Goal: Task Accomplishment & Management: Manage account settings

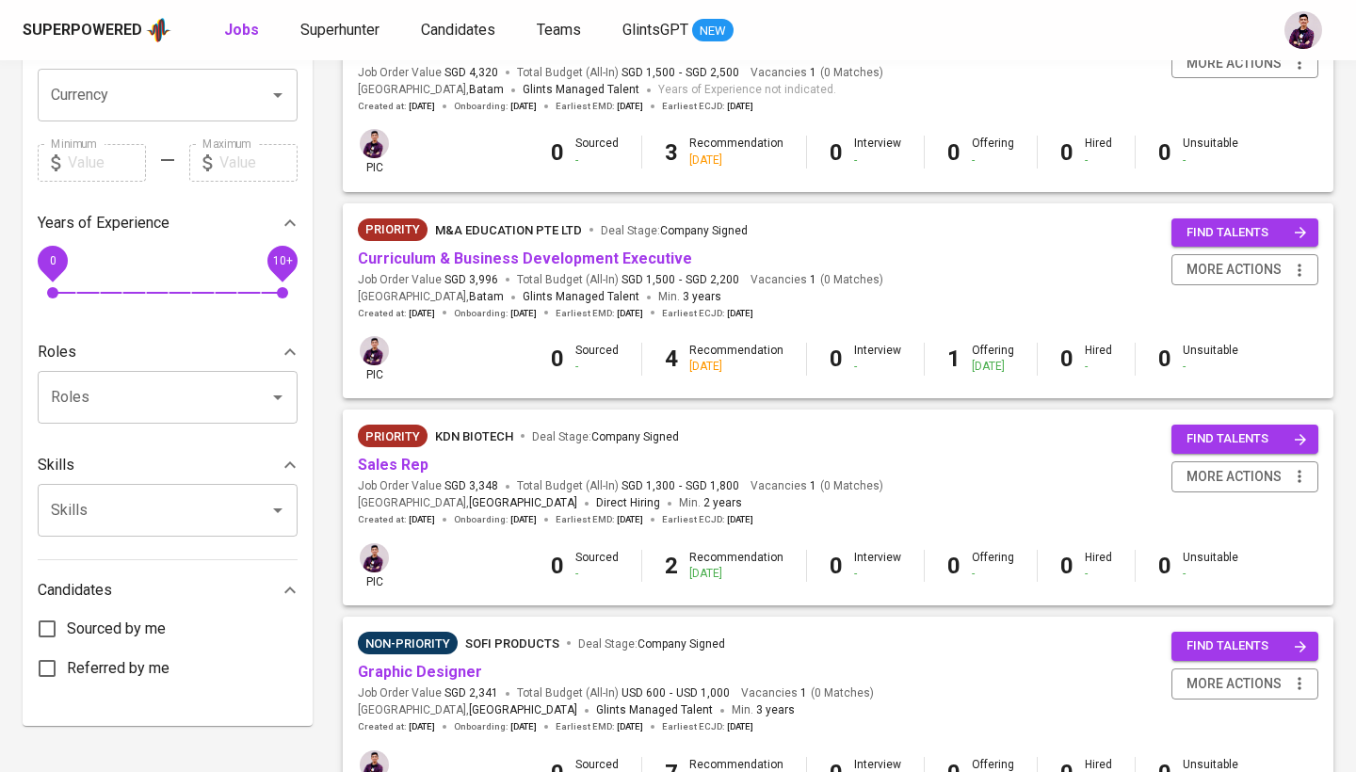
scroll to position [489, 0]
click at [398, 455] on link "Sales Rep" at bounding box center [393, 464] width 71 height 18
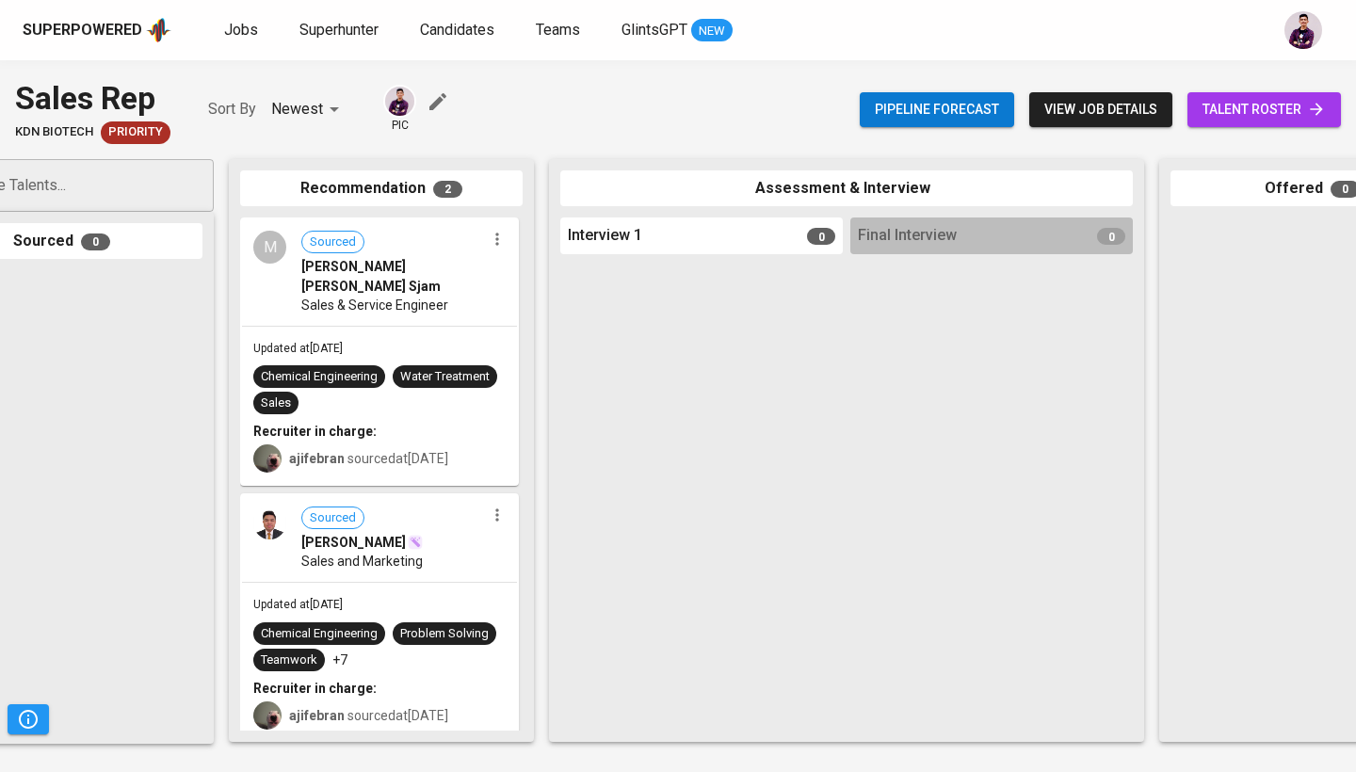
scroll to position [0, 144]
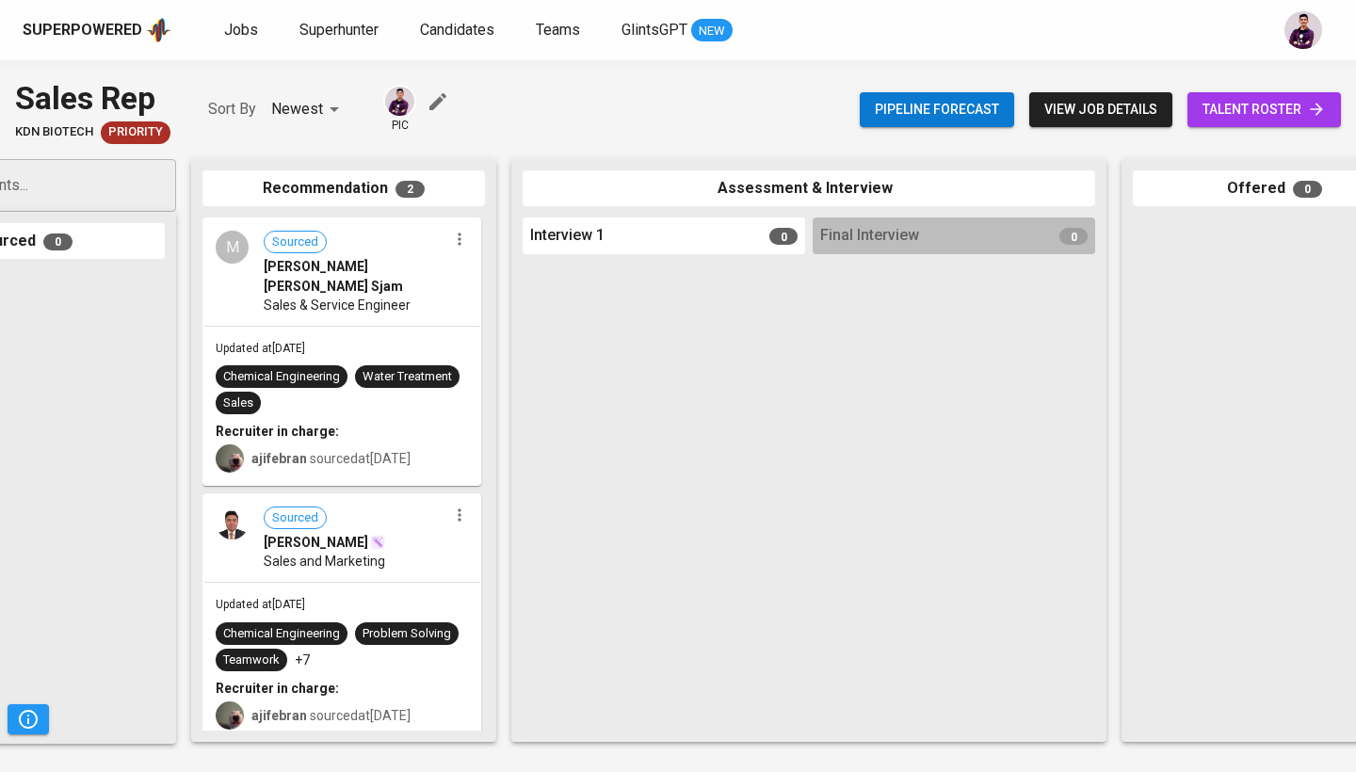
click at [1265, 115] on span "talent roster" at bounding box center [1264, 110] width 123 height 24
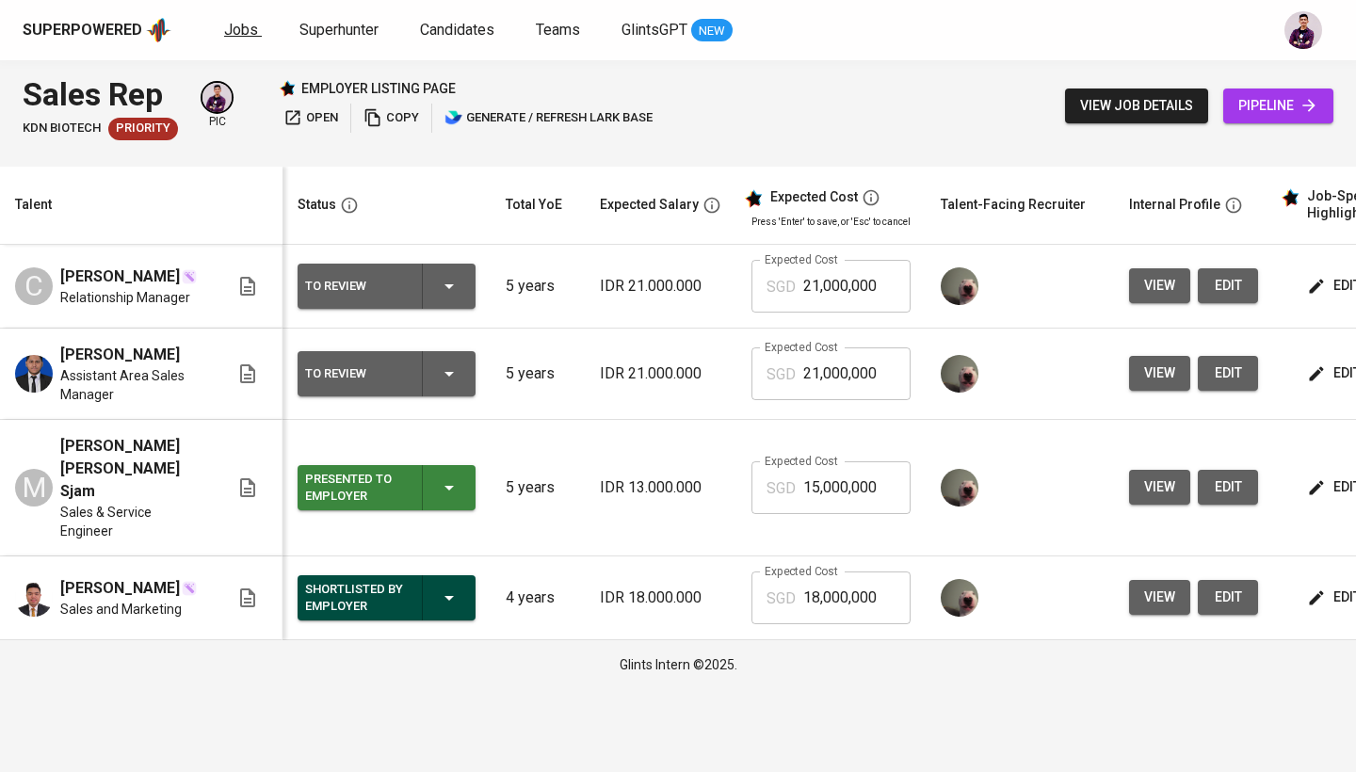
click at [233, 33] on span "Jobs" at bounding box center [241, 30] width 34 height 18
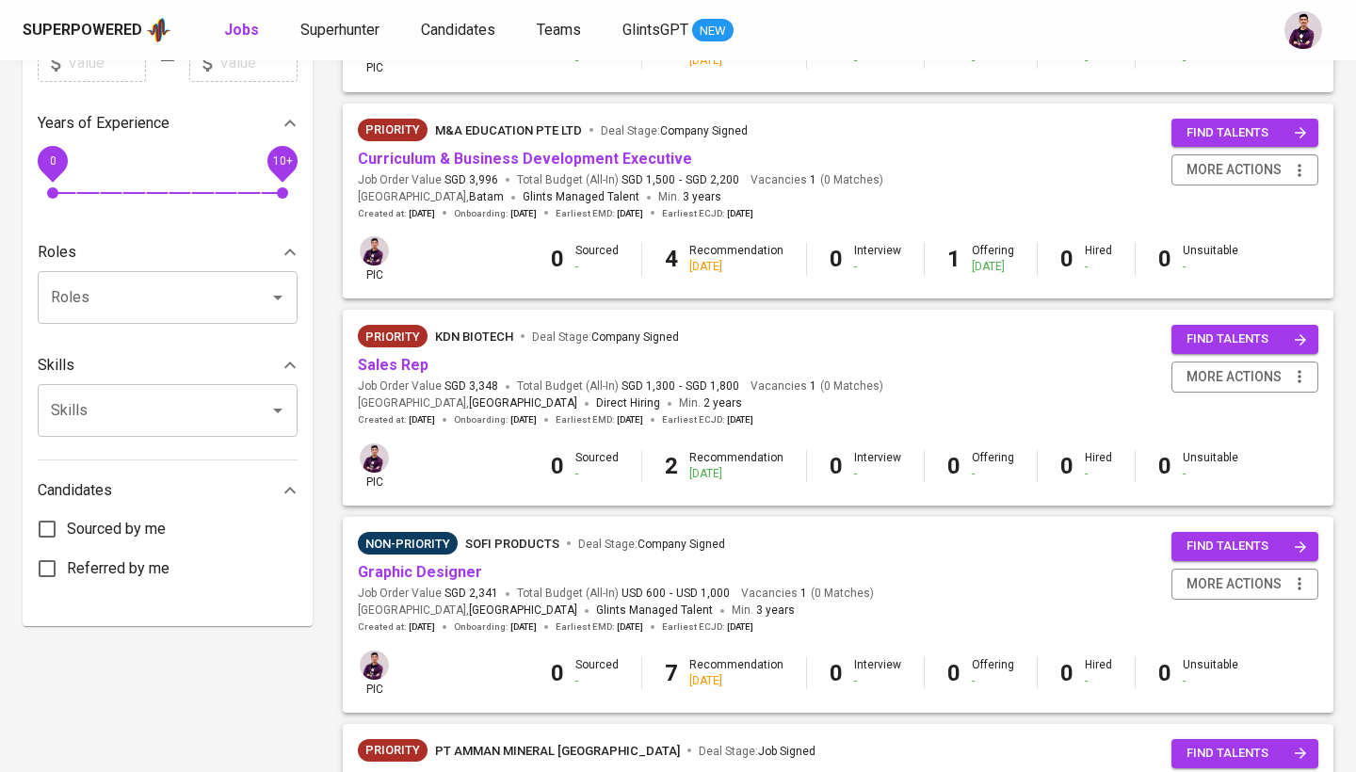
scroll to position [585, 0]
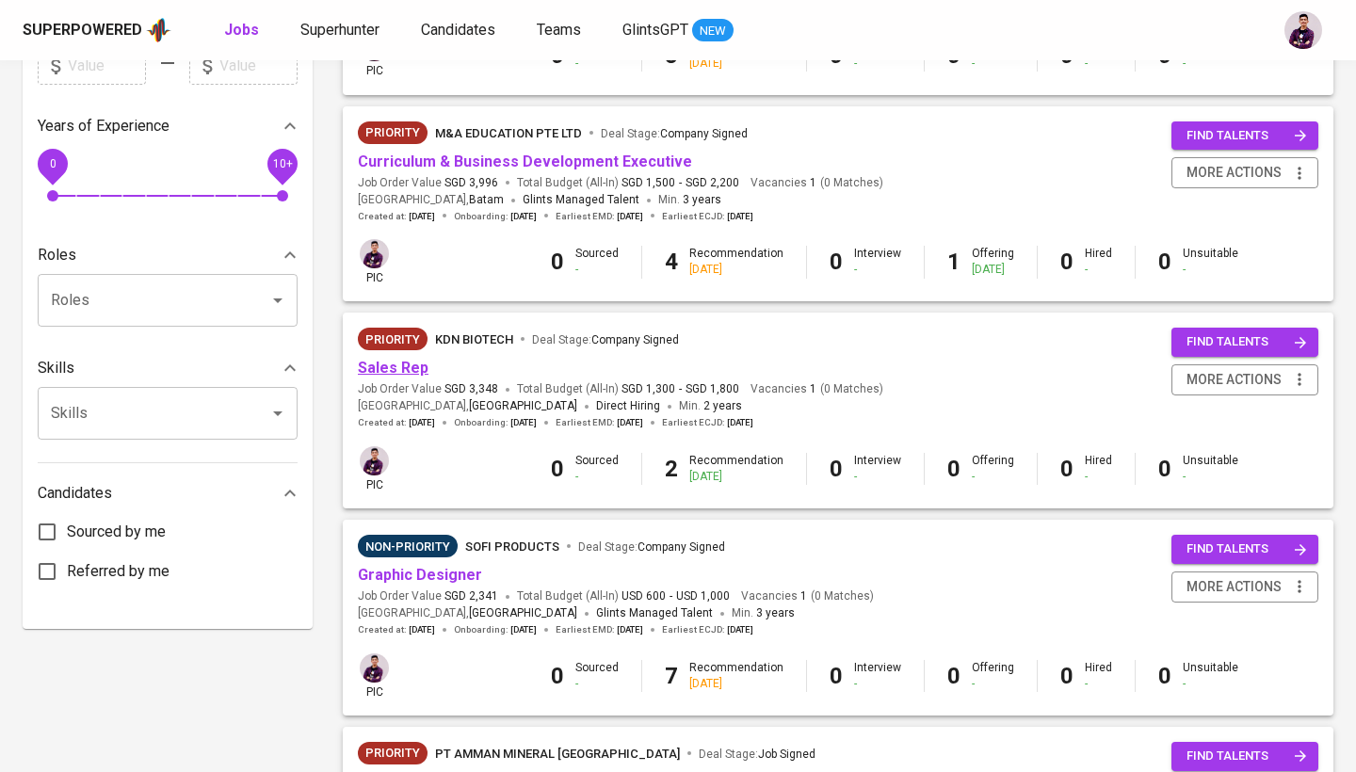
click at [412, 362] on link "Sales Rep" at bounding box center [393, 368] width 71 height 18
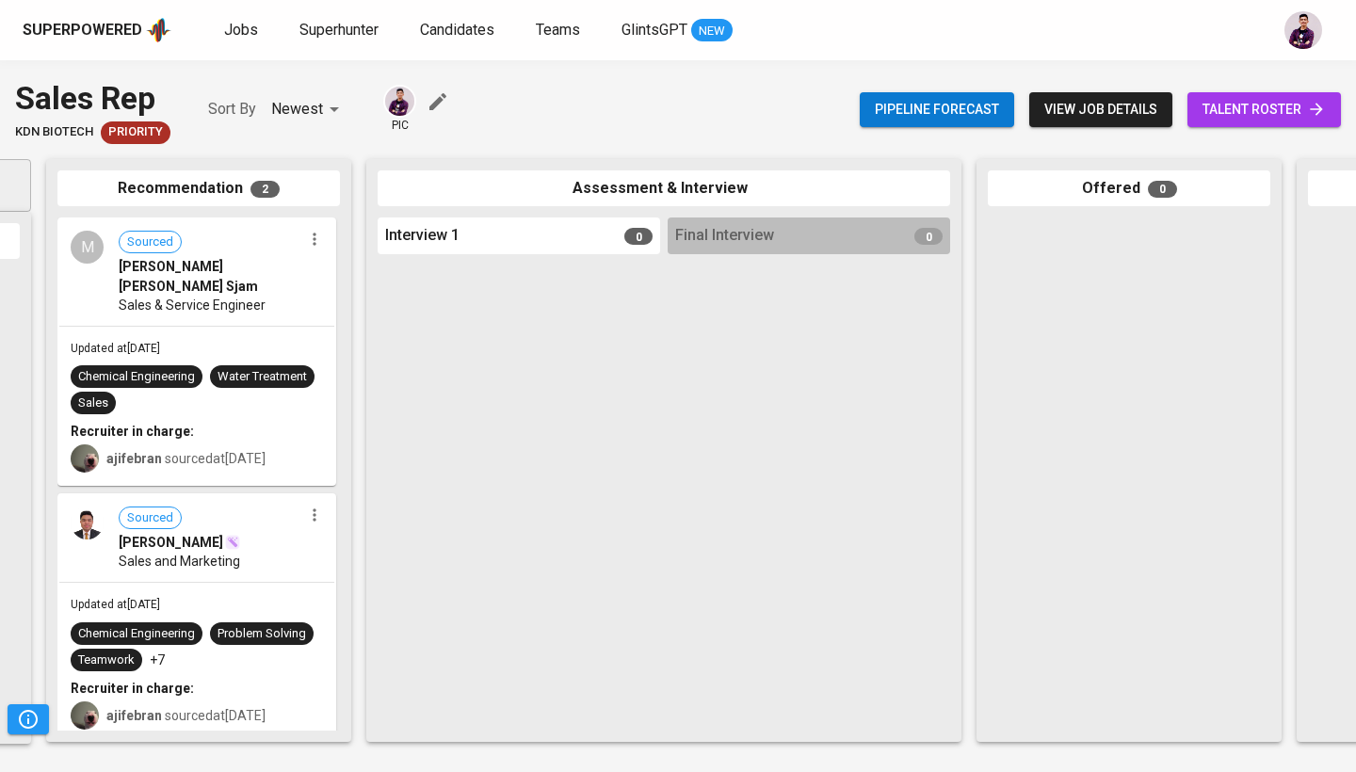
scroll to position [0, 310]
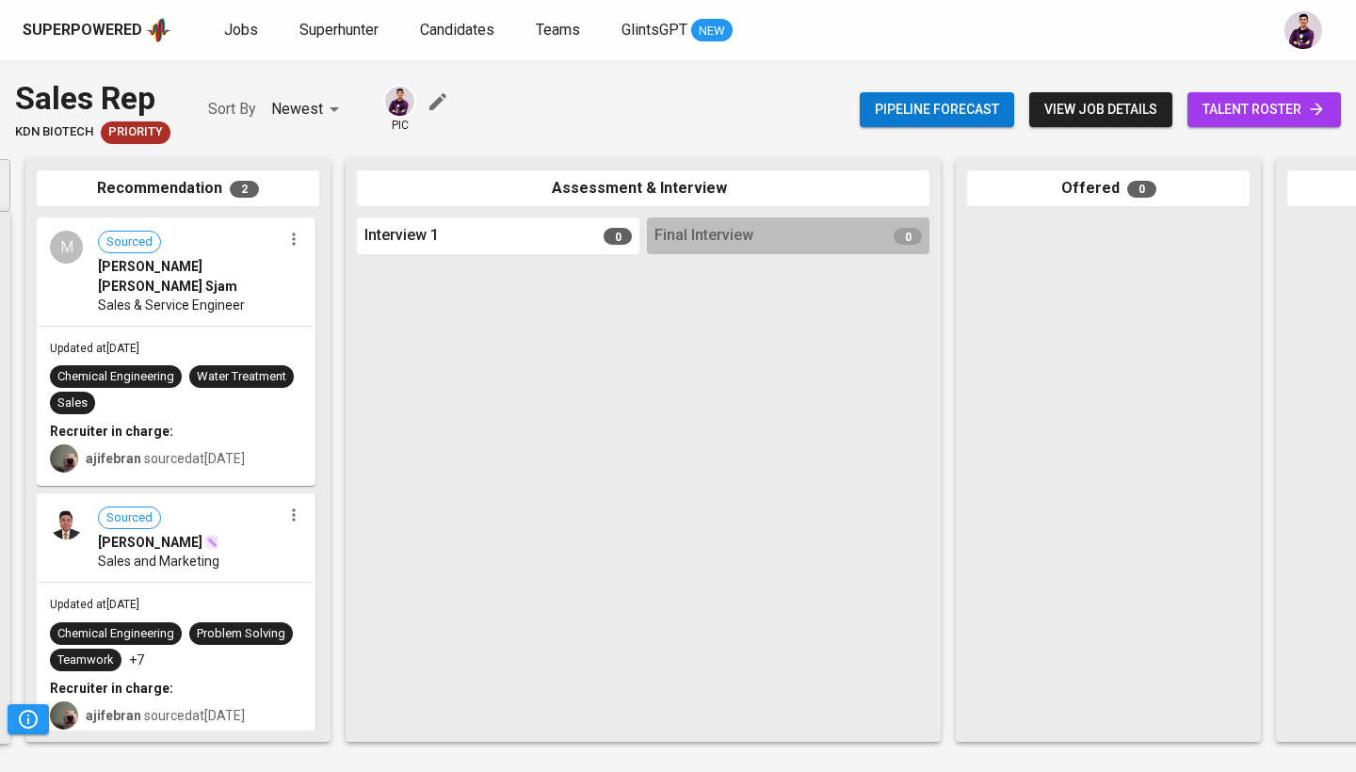
click at [1300, 100] on span "talent roster" at bounding box center [1264, 110] width 123 height 24
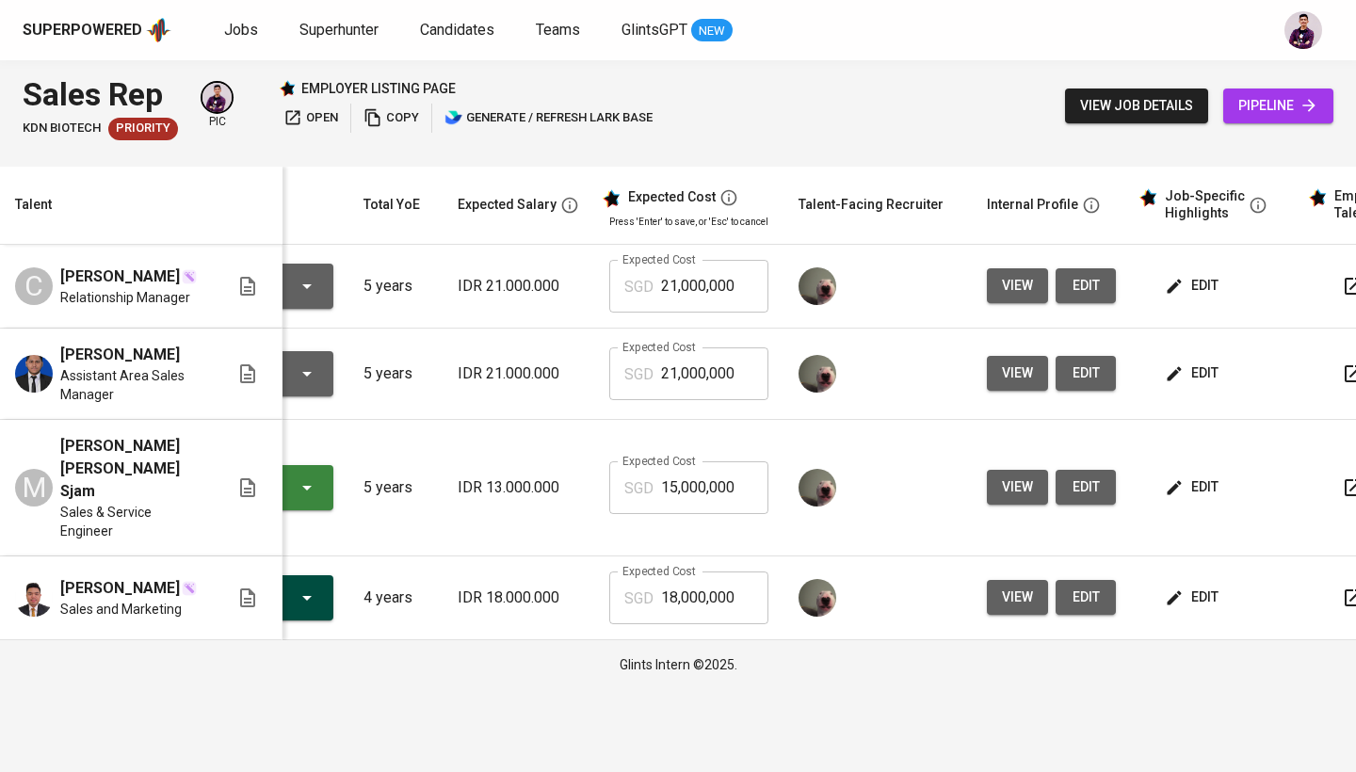
scroll to position [0, 115]
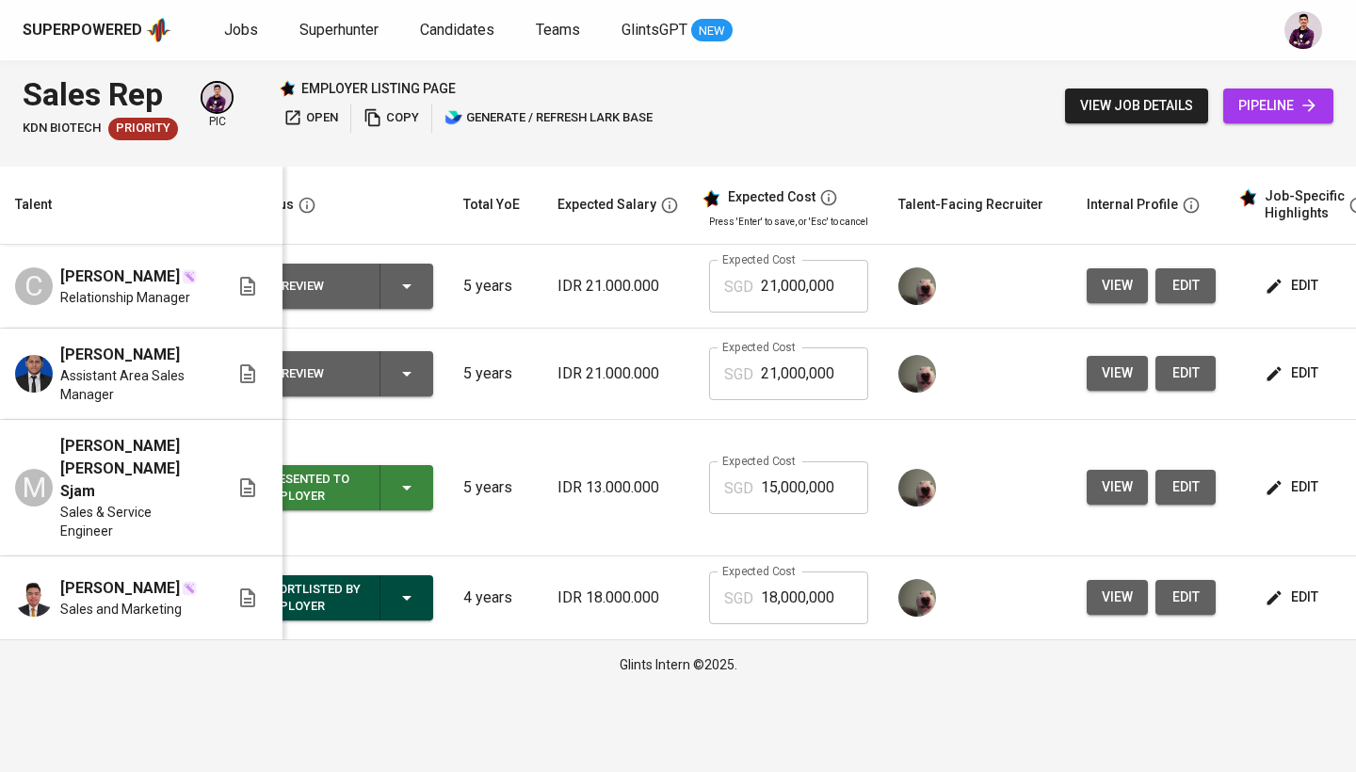
click at [397, 491] on icon "button" at bounding box center [407, 488] width 23 height 23
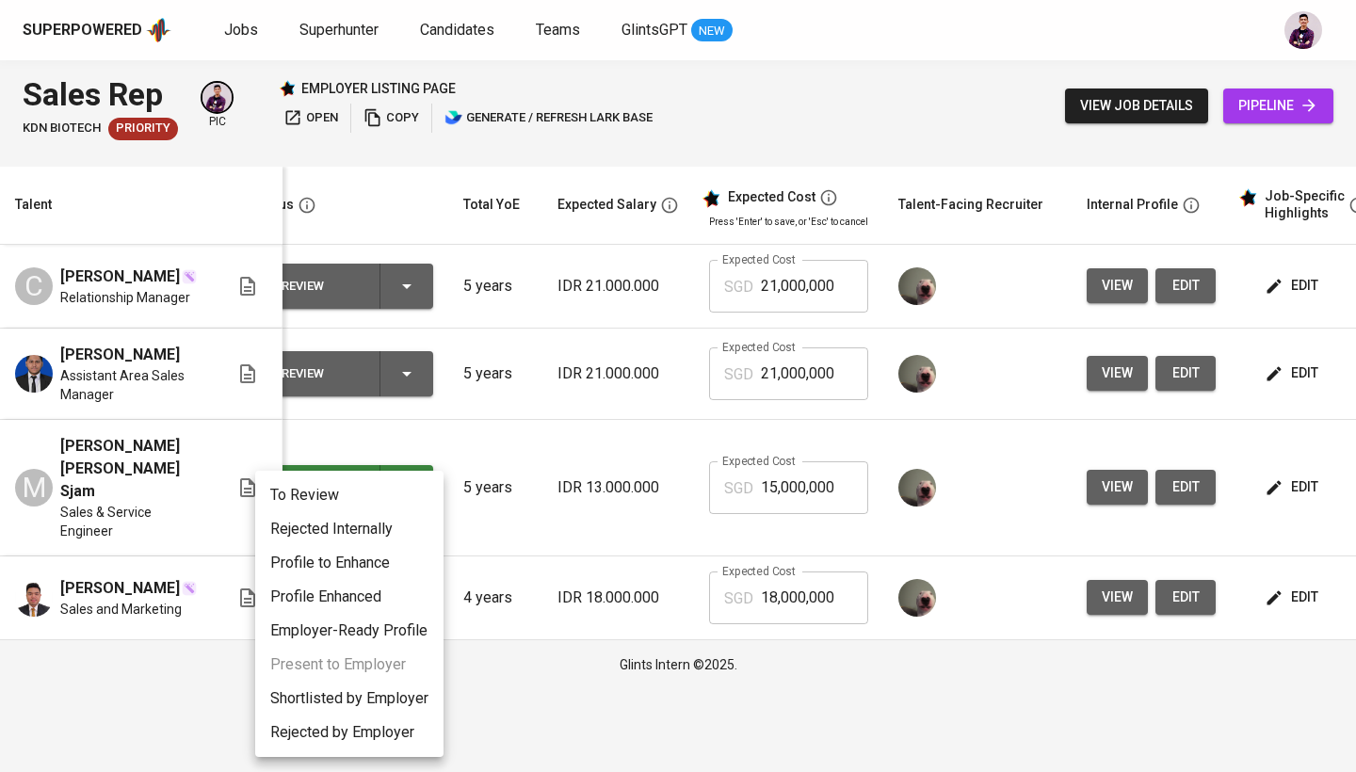
click at [360, 540] on li "Rejected Internally" at bounding box center [349, 529] width 188 height 34
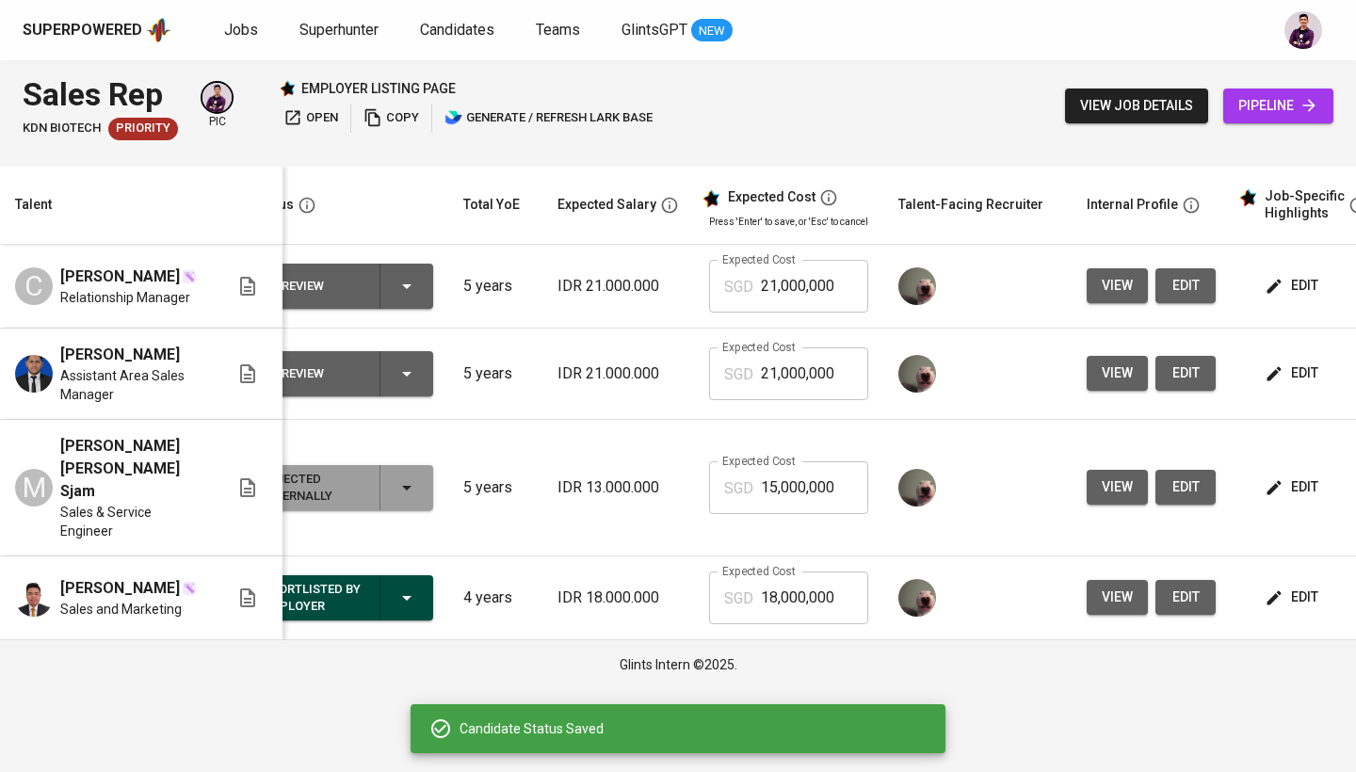
click at [409, 283] on icon "button" at bounding box center [407, 286] width 23 height 23
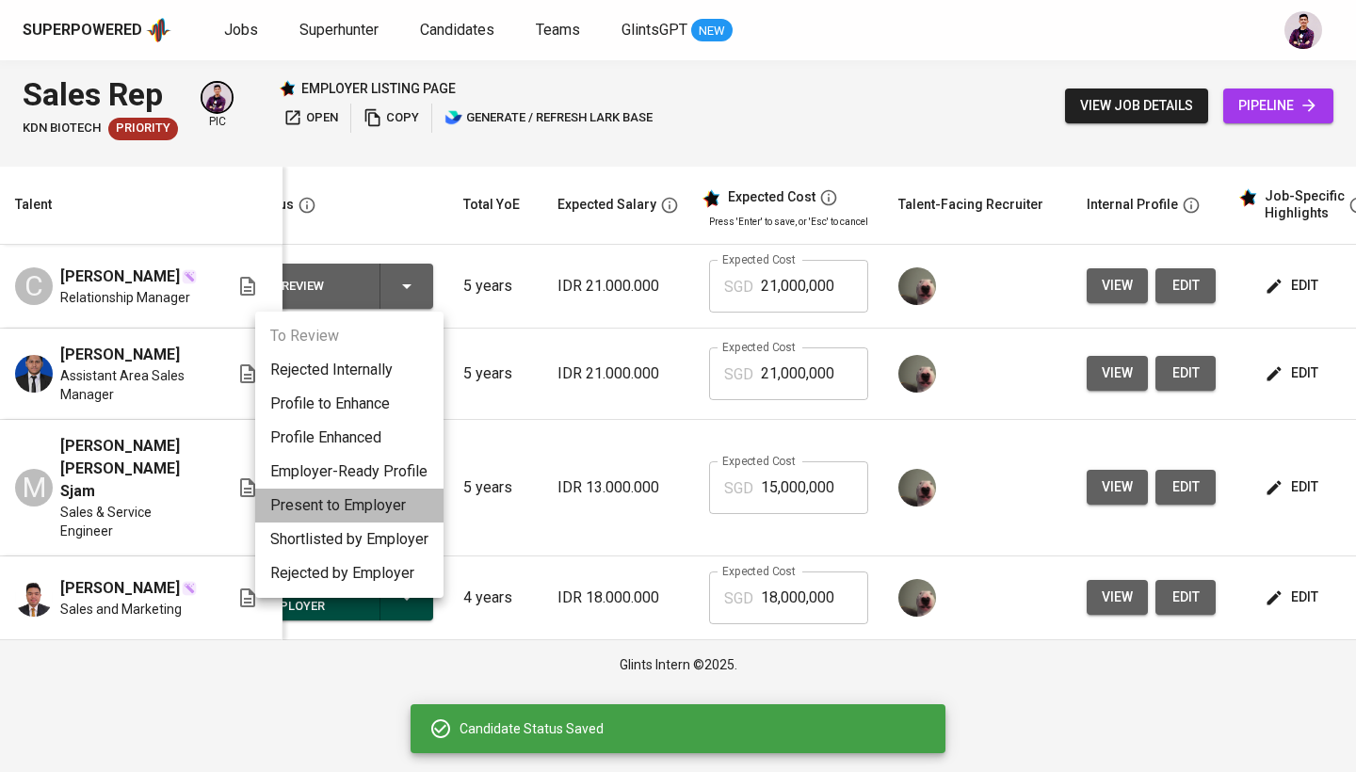
click at [376, 510] on li "Present to Employer" at bounding box center [349, 506] width 188 height 34
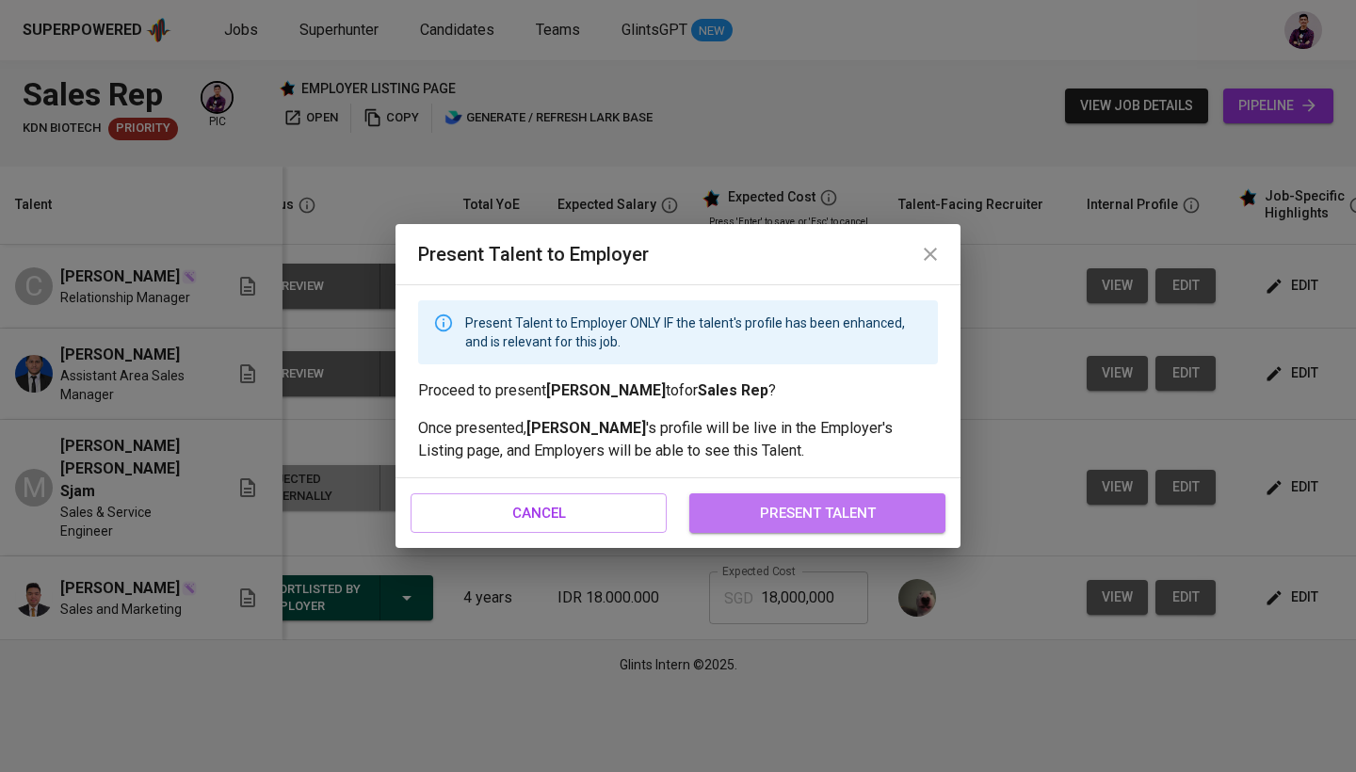
click at [825, 512] on span "present talent" at bounding box center [817, 513] width 215 height 24
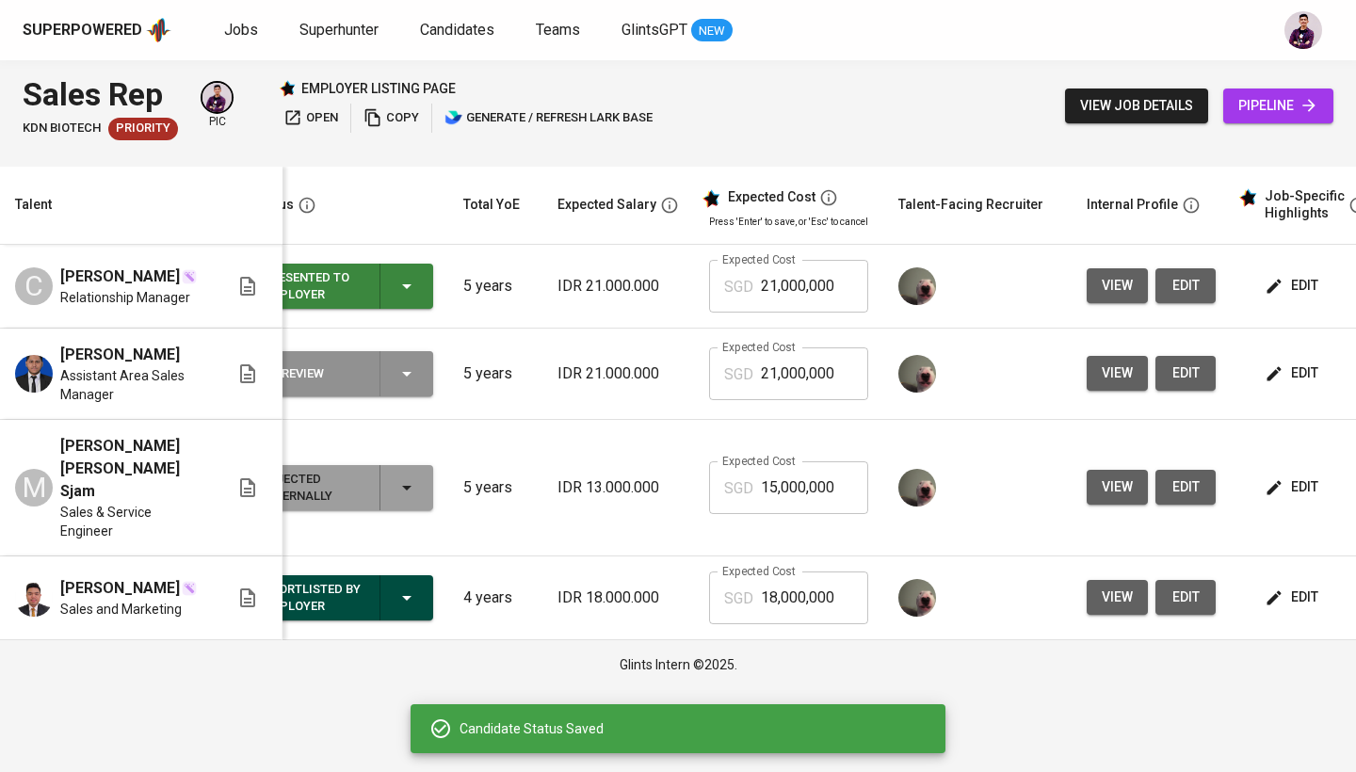
click at [416, 396] on div "To Review" at bounding box center [344, 373] width 163 height 45
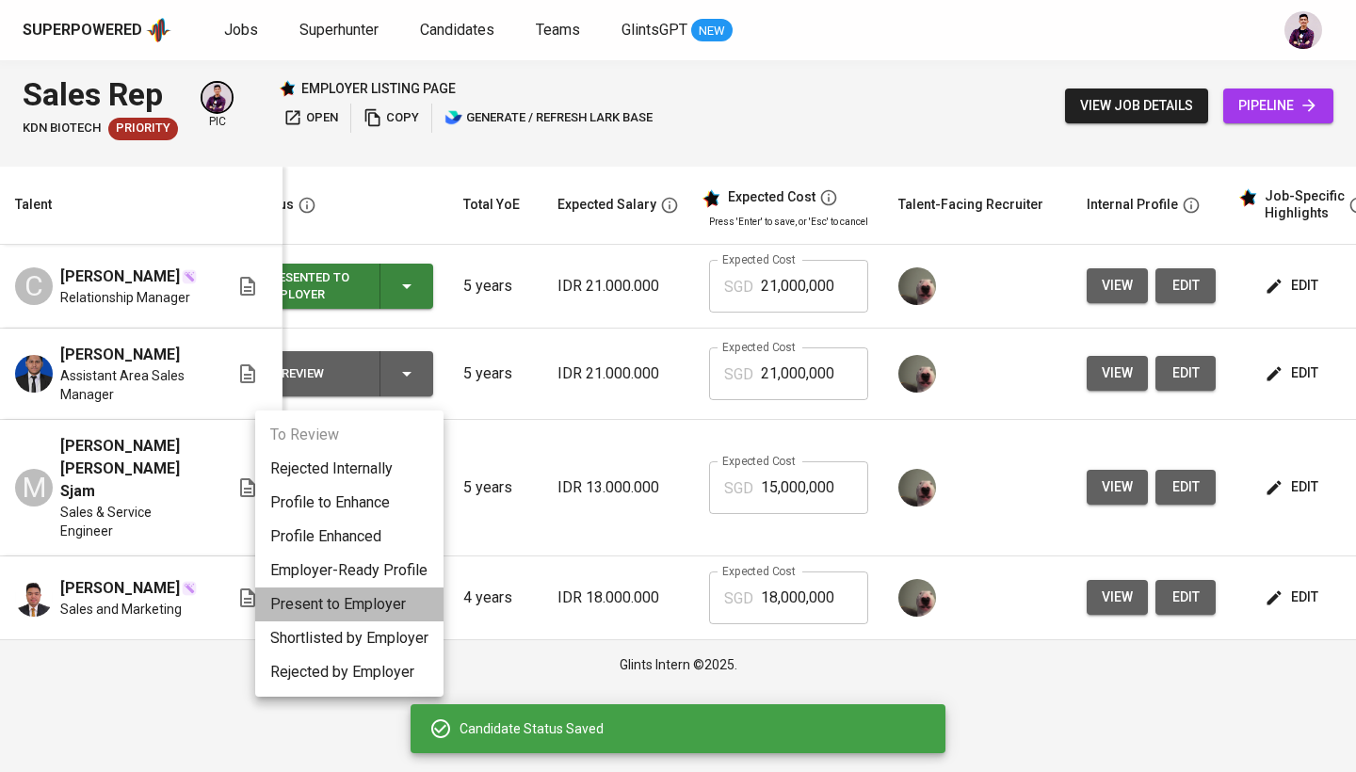
click at [387, 599] on li "Present to Employer" at bounding box center [349, 605] width 188 height 34
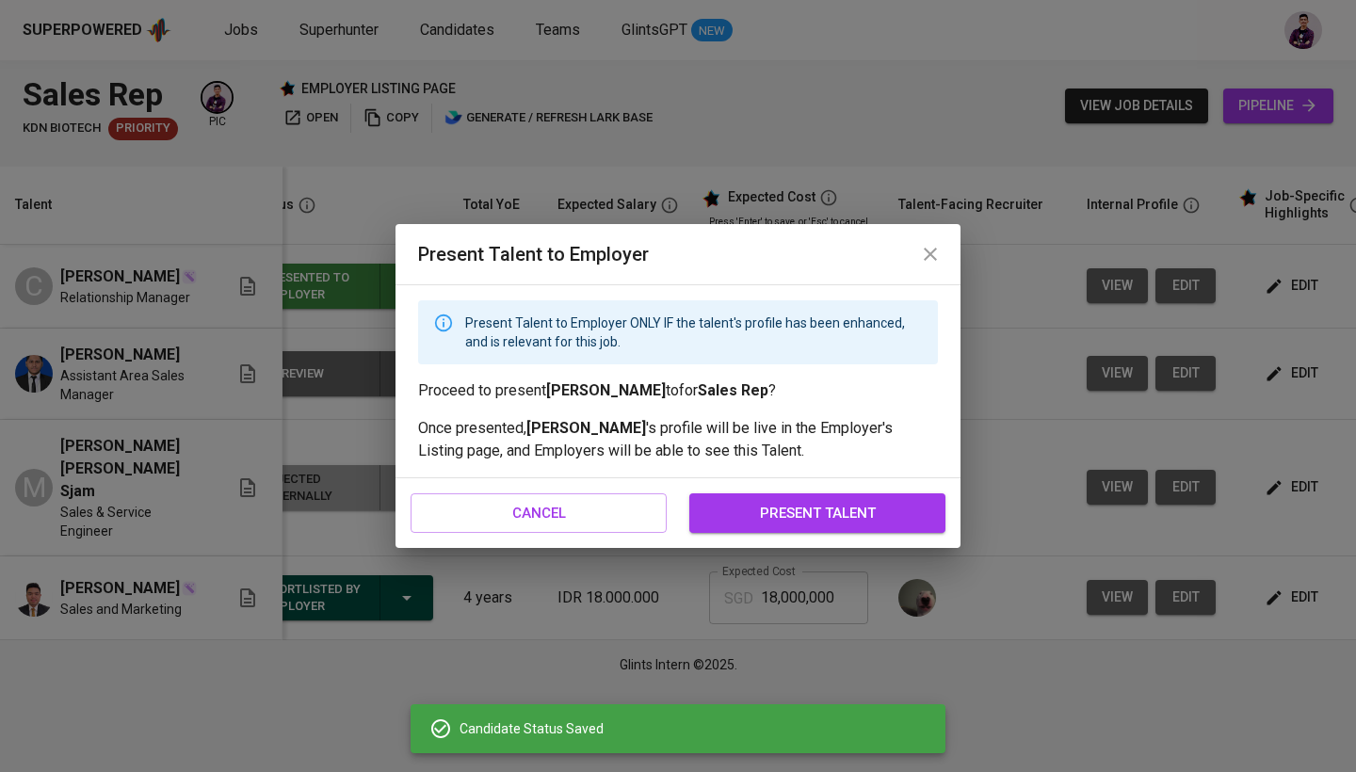
click at [729, 515] on span "present talent" at bounding box center [817, 513] width 215 height 24
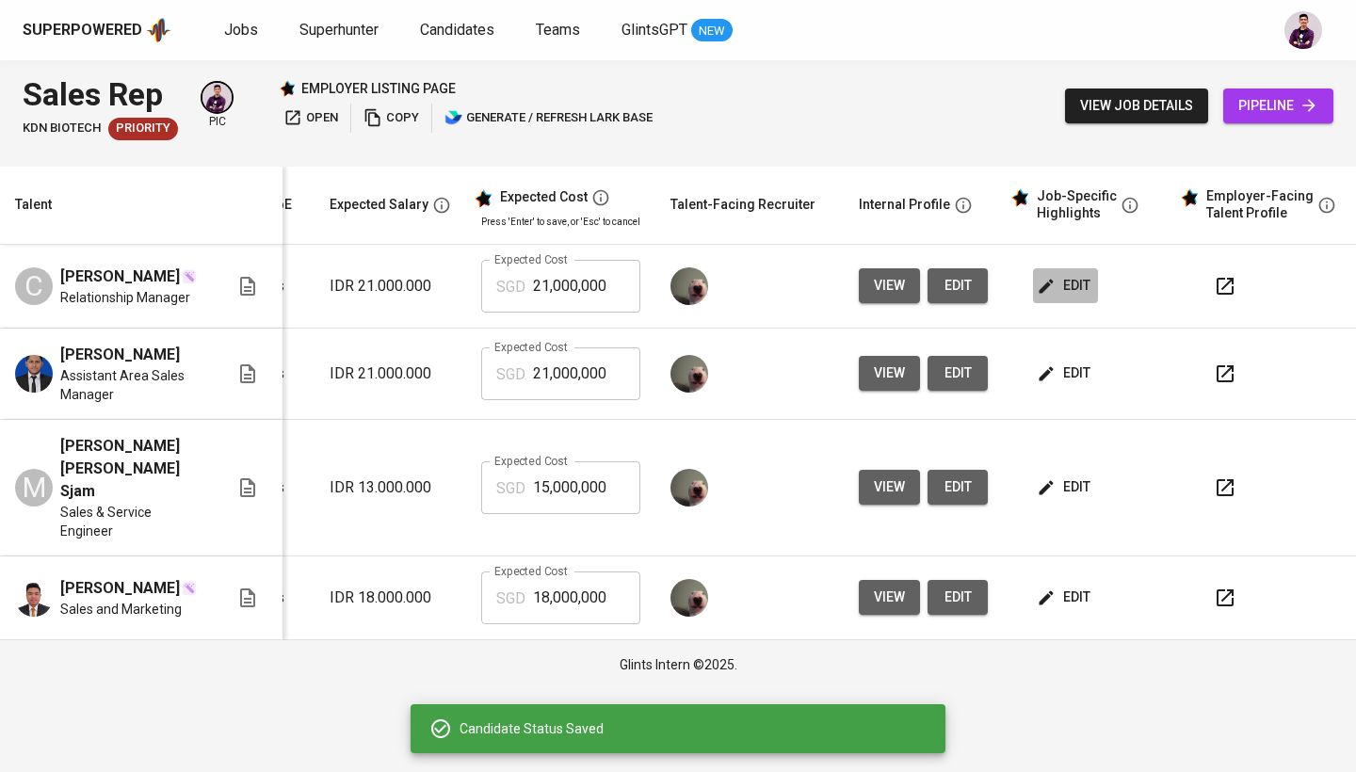
click at [1070, 291] on span "edit" at bounding box center [1066, 286] width 50 height 24
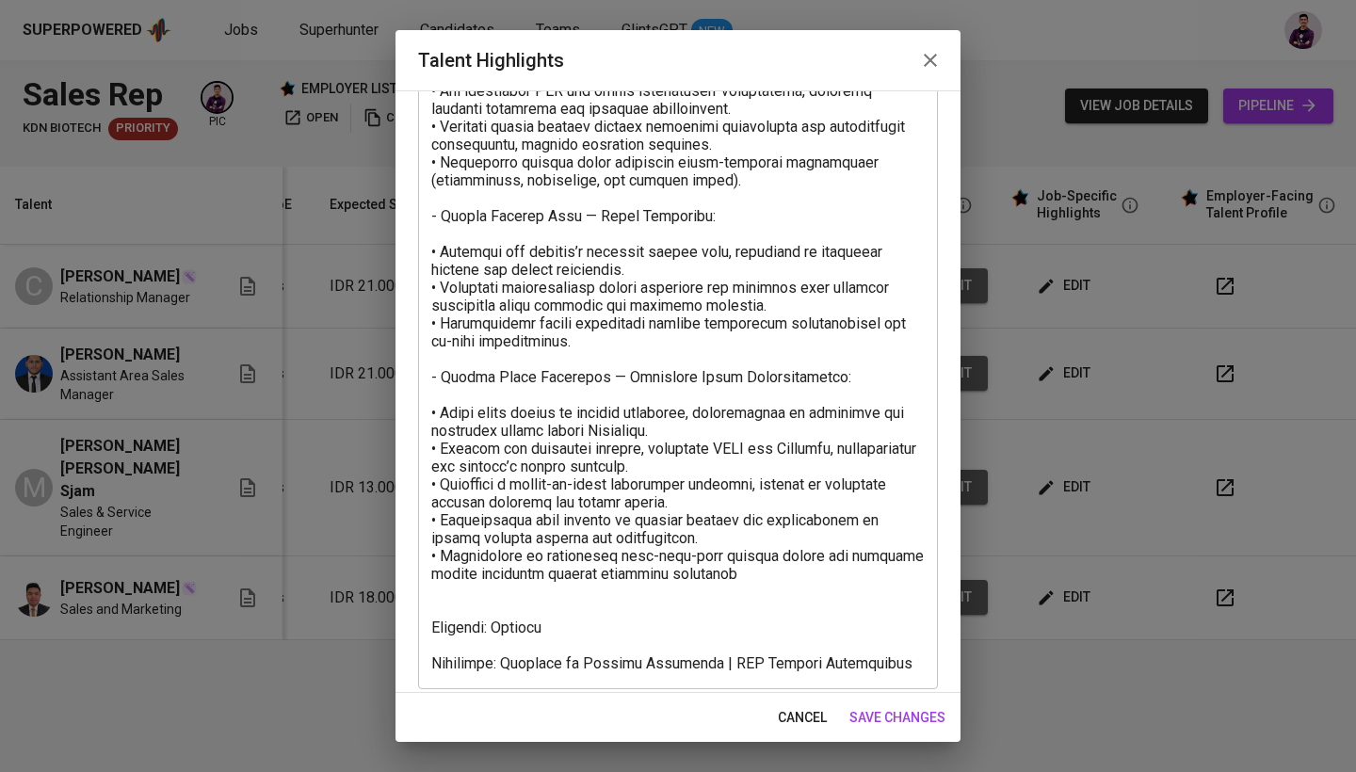
click at [528, 590] on textarea at bounding box center [677, 306] width 493 height 734
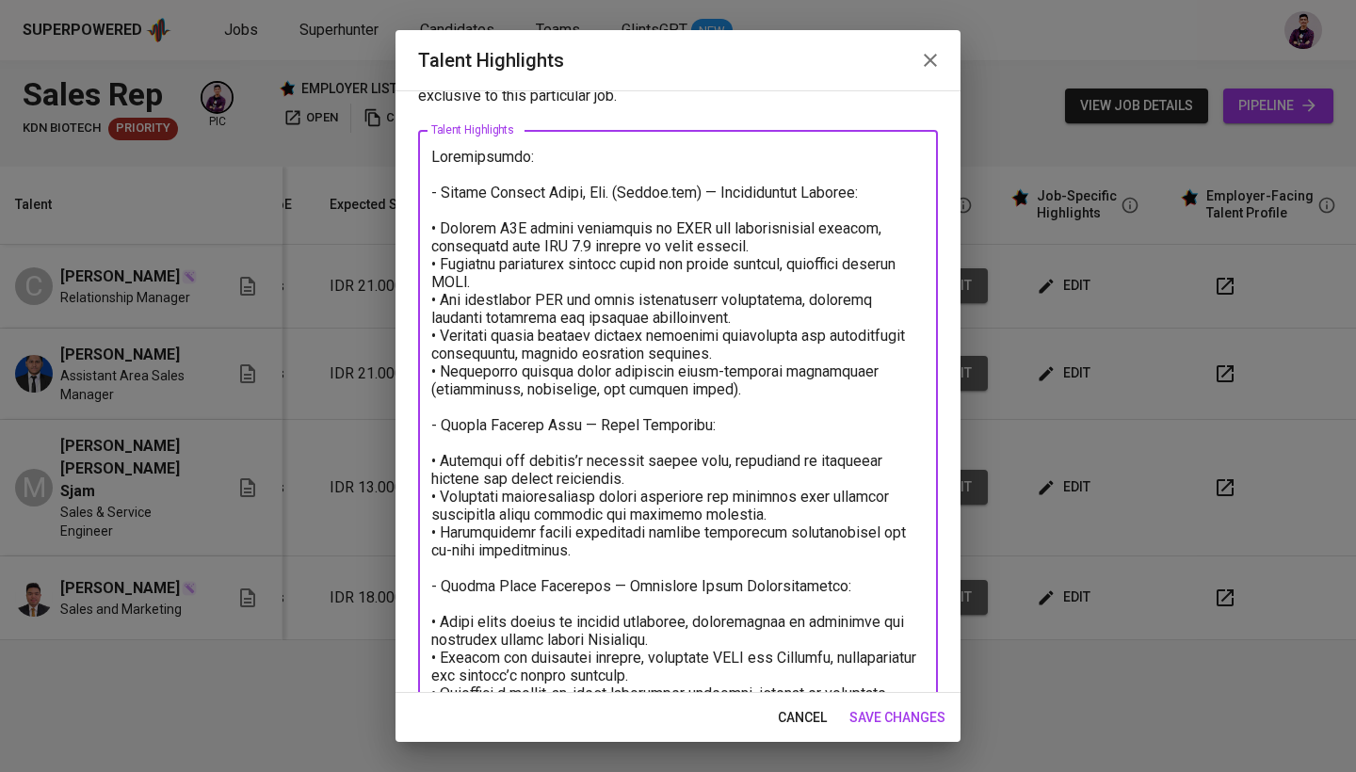
click at [846, 461] on textarea at bounding box center [677, 506] width 493 height 716
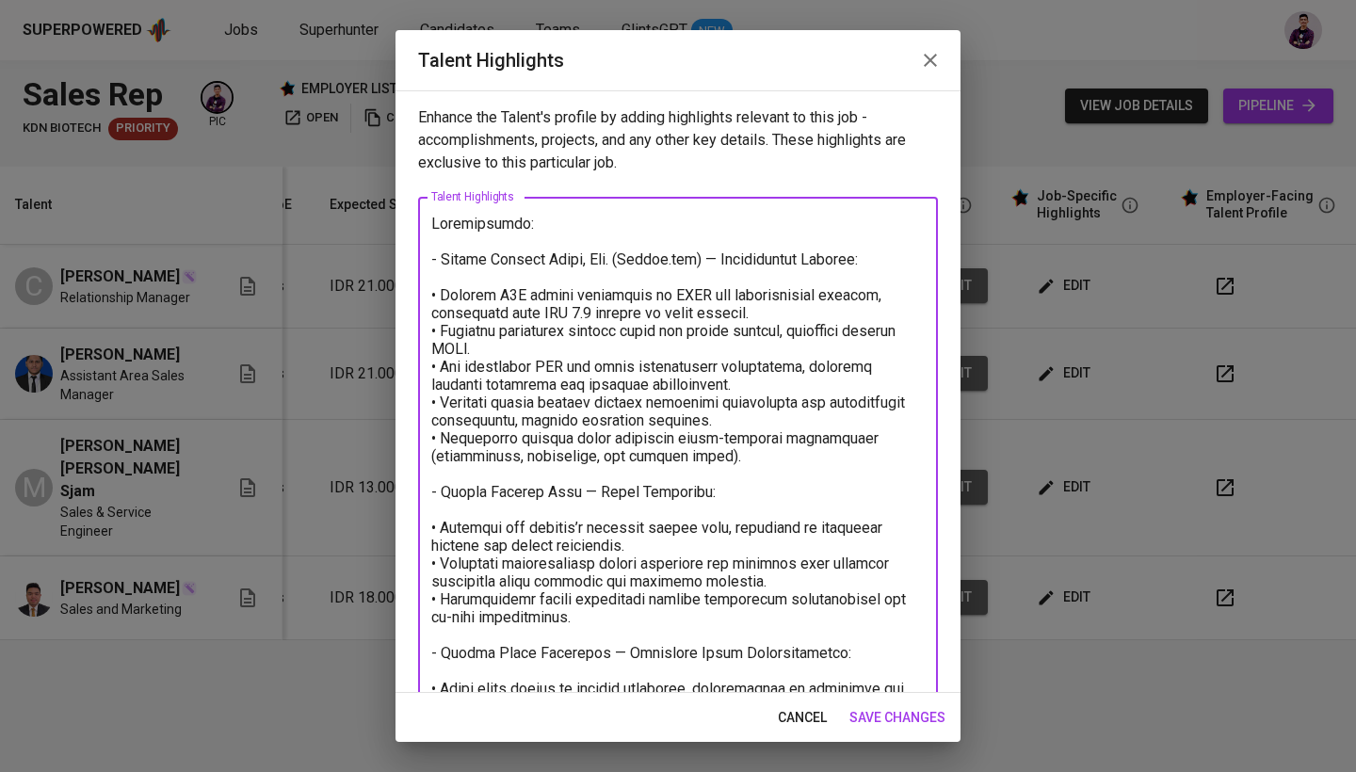
scroll to position [270, 0]
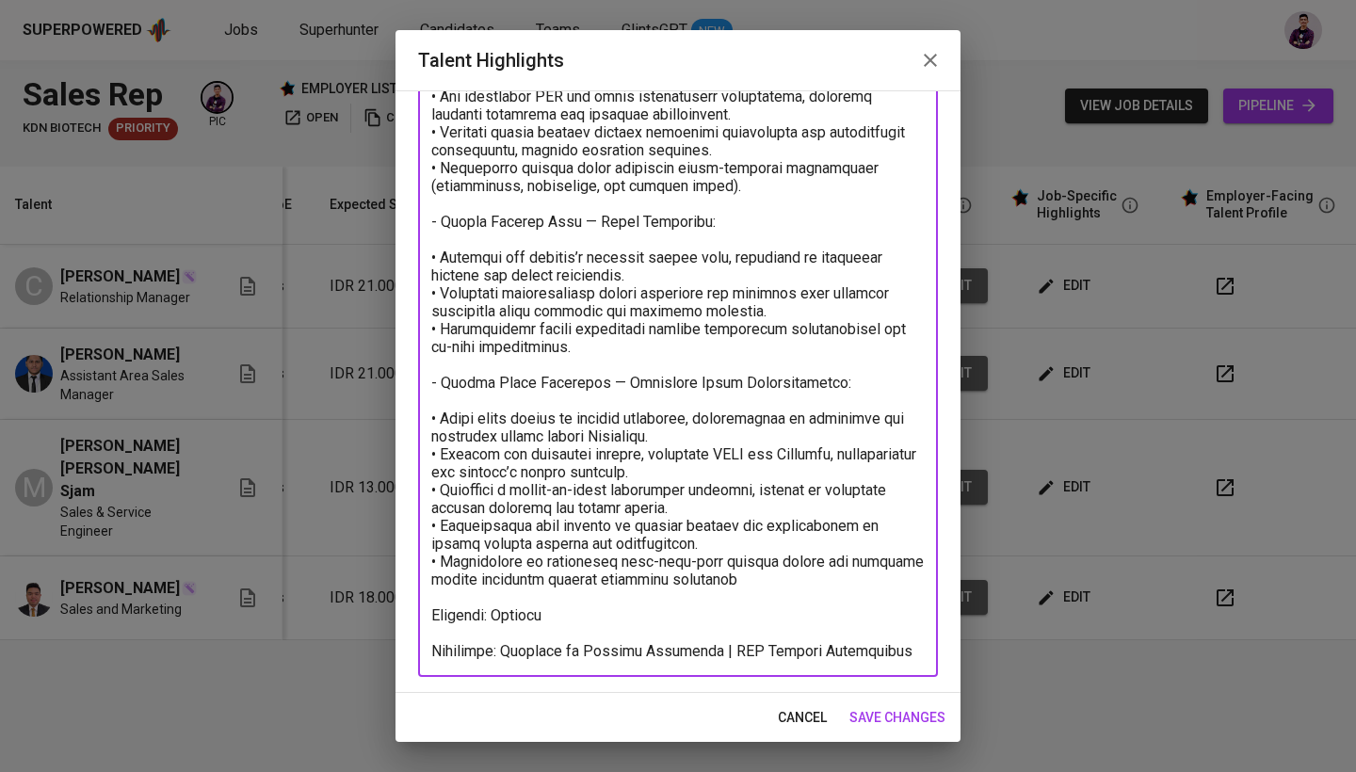
type textarea "Loremipsumdo: - Sitame Consect Adipi, Eli. (Seddoe.tem) — Incididuntut Laboree:…"
click at [903, 711] on span "save changes" at bounding box center [897, 718] width 96 height 24
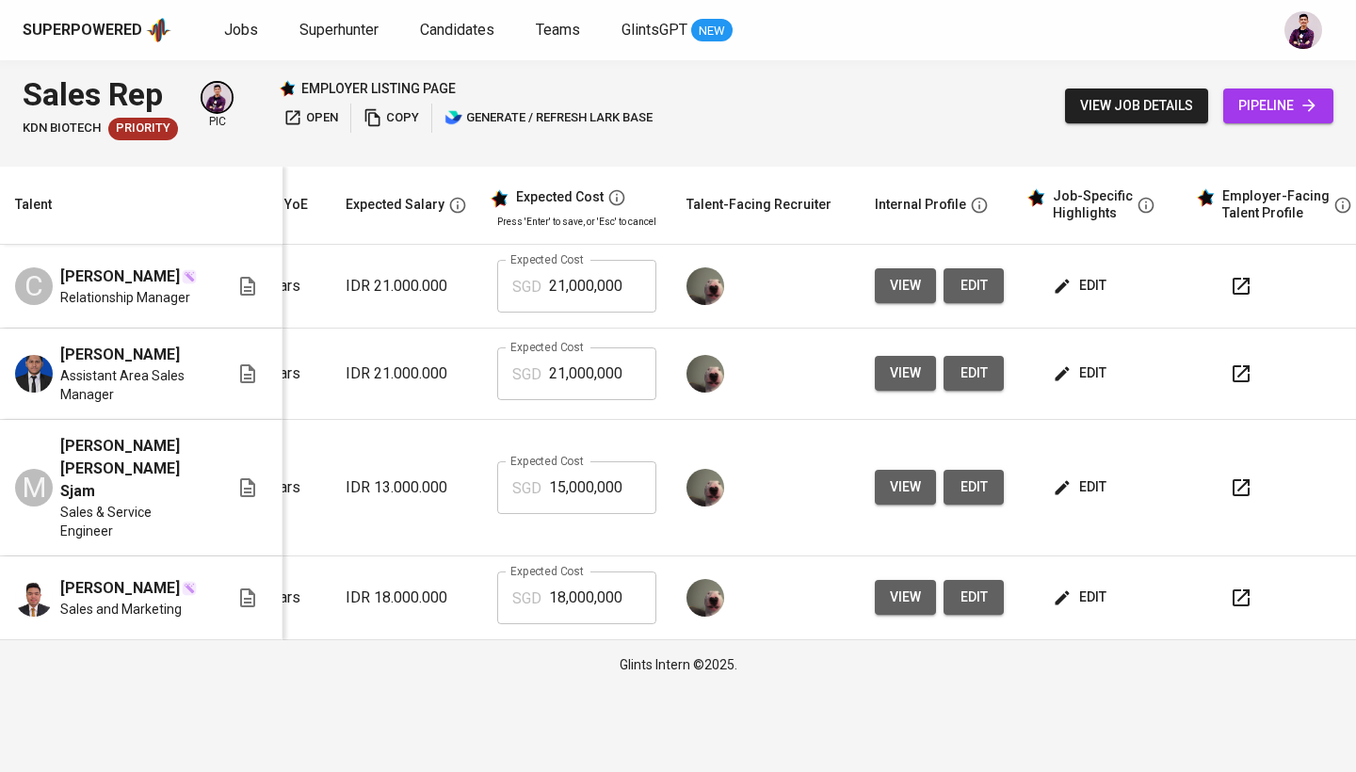
scroll to position [0, 254]
click at [1056, 377] on icon "button" at bounding box center [1062, 373] width 19 height 19
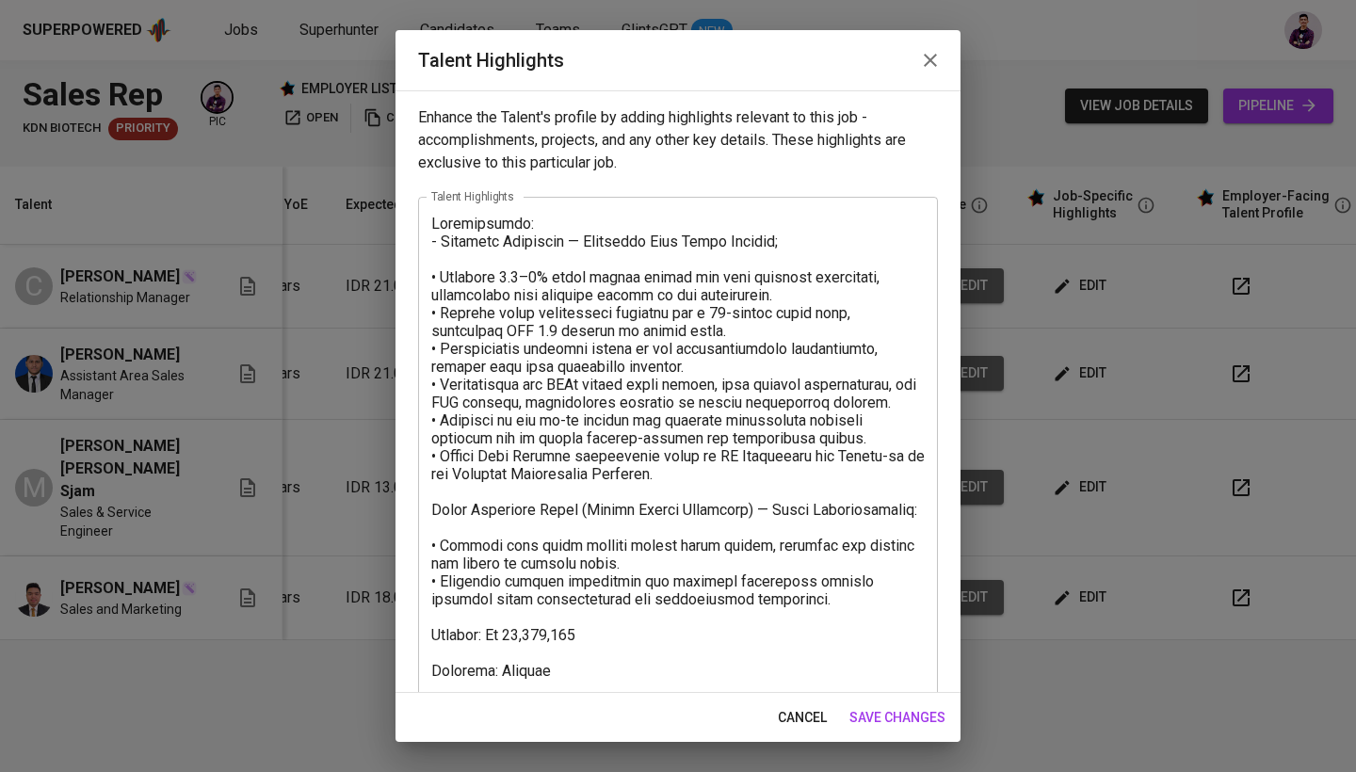
scroll to position [0, 0]
click at [928, 710] on span "save changes" at bounding box center [897, 718] width 96 height 24
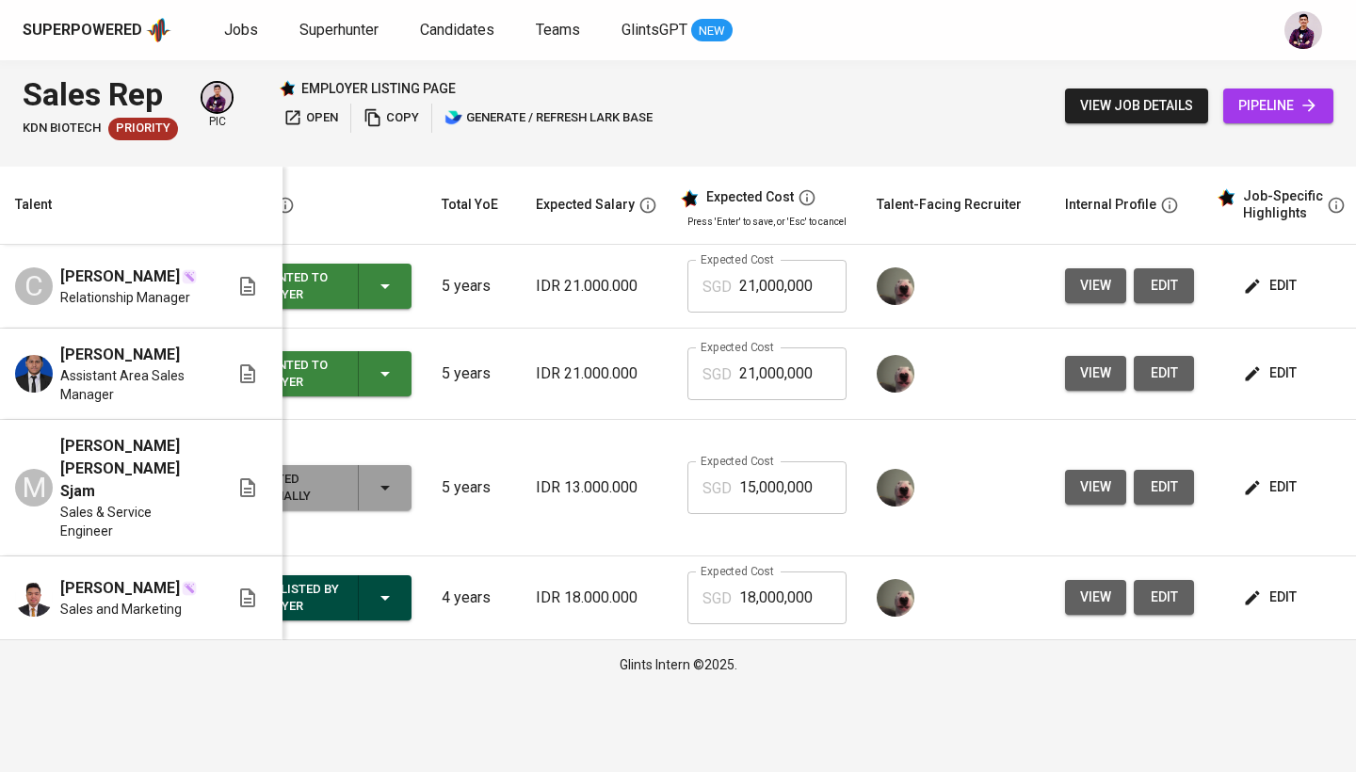
scroll to position [0, 64]
click at [233, 26] on span "Jobs" at bounding box center [241, 30] width 34 height 18
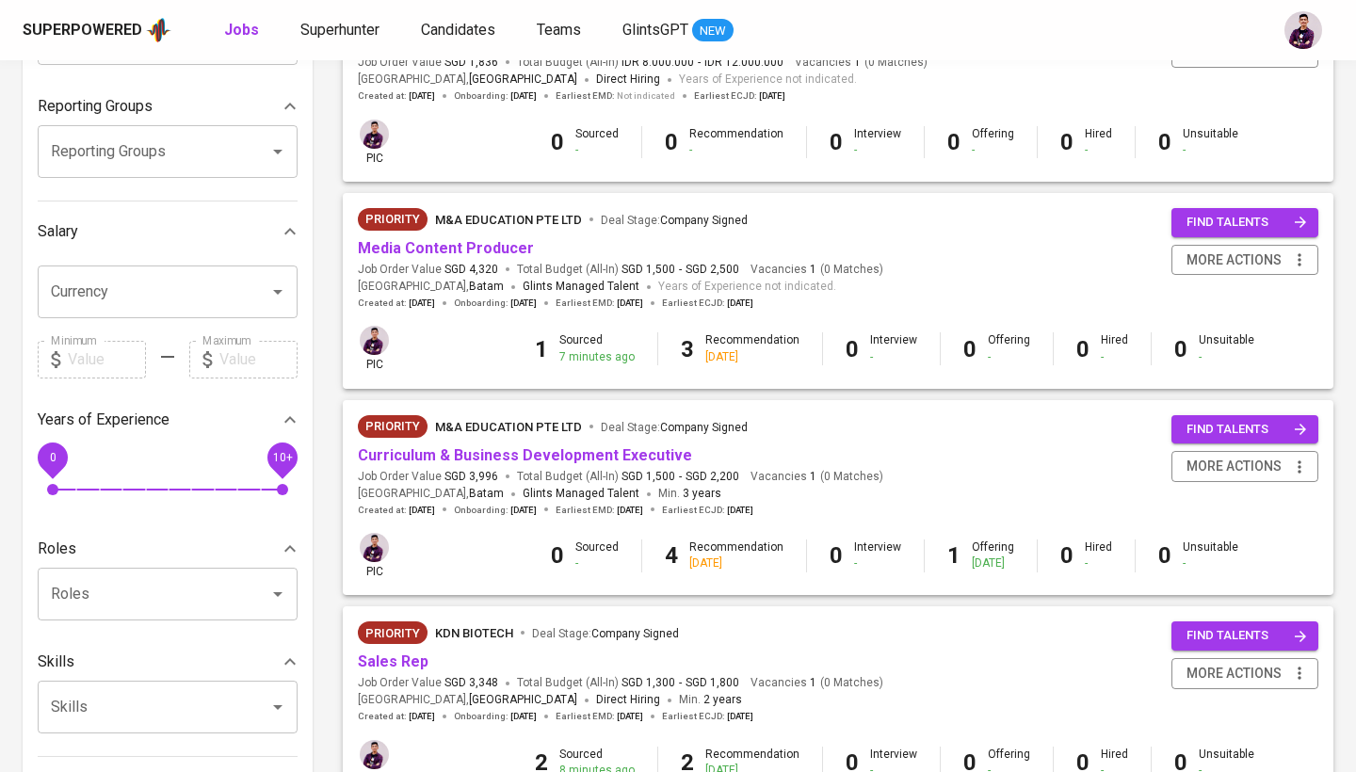
scroll to position [288, 0]
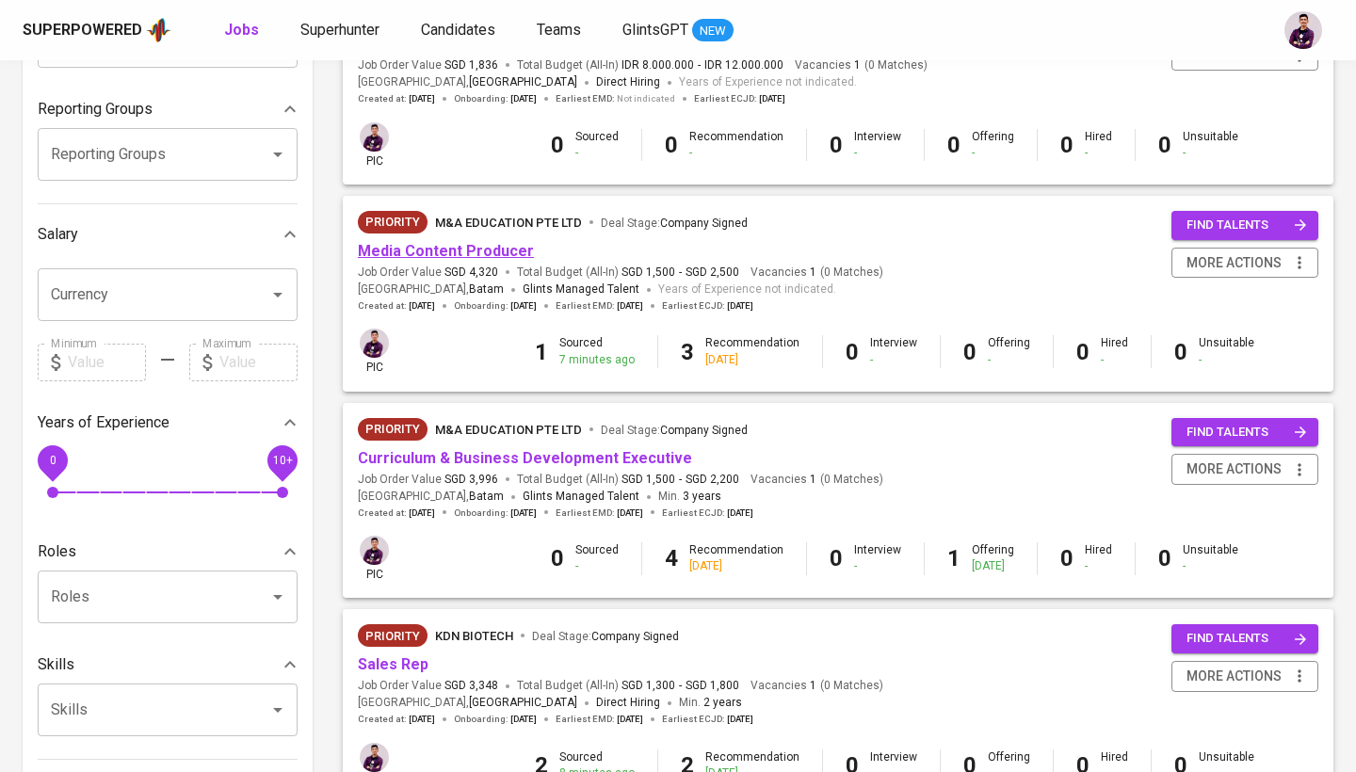
click at [462, 247] on link "Media Content Producer" at bounding box center [446, 251] width 176 height 18
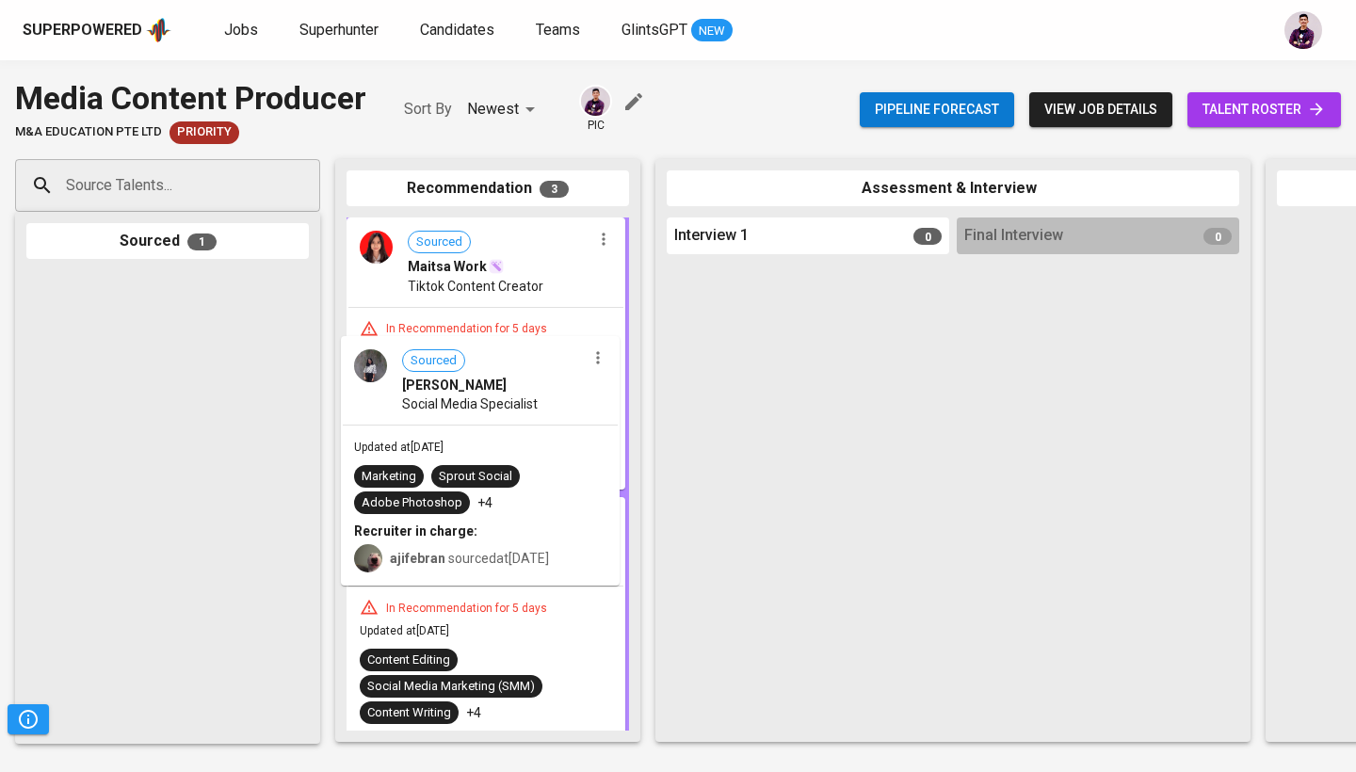
drag, startPoint x: 135, startPoint y: 346, endPoint x: 473, endPoint y: 415, distance: 345.2
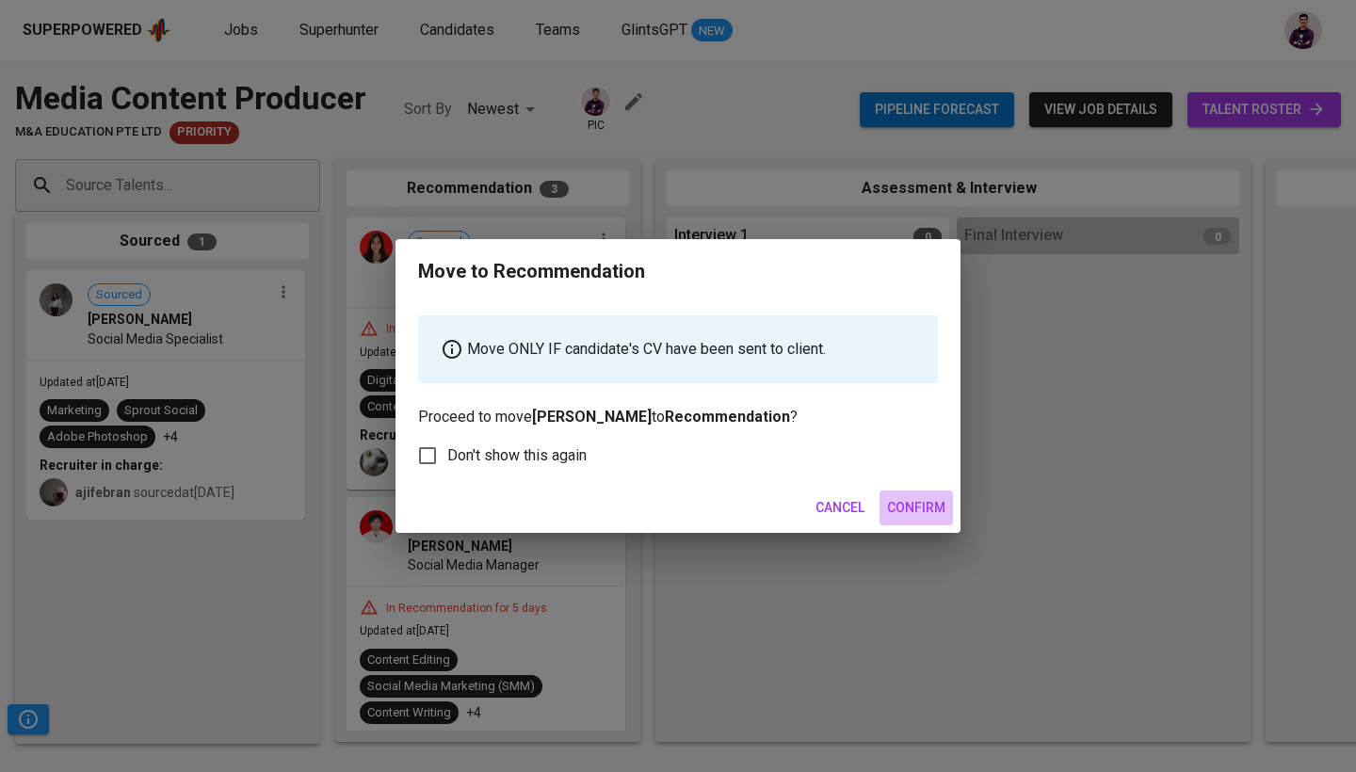
click at [920, 505] on span "Confirm" at bounding box center [916, 508] width 58 height 24
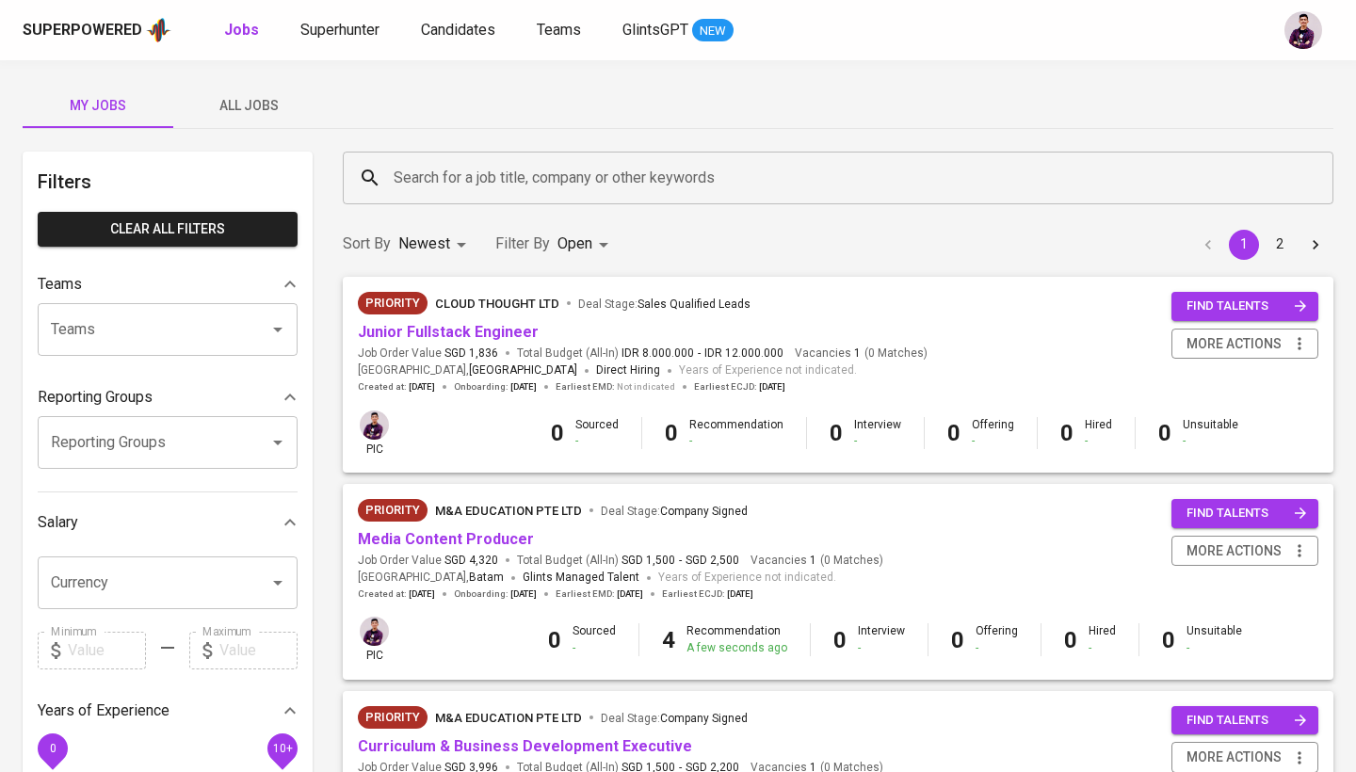
scroll to position [288, 0]
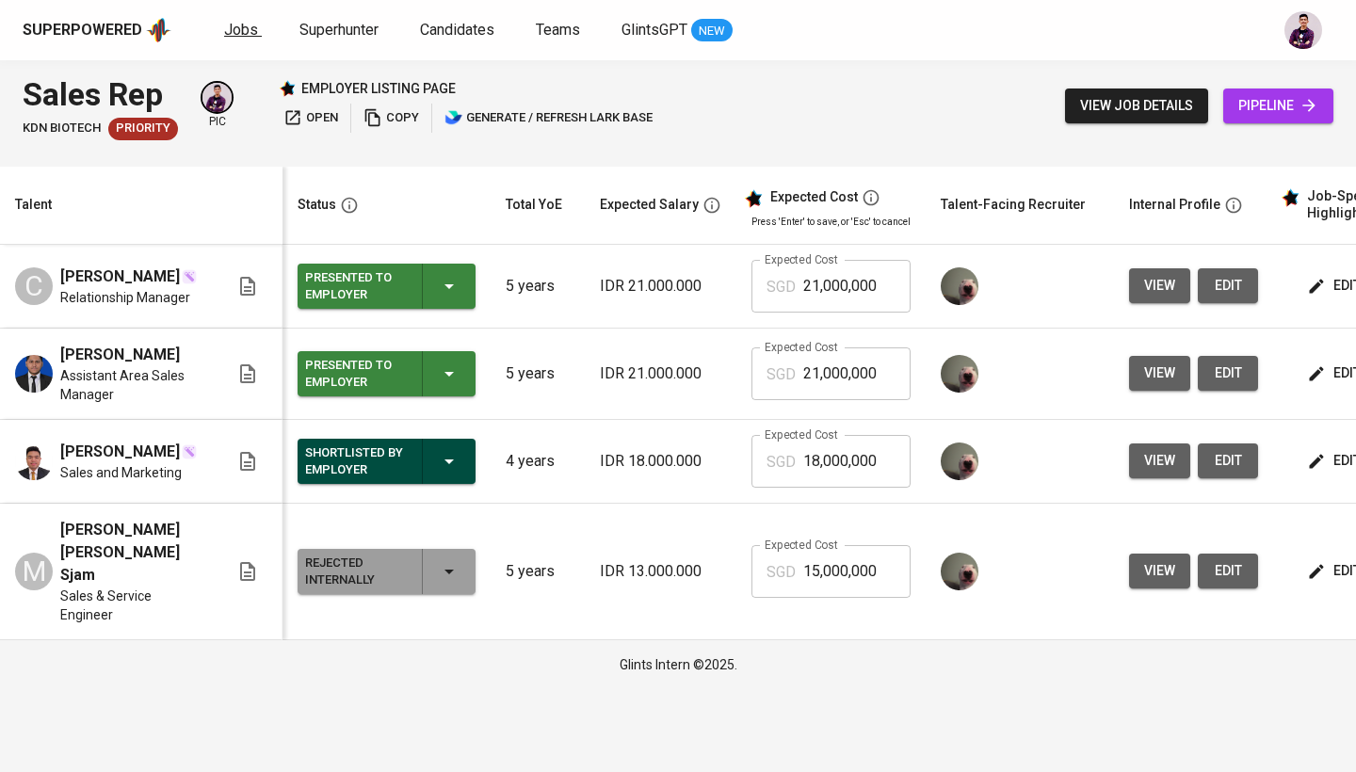
click at [253, 31] on span "Jobs" at bounding box center [241, 30] width 34 height 18
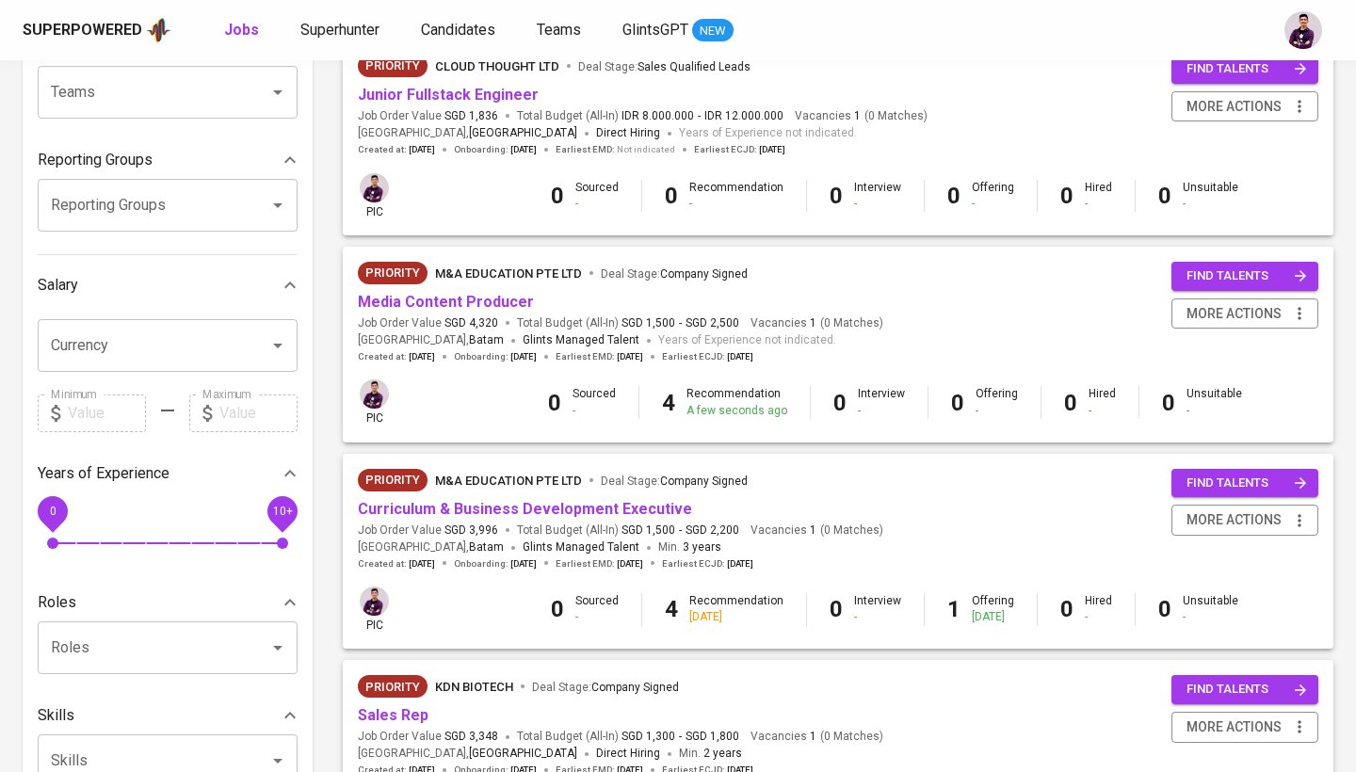
scroll to position [236, 0]
click at [441, 295] on link "Media Content Producer" at bounding box center [446, 303] width 176 height 18
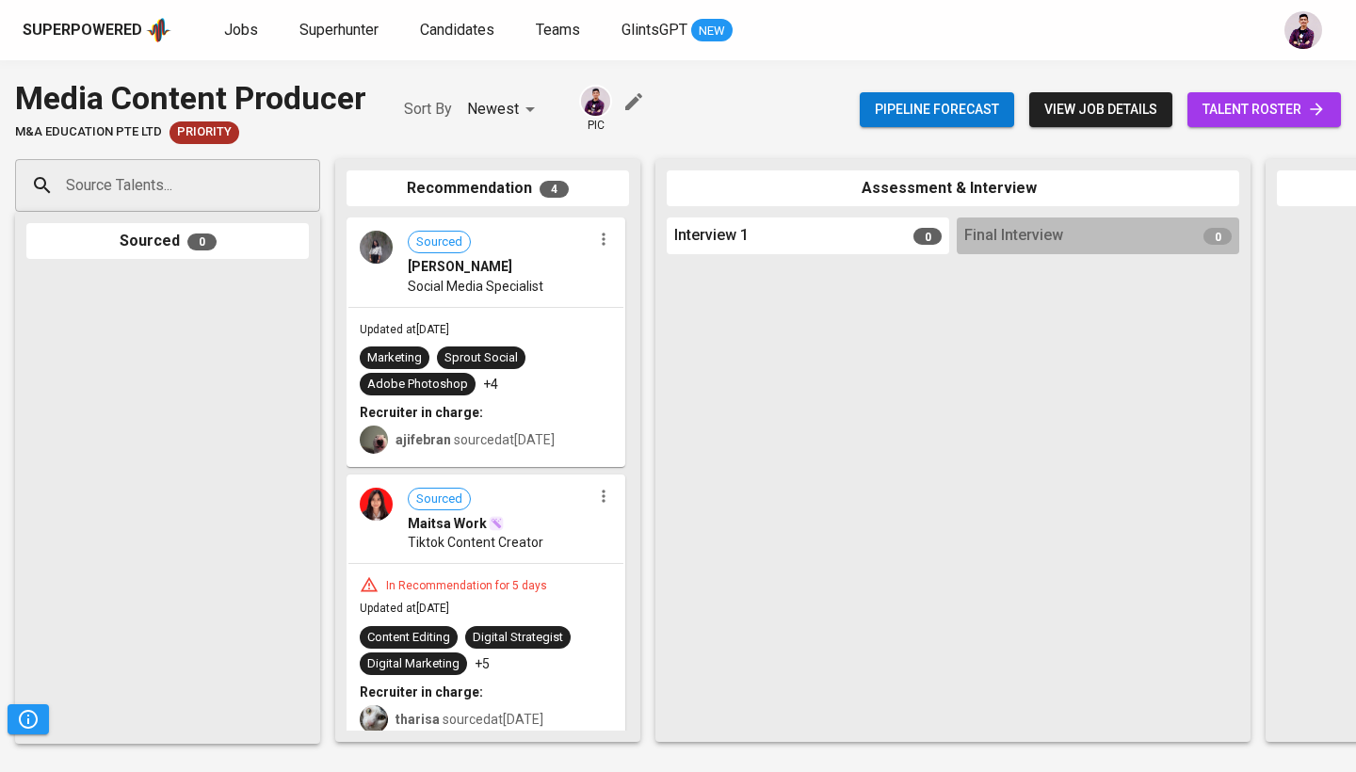
click at [1282, 77] on div "Pipeline forecast view job details talent roster" at bounding box center [1100, 109] width 481 height 69
click at [1282, 115] on span "talent roster" at bounding box center [1264, 110] width 123 height 24
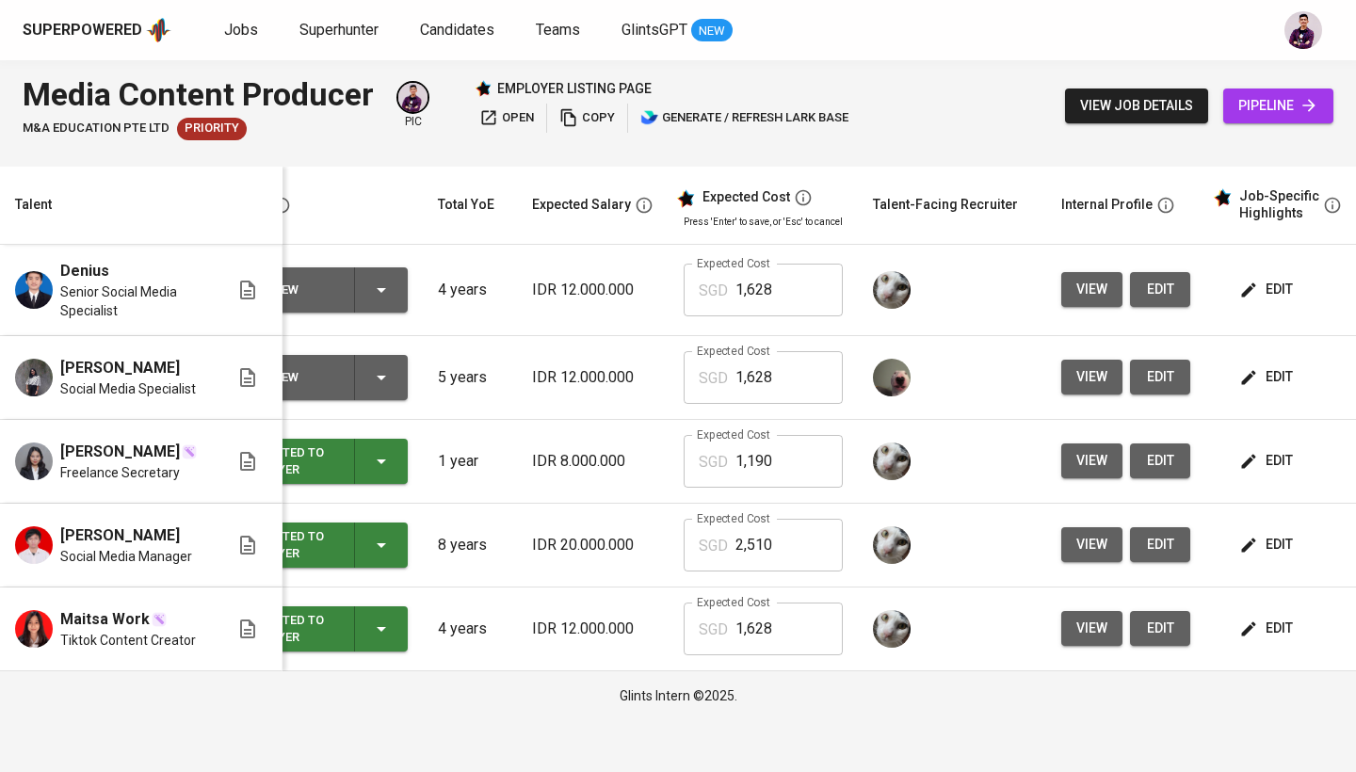
scroll to position [0, 91]
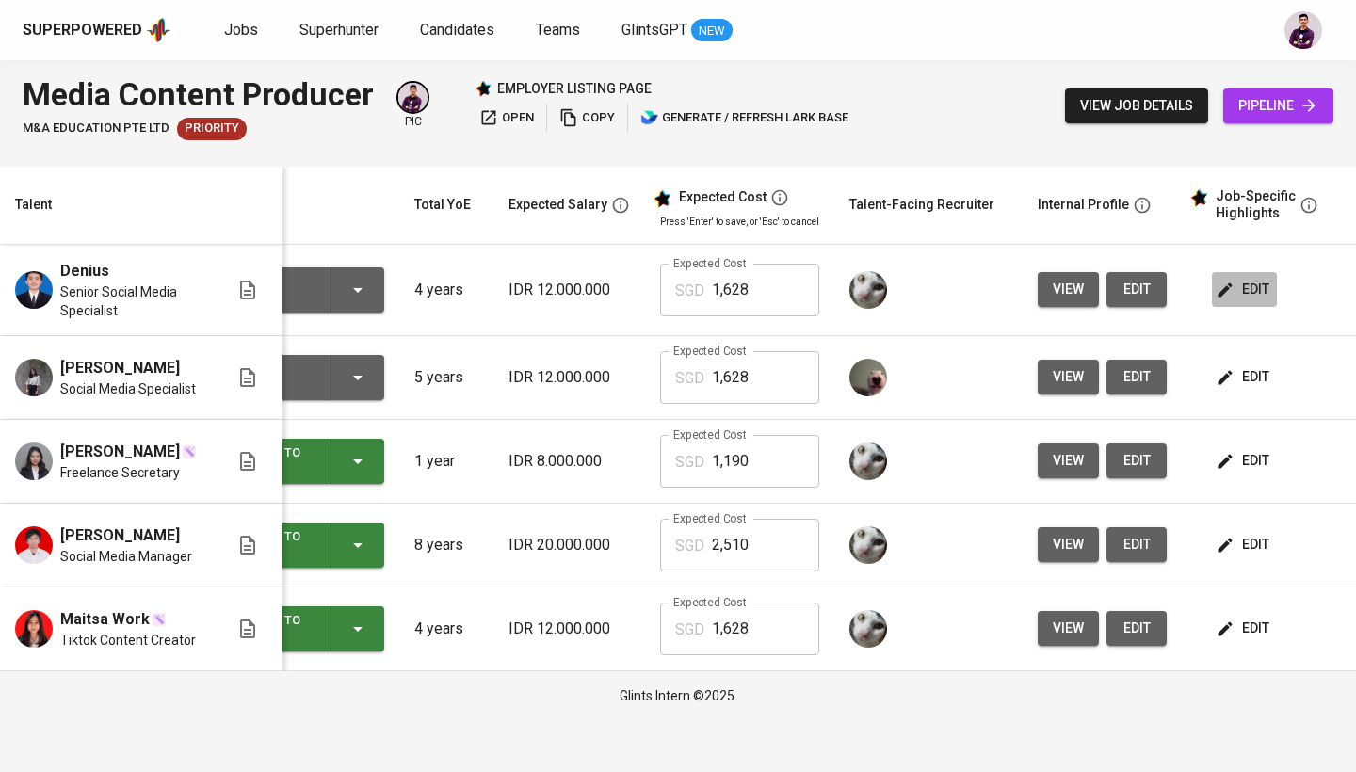
click at [1261, 284] on span "edit" at bounding box center [1245, 290] width 50 height 24
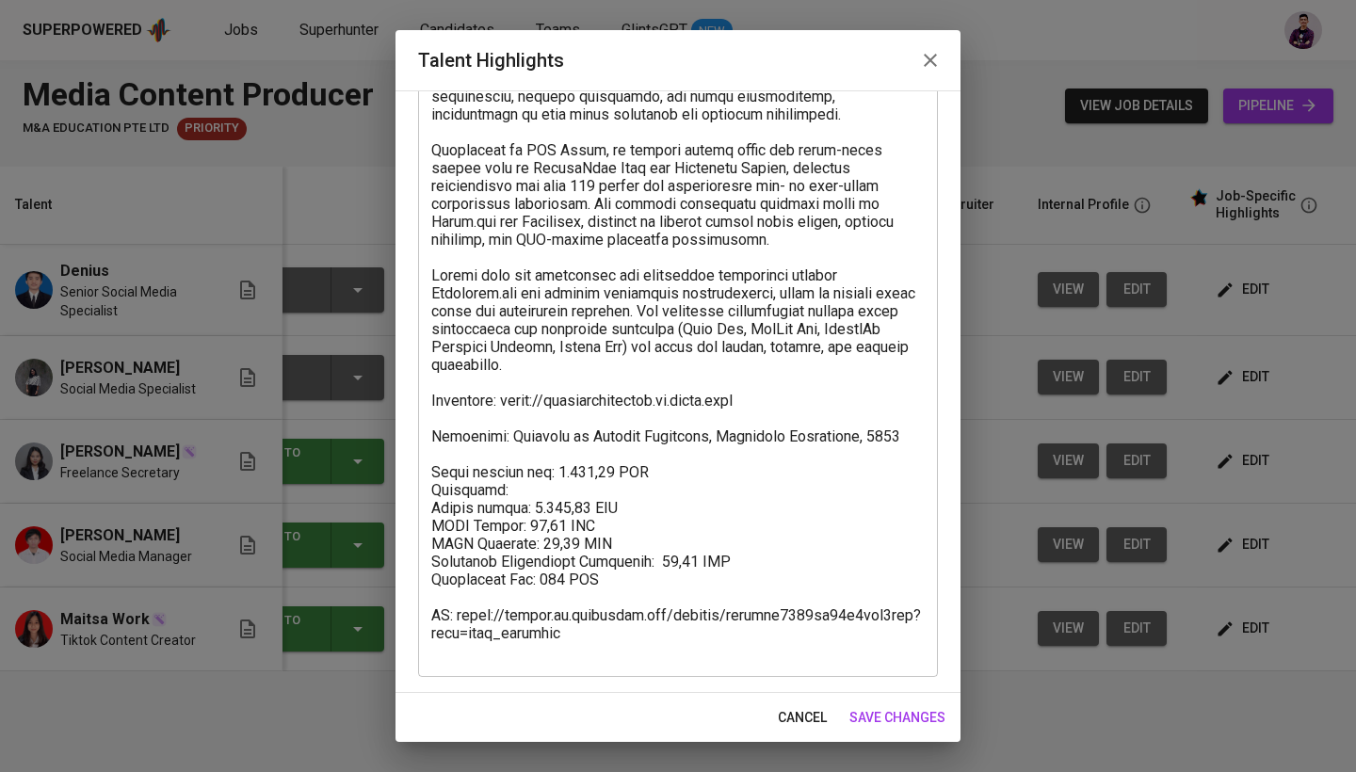
scroll to position [234, 0]
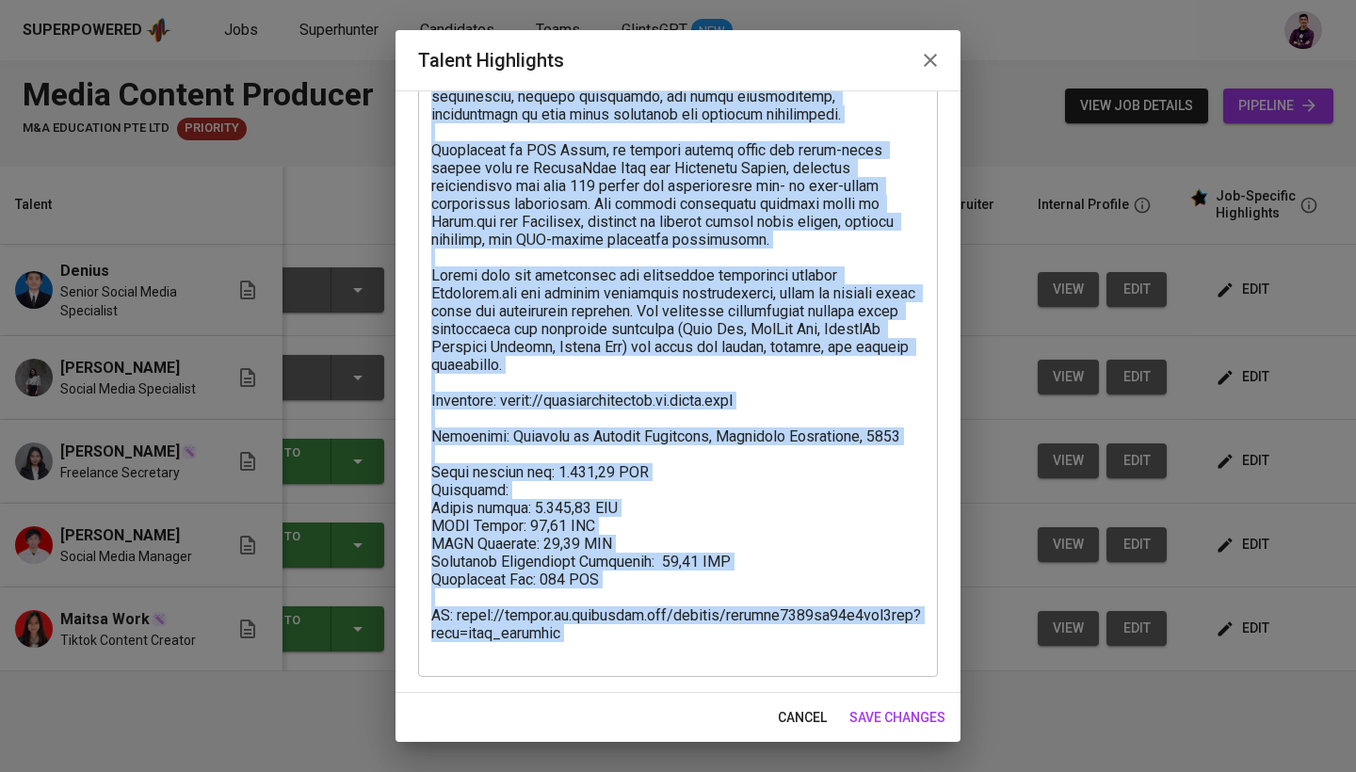
drag, startPoint x: 581, startPoint y: 664, endPoint x: 421, endPoint y: 622, distance: 165.6
click at [421, 622] on div "x Talent Highlights" at bounding box center [678, 319] width 520 height 715
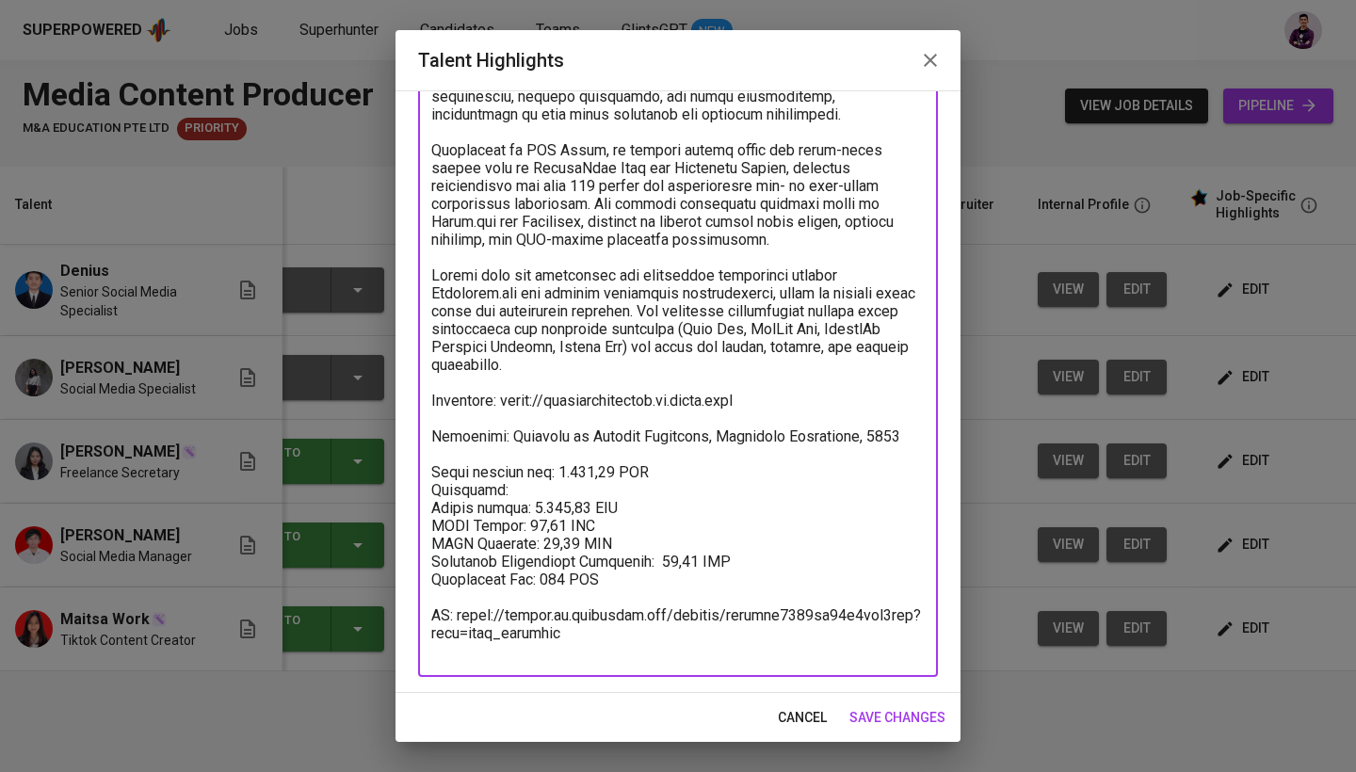
drag, startPoint x: 574, startPoint y: 652, endPoint x: 378, endPoint y: 609, distance: 200.4
click at [378, 609] on div "Talent Highlights Enhance the Talent's profile by adding highlights relevant to…" at bounding box center [678, 386] width 1356 height 772
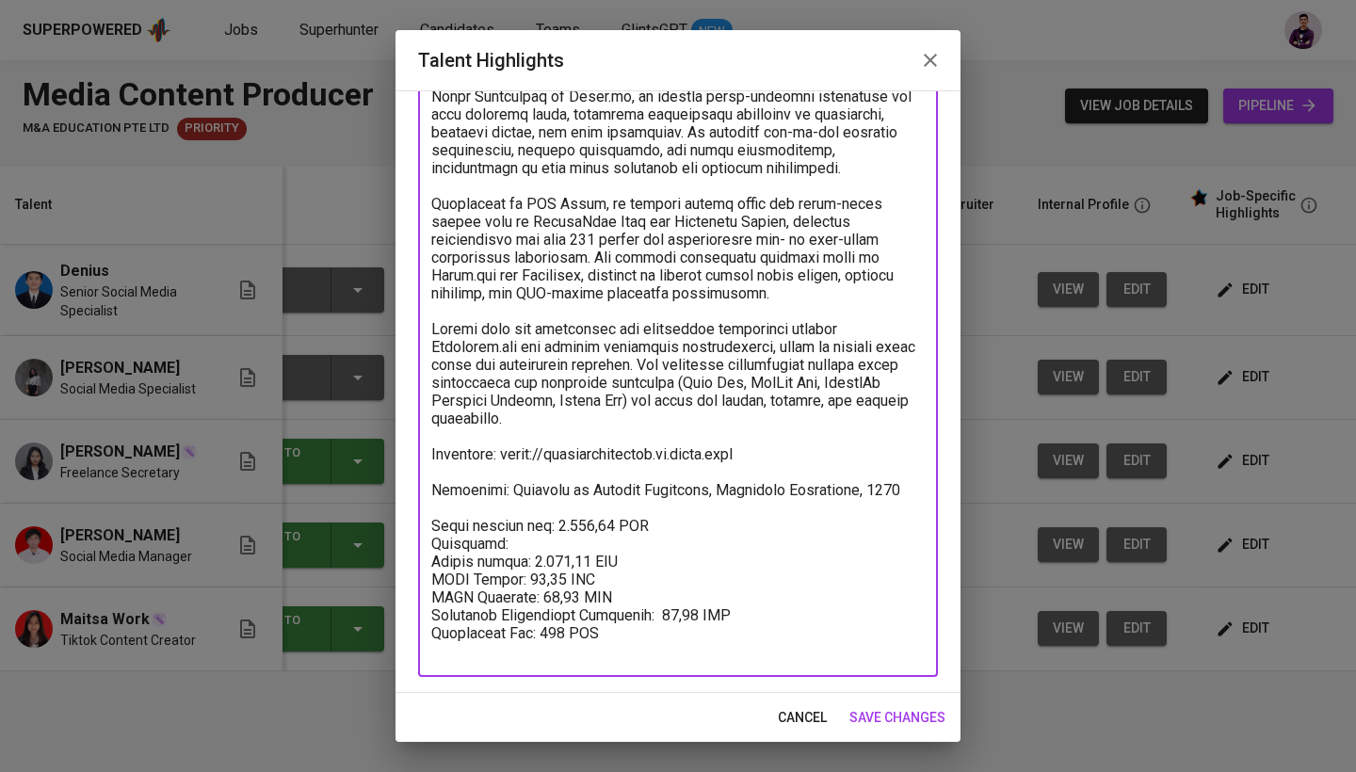
scroll to position [163, 0]
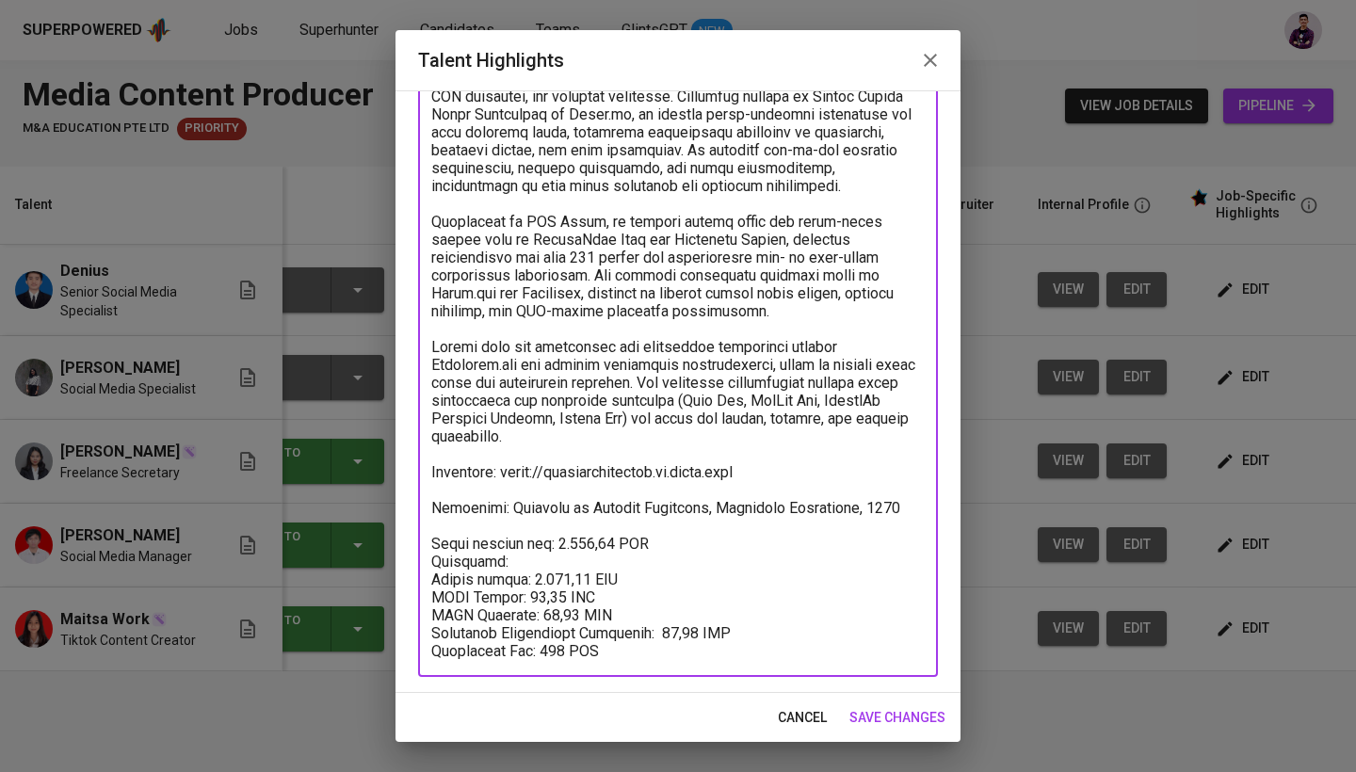
type textarea "[PERSON_NAME] is a marketing and communications professional with over four yea…"
click at [883, 715] on span "save changes" at bounding box center [897, 718] width 96 height 24
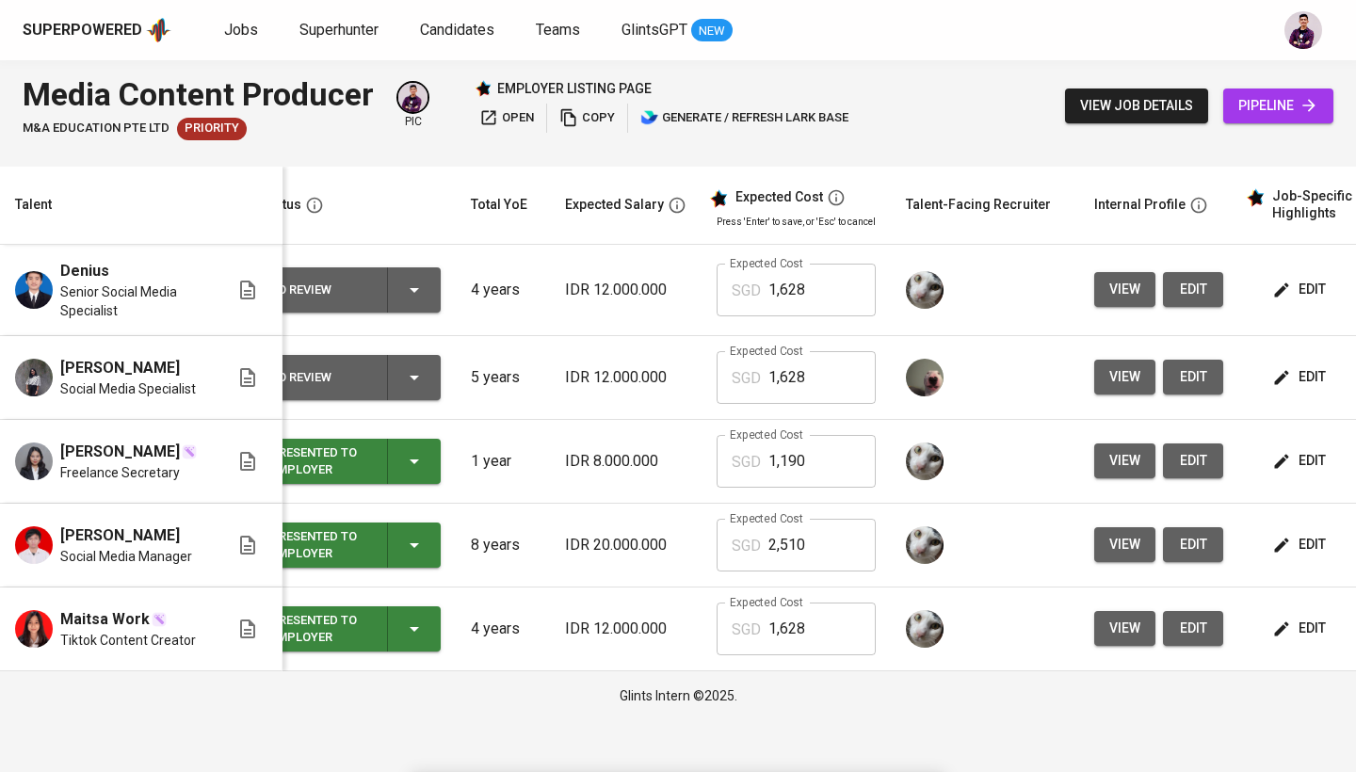
scroll to position [0, 35]
click at [443, 277] on td "To Review" at bounding box center [352, 290] width 208 height 91
click at [421, 277] on div "To Review" at bounding box center [351, 289] width 163 height 45
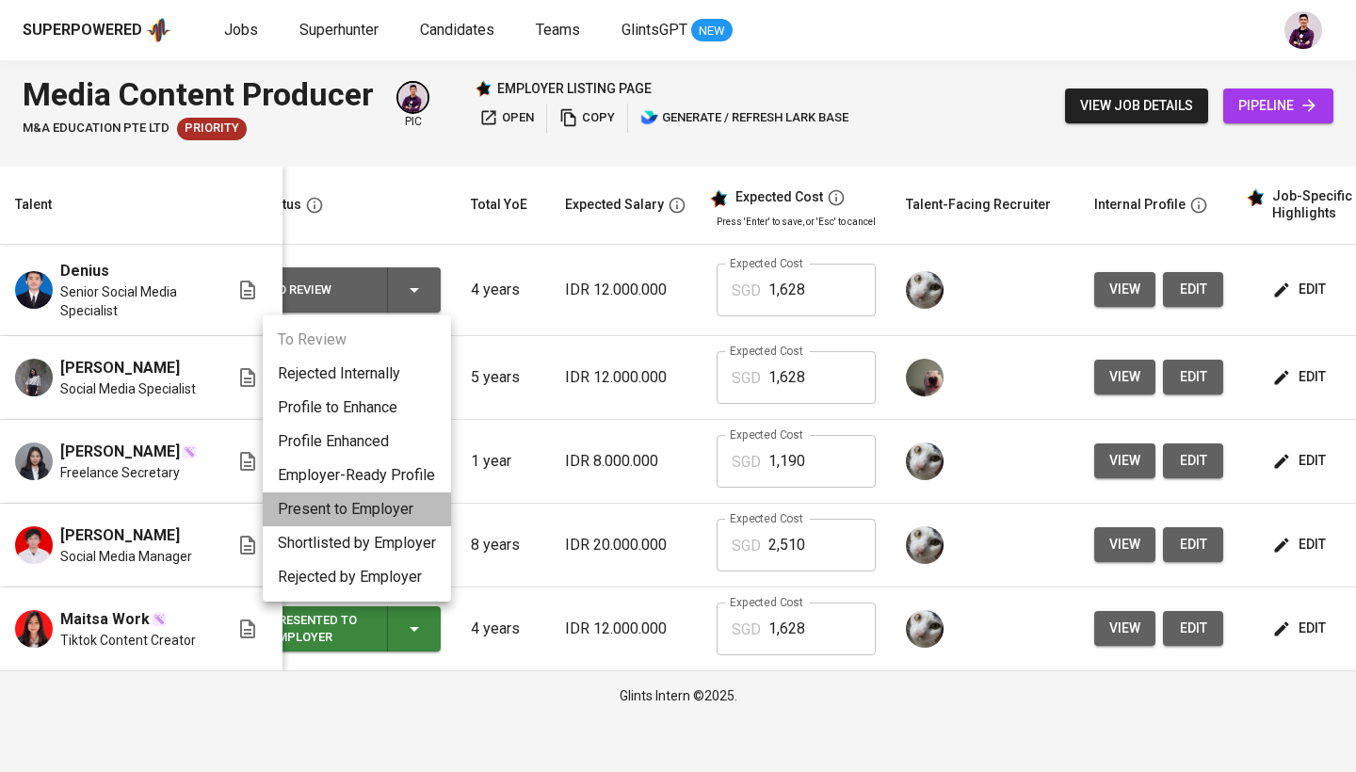
click at [402, 504] on li "Present to Employer" at bounding box center [357, 510] width 188 height 34
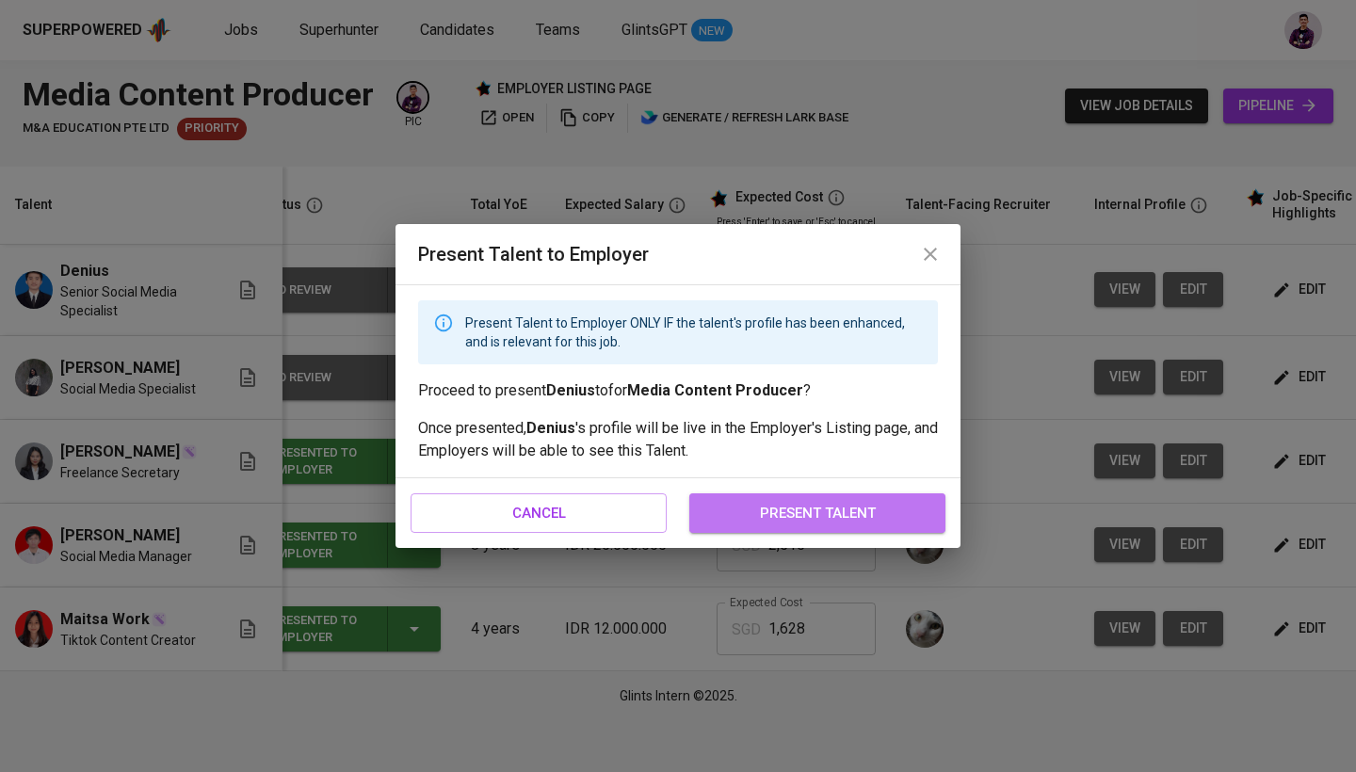
click at [858, 515] on span "present talent" at bounding box center [817, 513] width 215 height 24
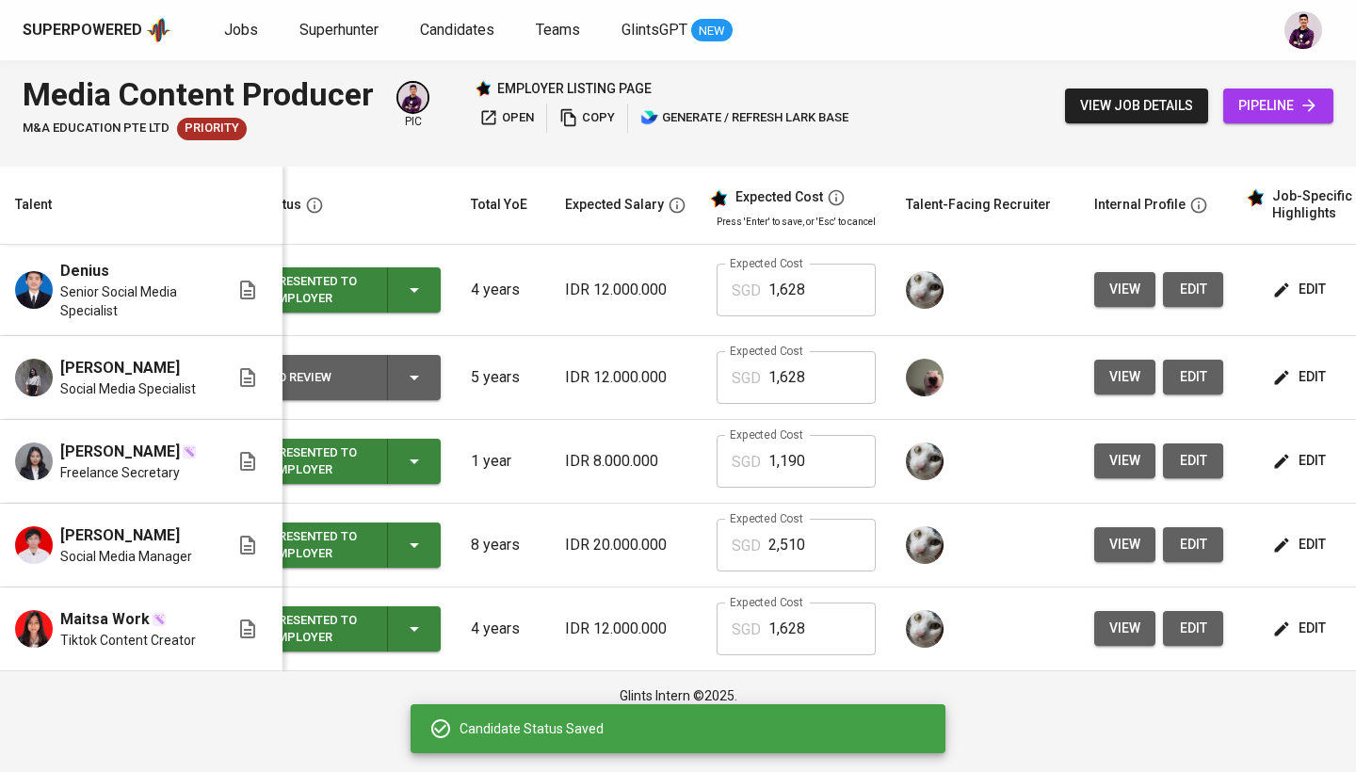
scroll to position [0, 36]
click at [1112, 312] on td "view edit" at bounding box center [1157, 290] width 159 height 91
click at [1113, 290] on span "view" at bounding box center [1123, 290] width 31 height 24
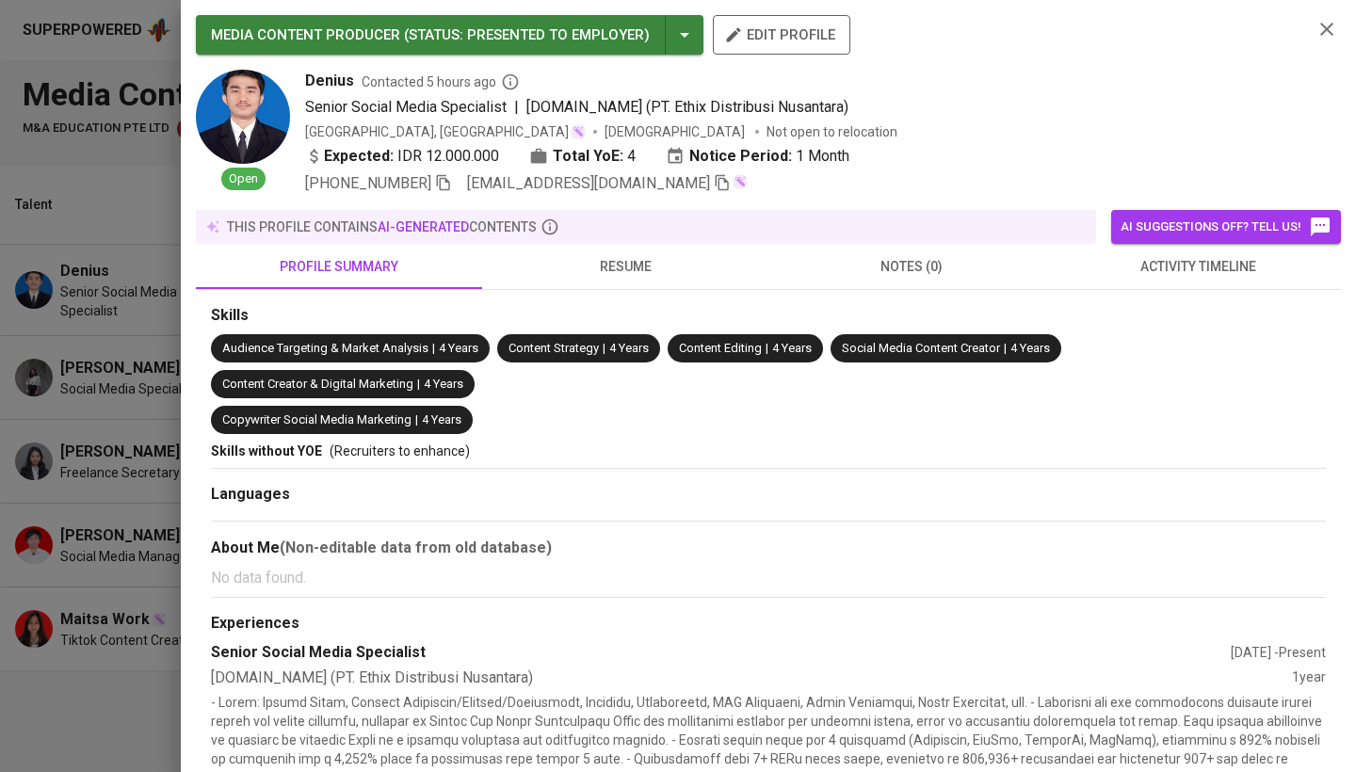
scroll to position [38, 0]
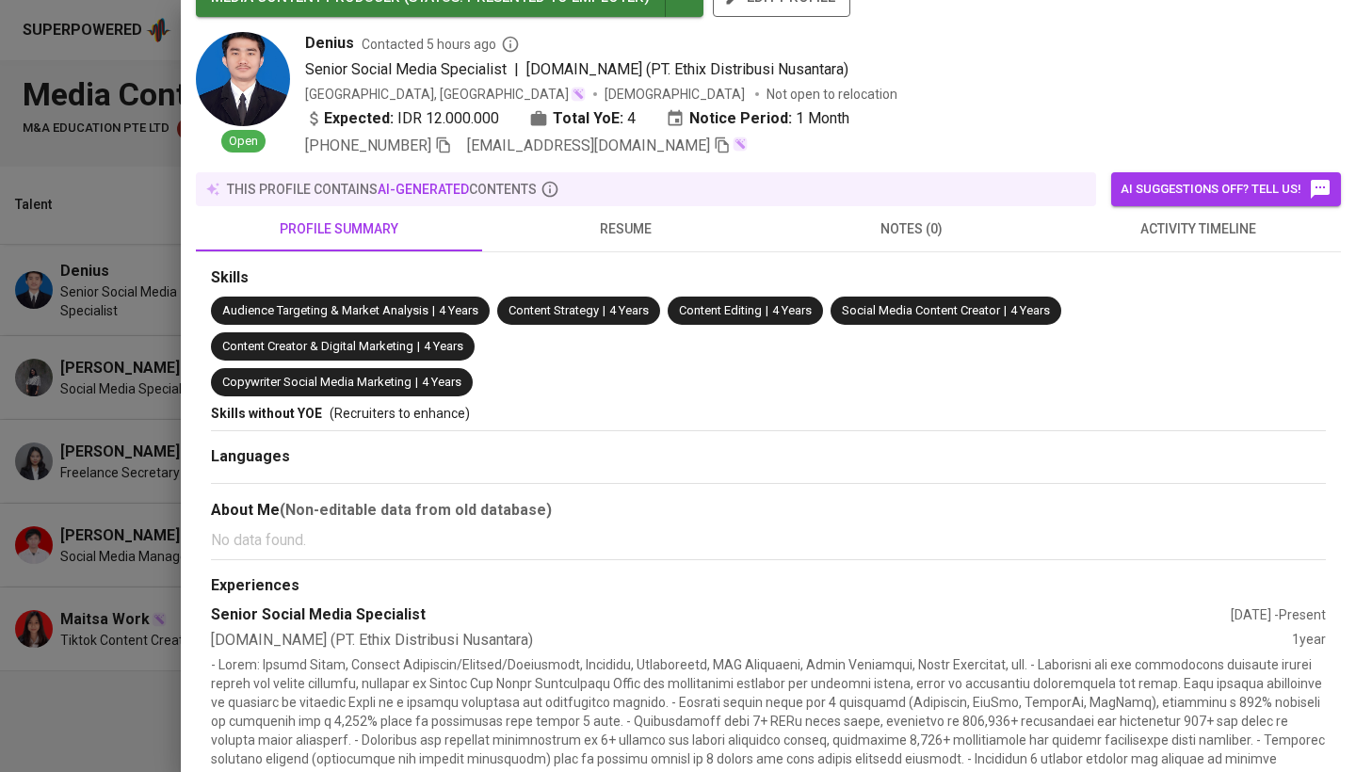
click at [628, 221] on span "resume" at bounding box center [625, 230] width 264 height 24
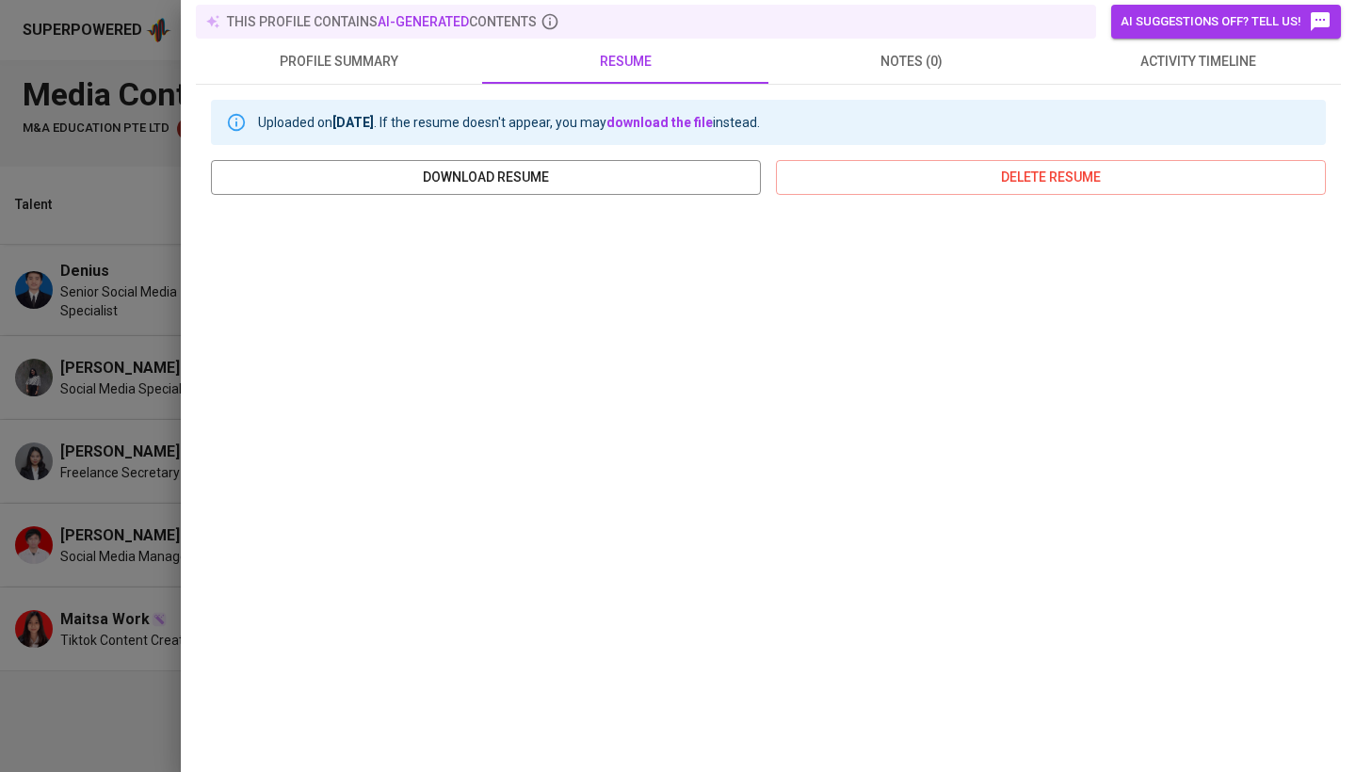
scroll to position [205, 0]
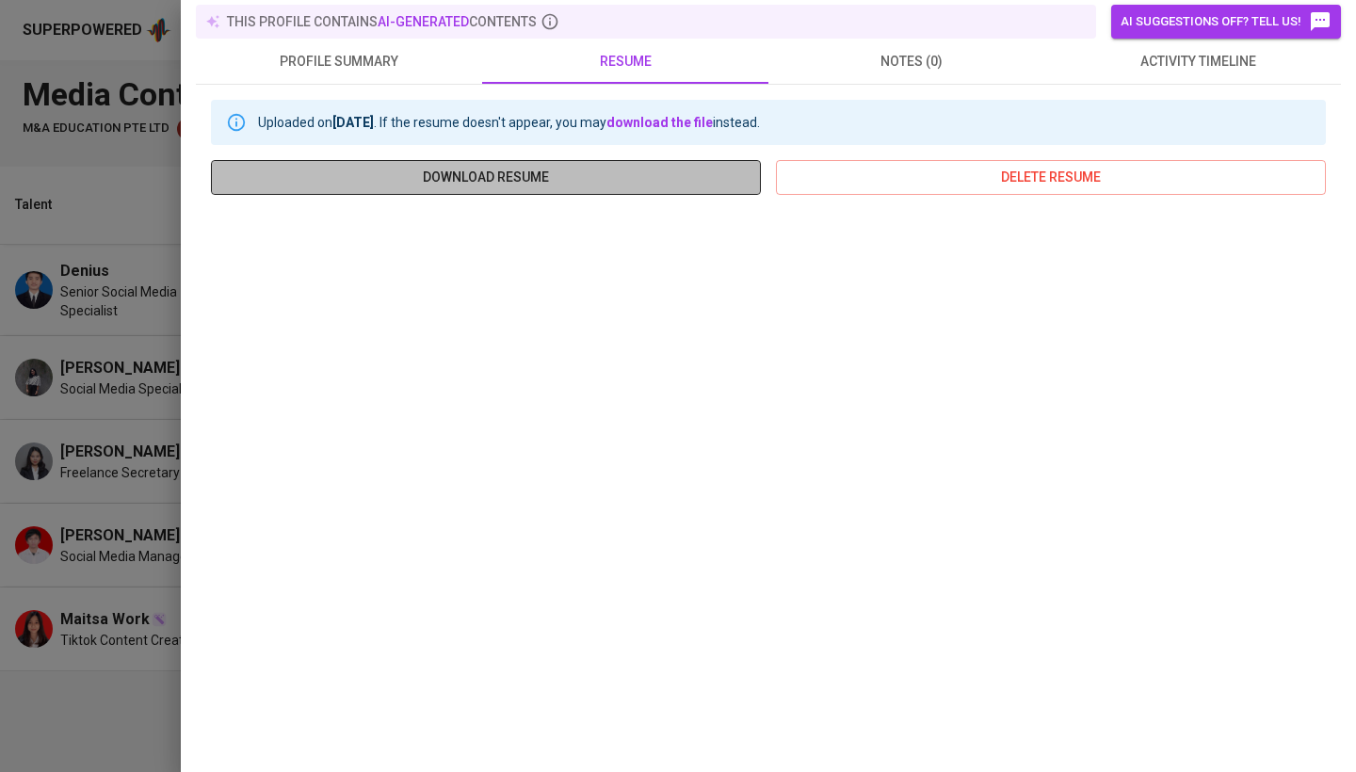
click at [645, 175] on span "download resume" at bounding box center [486, 178] width 520 height 24
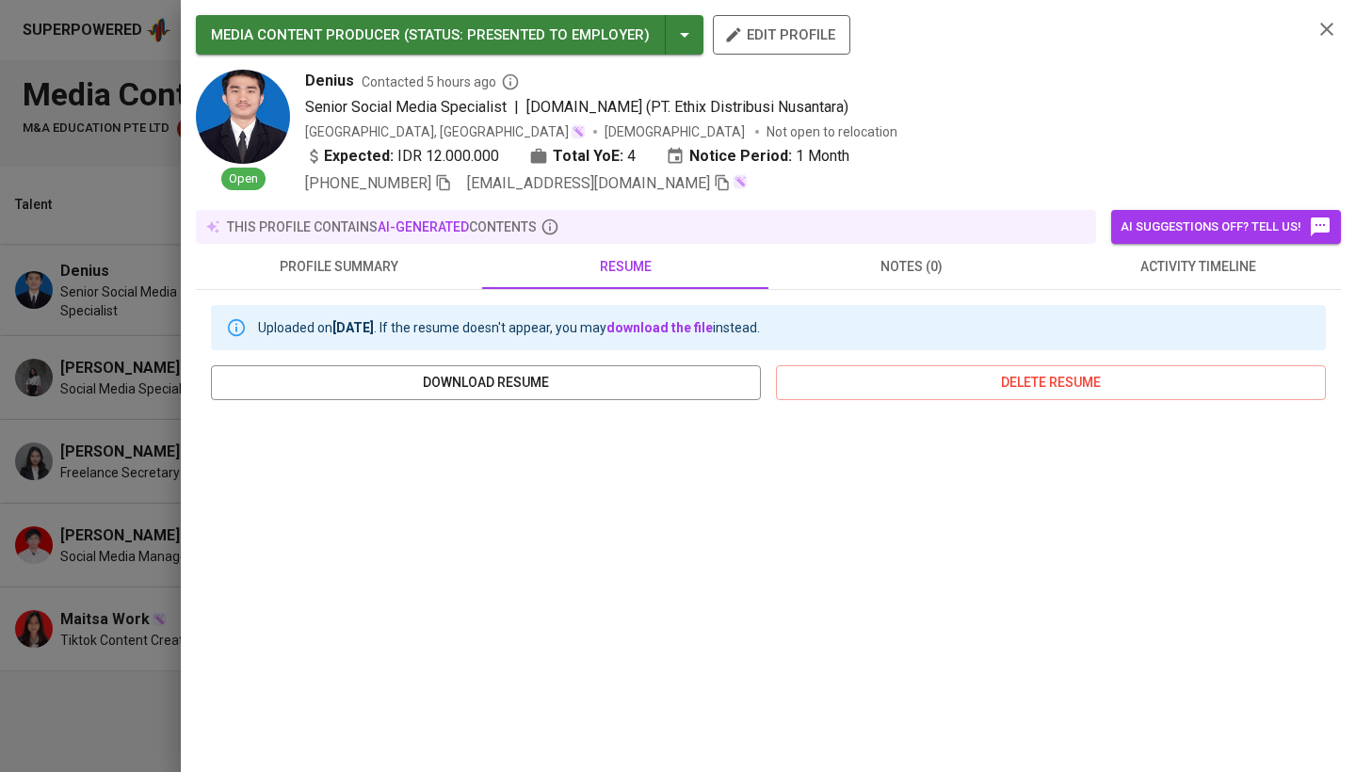
scroll to position [0, 0]
click at [1325, 27] on icon "button" at bounding box center [1326, 29] width 13 height 13
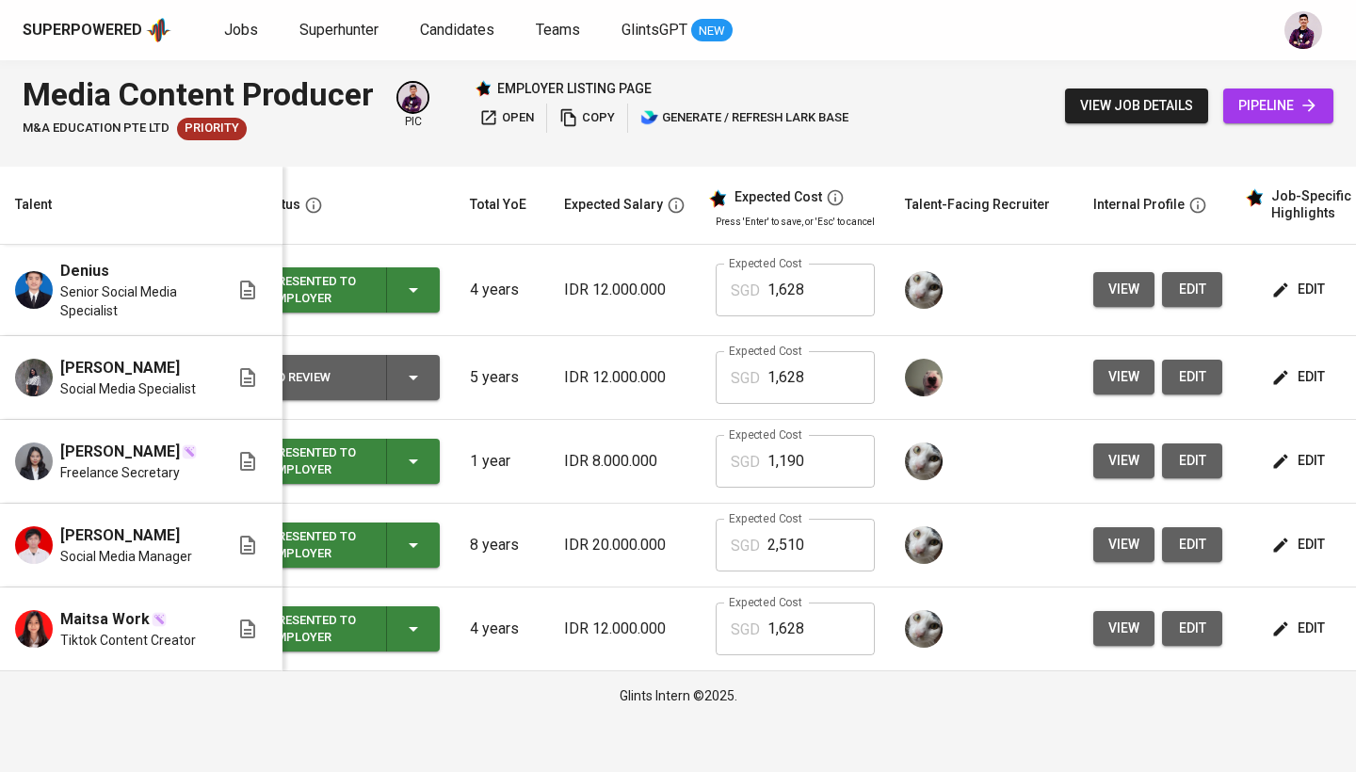
click at [1131, 382] on span "view" at bounding box center [1123, 377] width 31 height 24
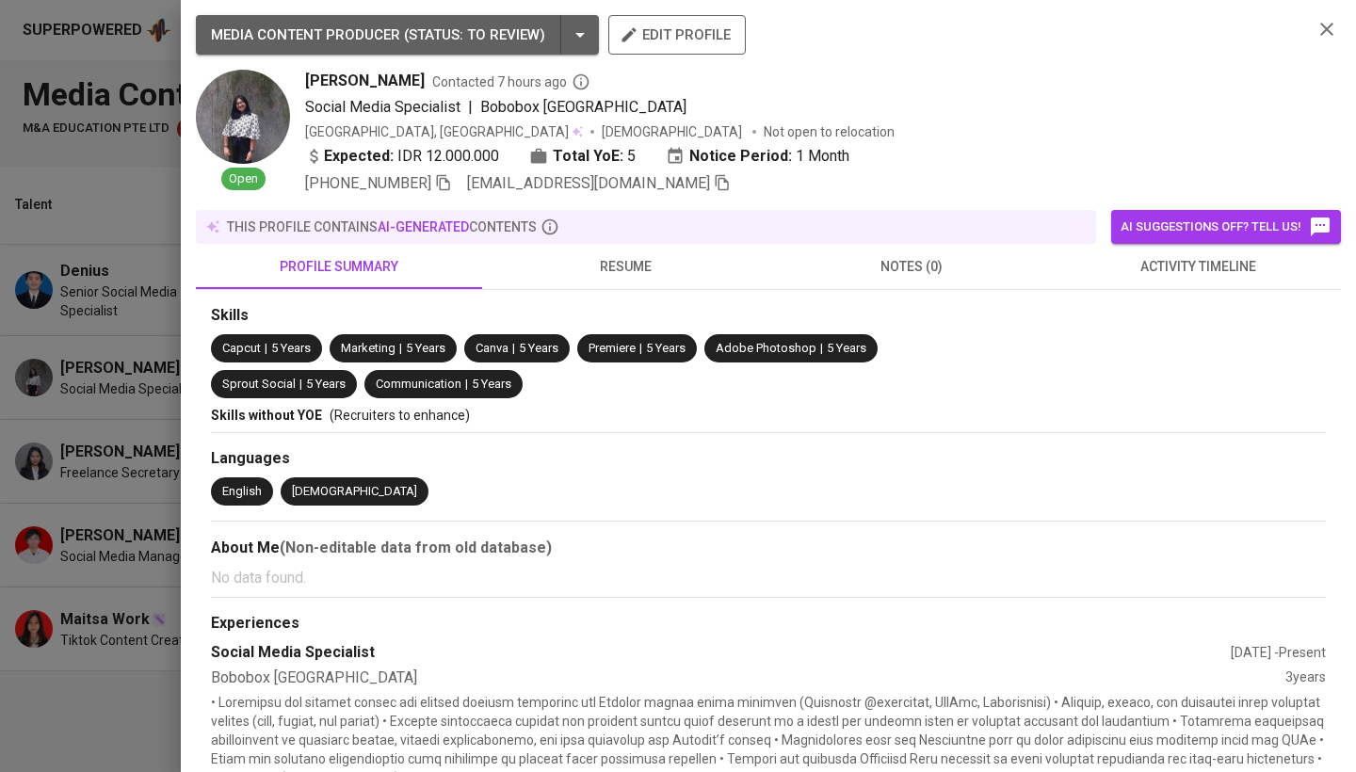
click at [636, 270] on span "resume" at bounding box center [625, 267] width 264 height 24
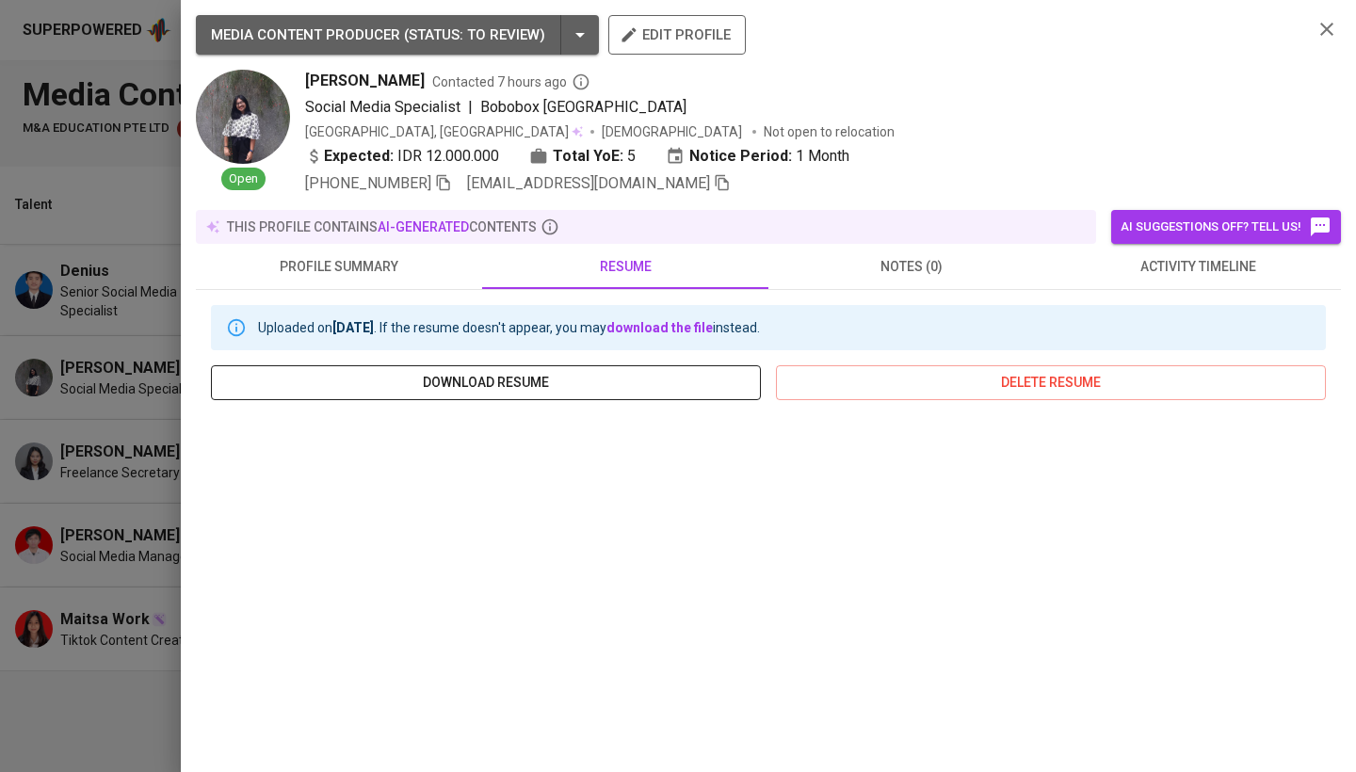
click at [573, 393] on span "download resume" at bounding box center [486, 383] width 520 height 24
click at [1329, 18] on icon "button" at bounding box center [1327, 29] width 23 height 23
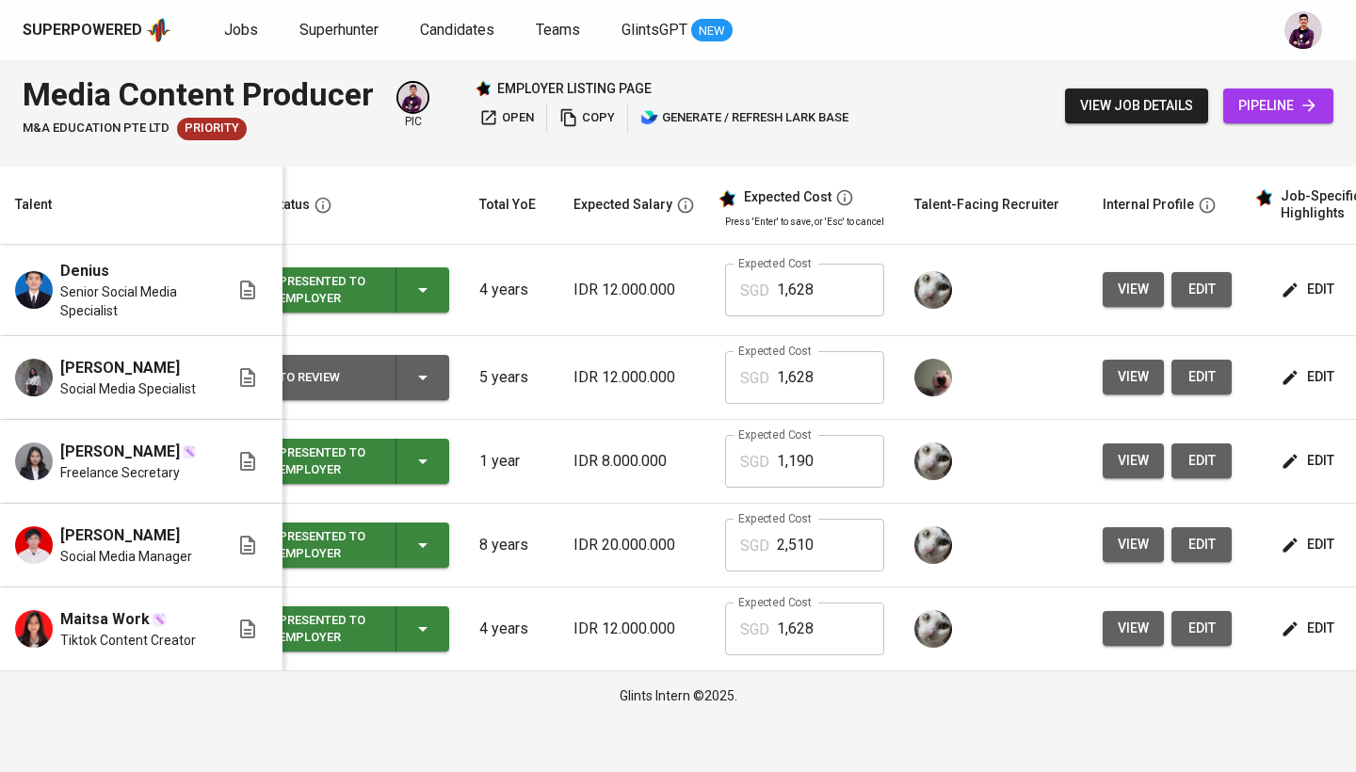
scroll to position [0, 25]
click at [440, 370] on div "To Review" at bounding box center [361, 377] width 163 height 45
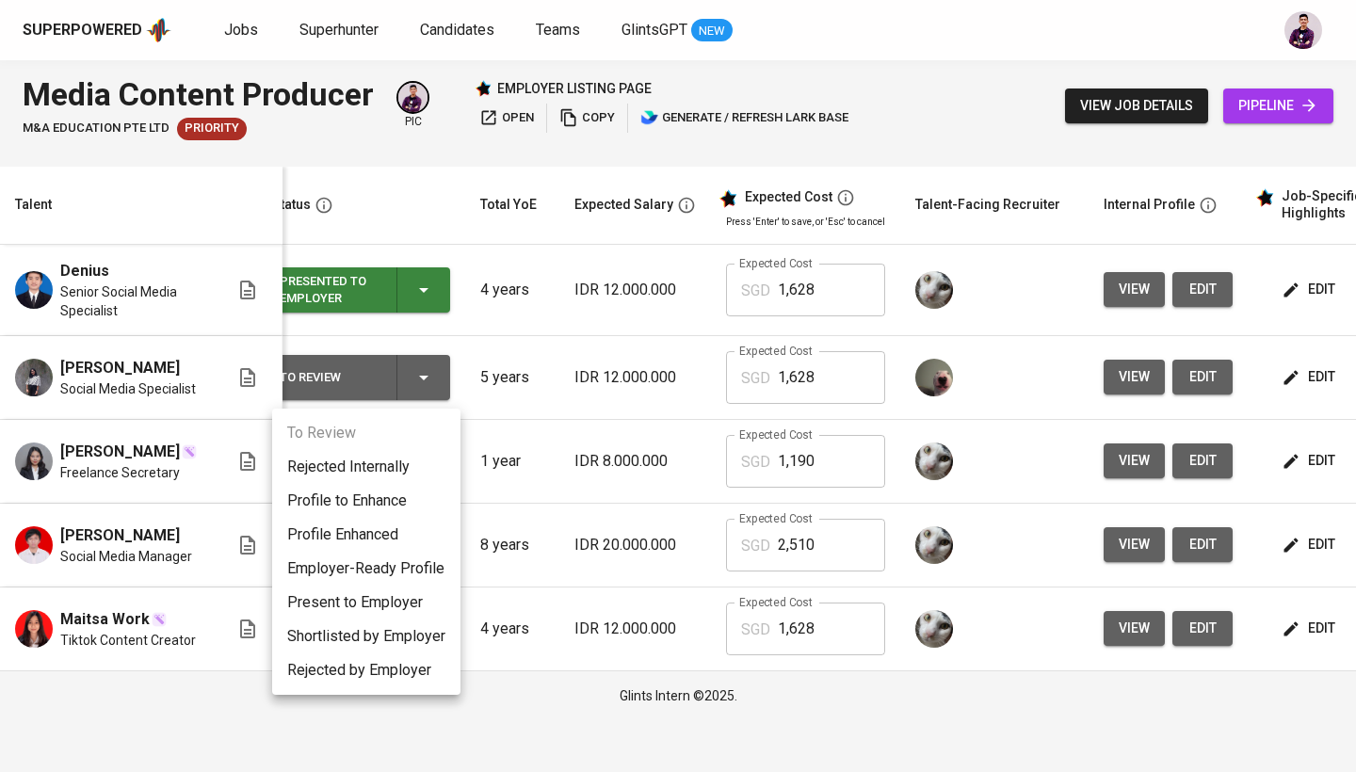
click at [383, 603] on li "Present to Employer" at bounding box center [366, 603] width 188 height 34
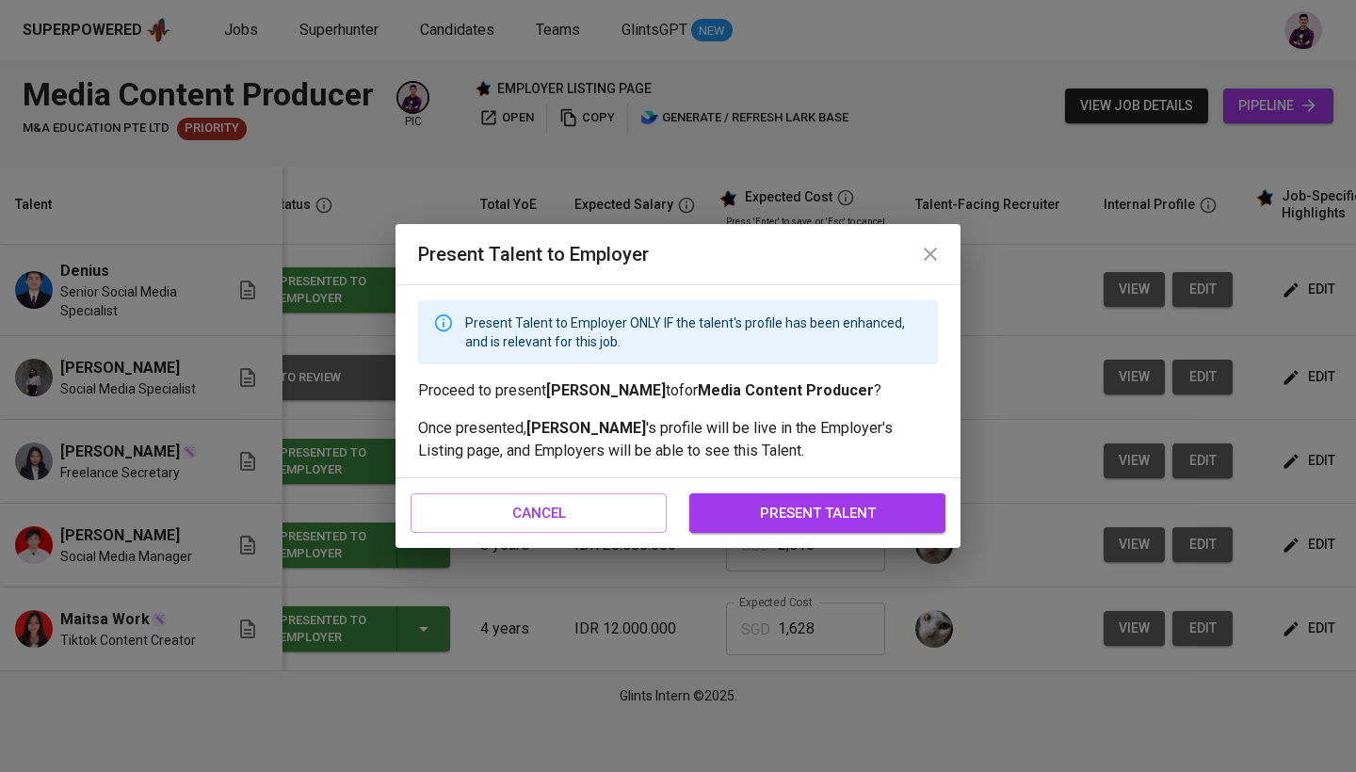
click at [833, 525] on span "present talent" at bounding box center [817, 513] width 215 height 24
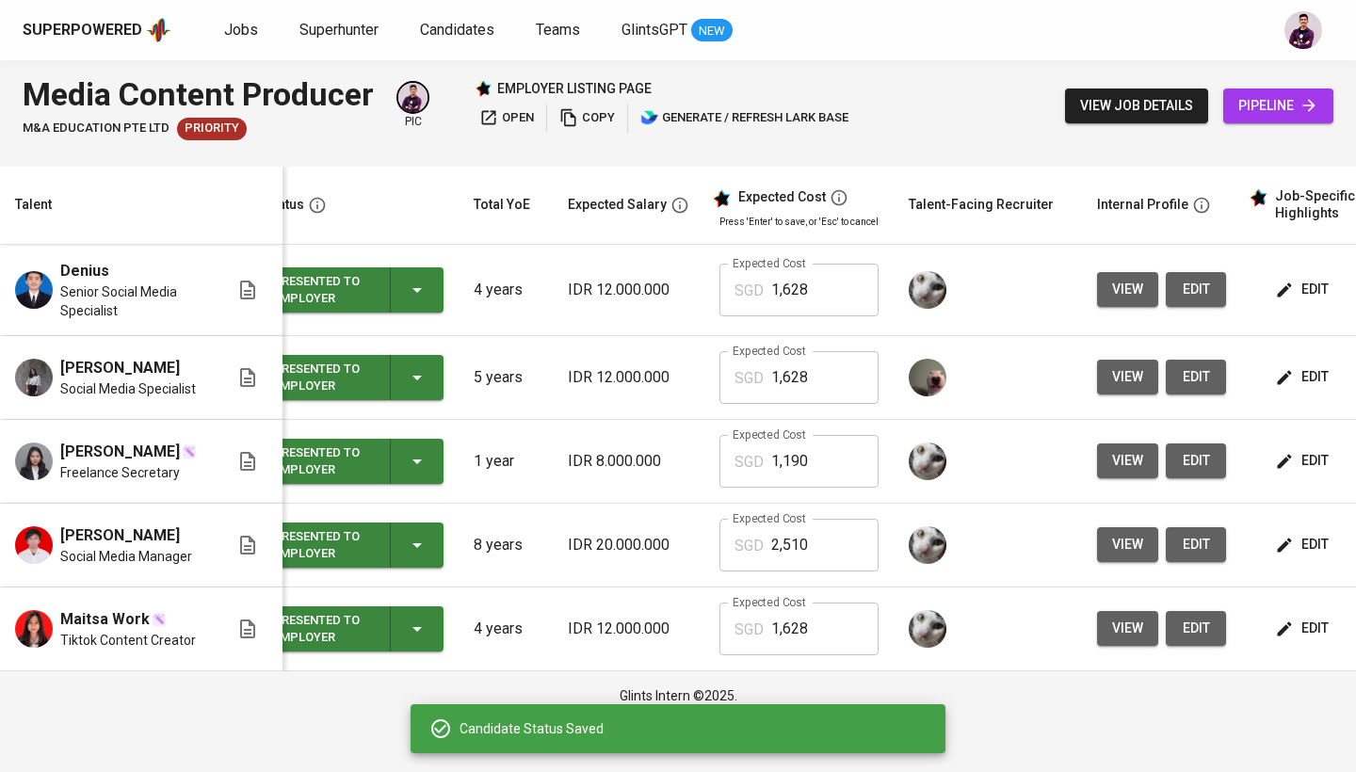
scroll to position [0, 35]
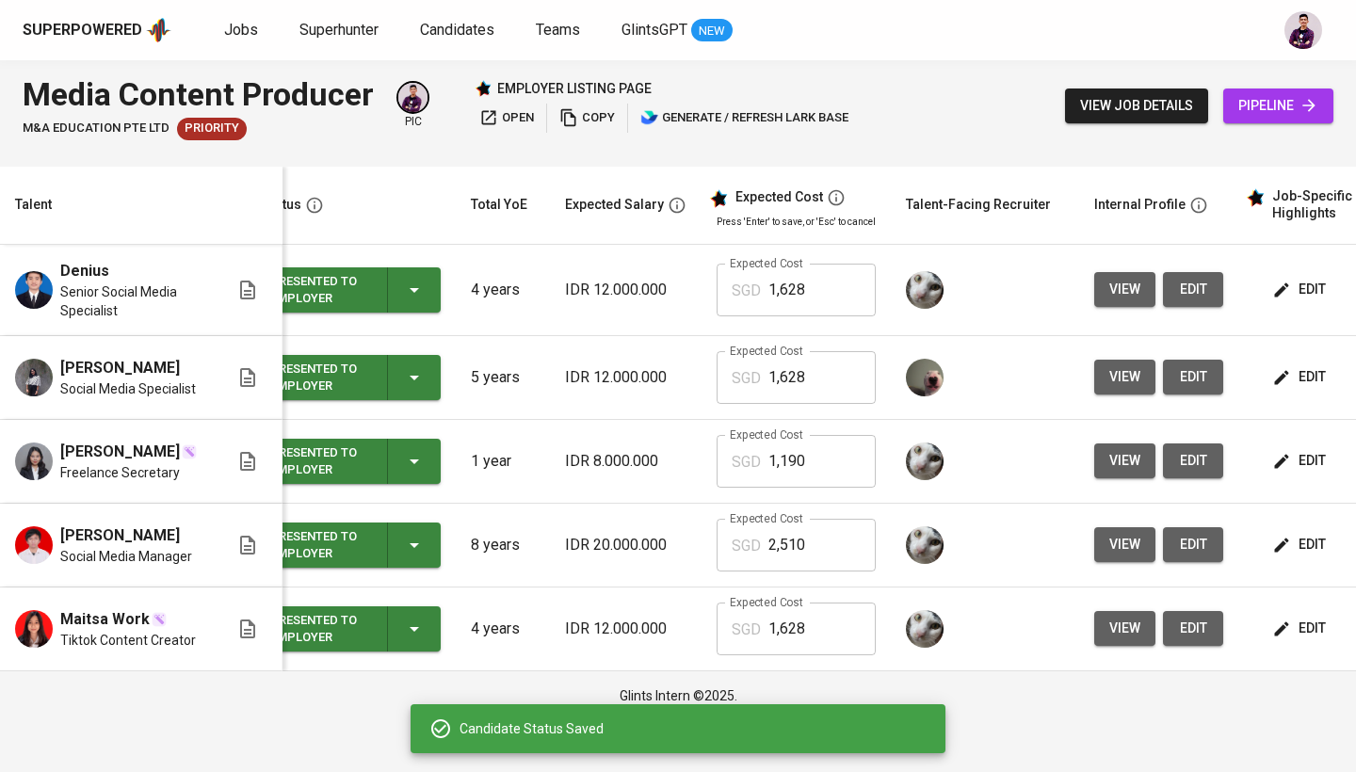
click at [423, 471] on icon "button" at bounding box center [414, 461] width 23 height 23
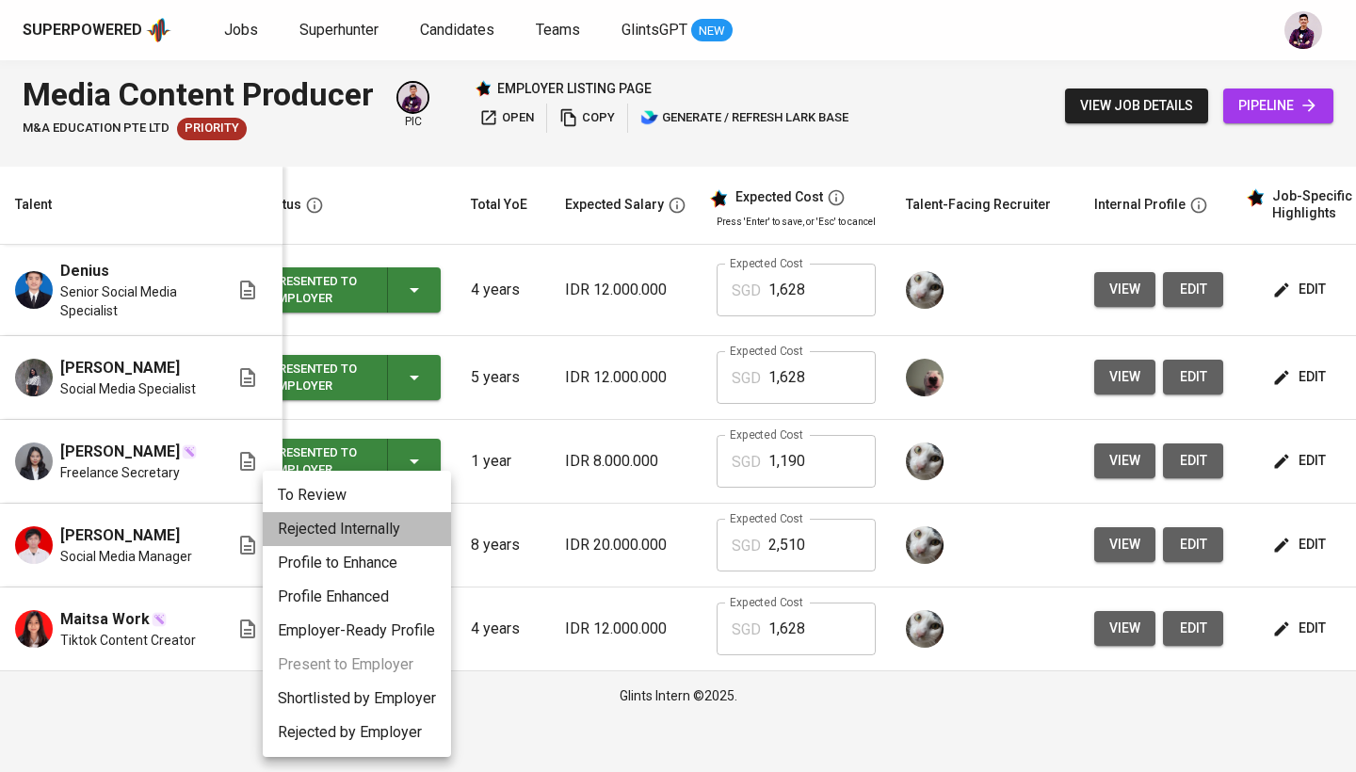
click at [399, 536] on li "Rejected Internally" at bounding box center [357, 529] width 188 height 34
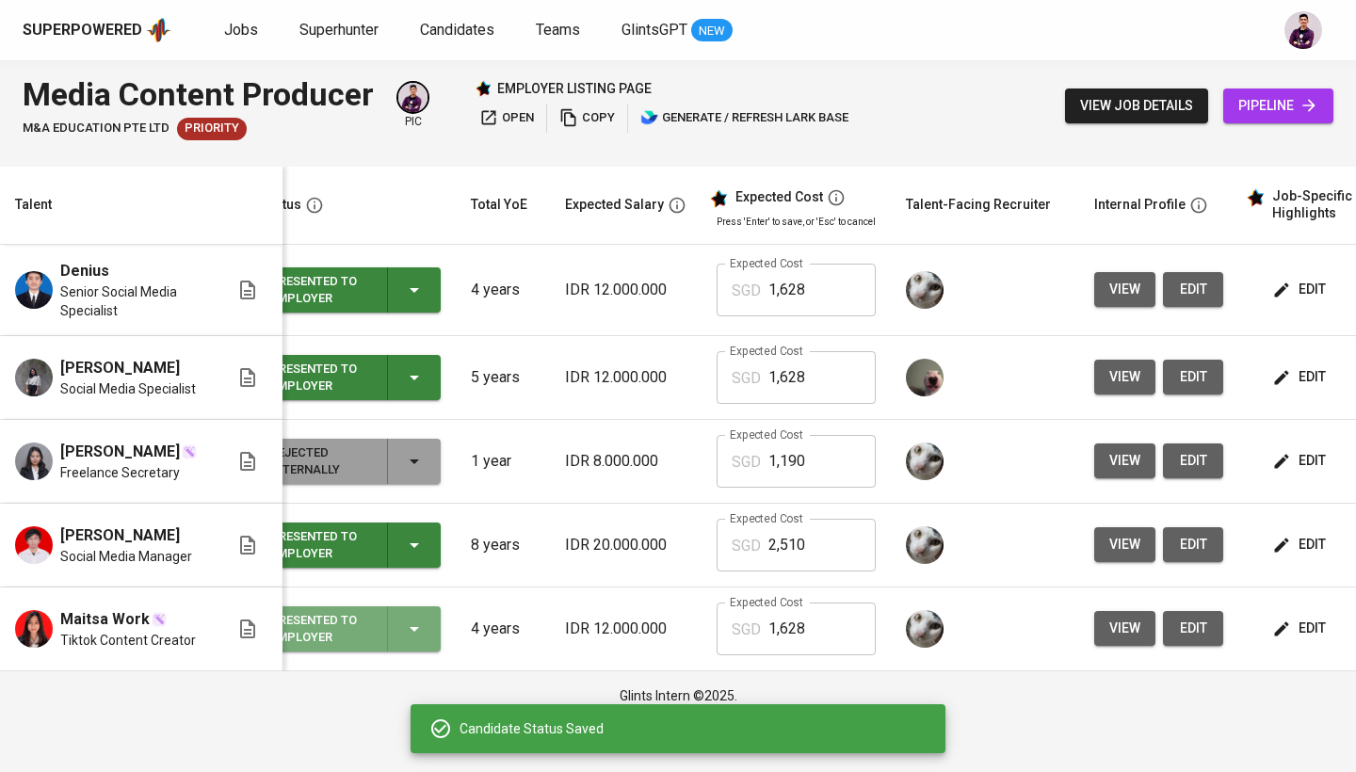
click at [411, 637] on icon "button" at bounding box center [414, 629] width 23 height 23
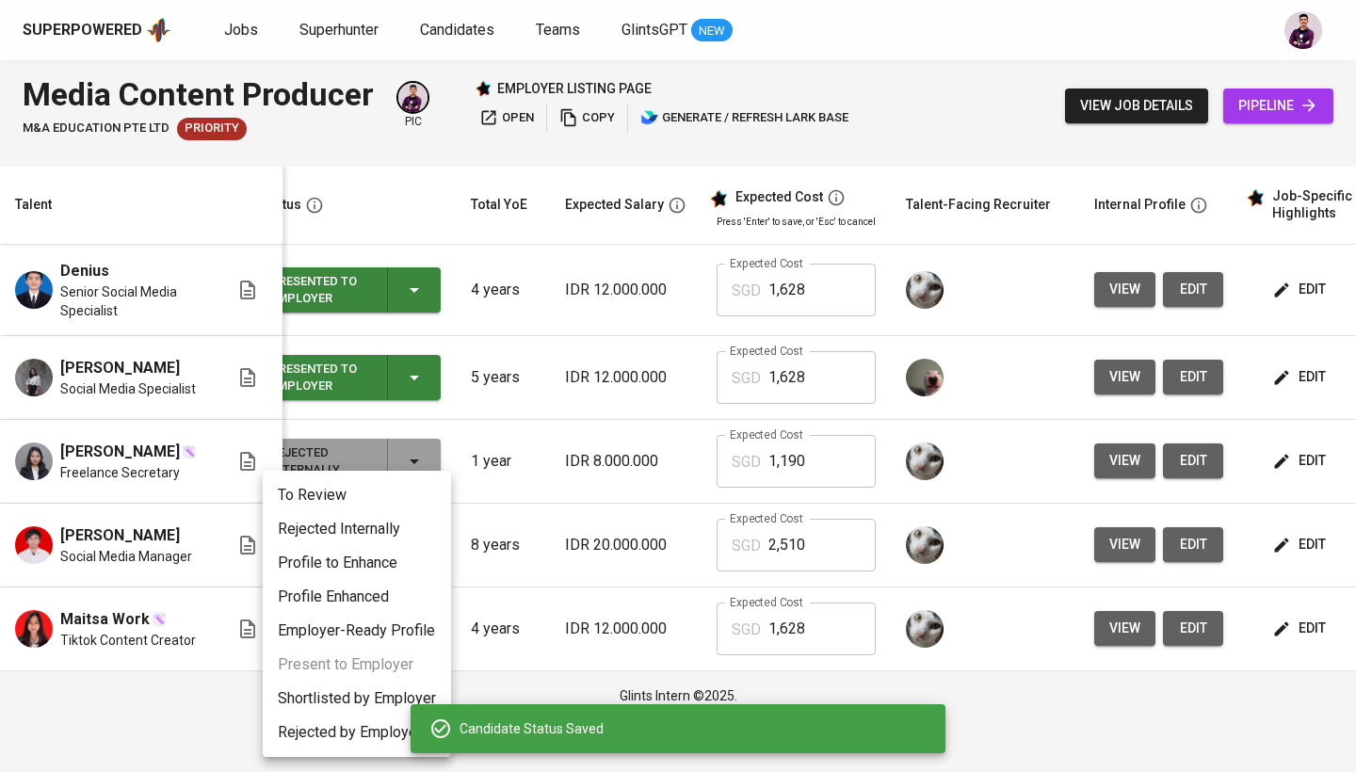
click at [420, 522] on li "Rejected Internally" at bounding box center [357, 529] width 188 height 34
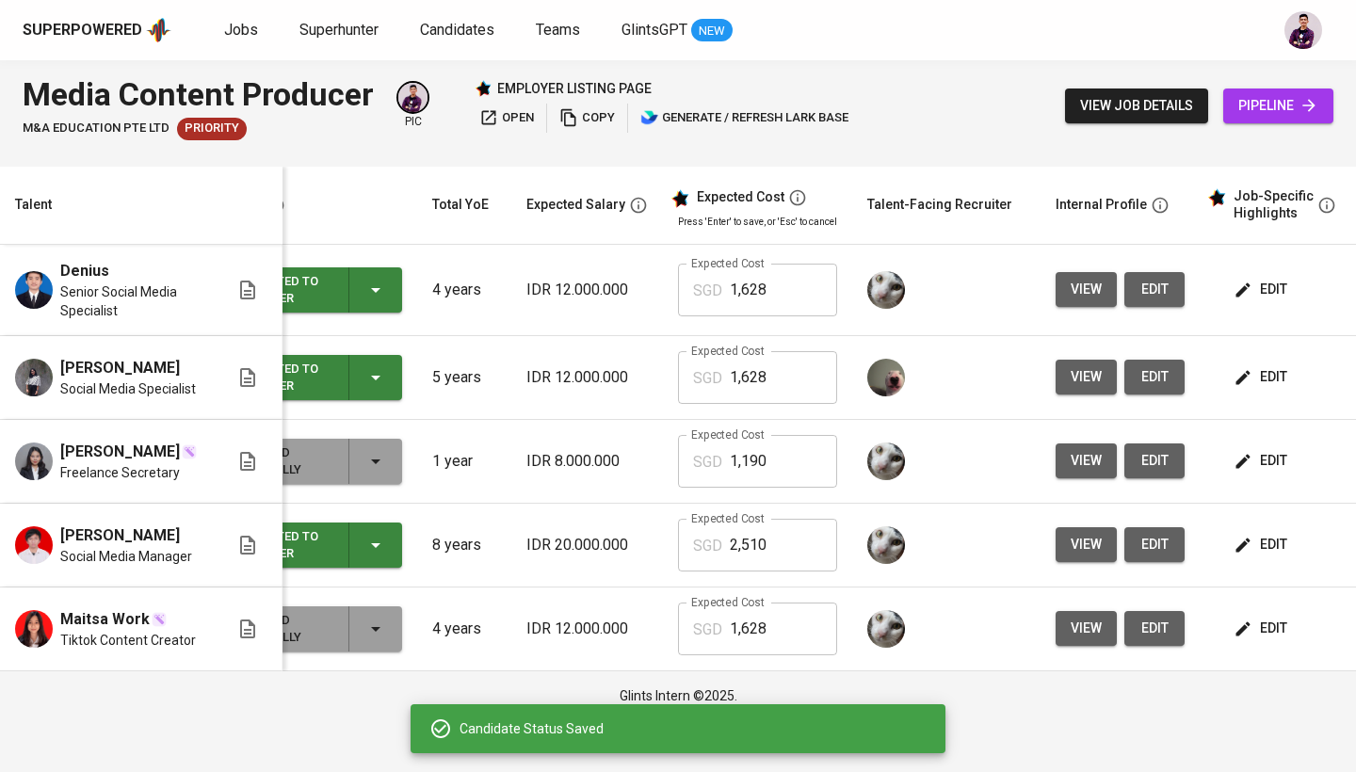
scroll to position [0, 74]
click at [1252, 298] on span "edit" at bounding box center [1261, 290] width 50 height 24
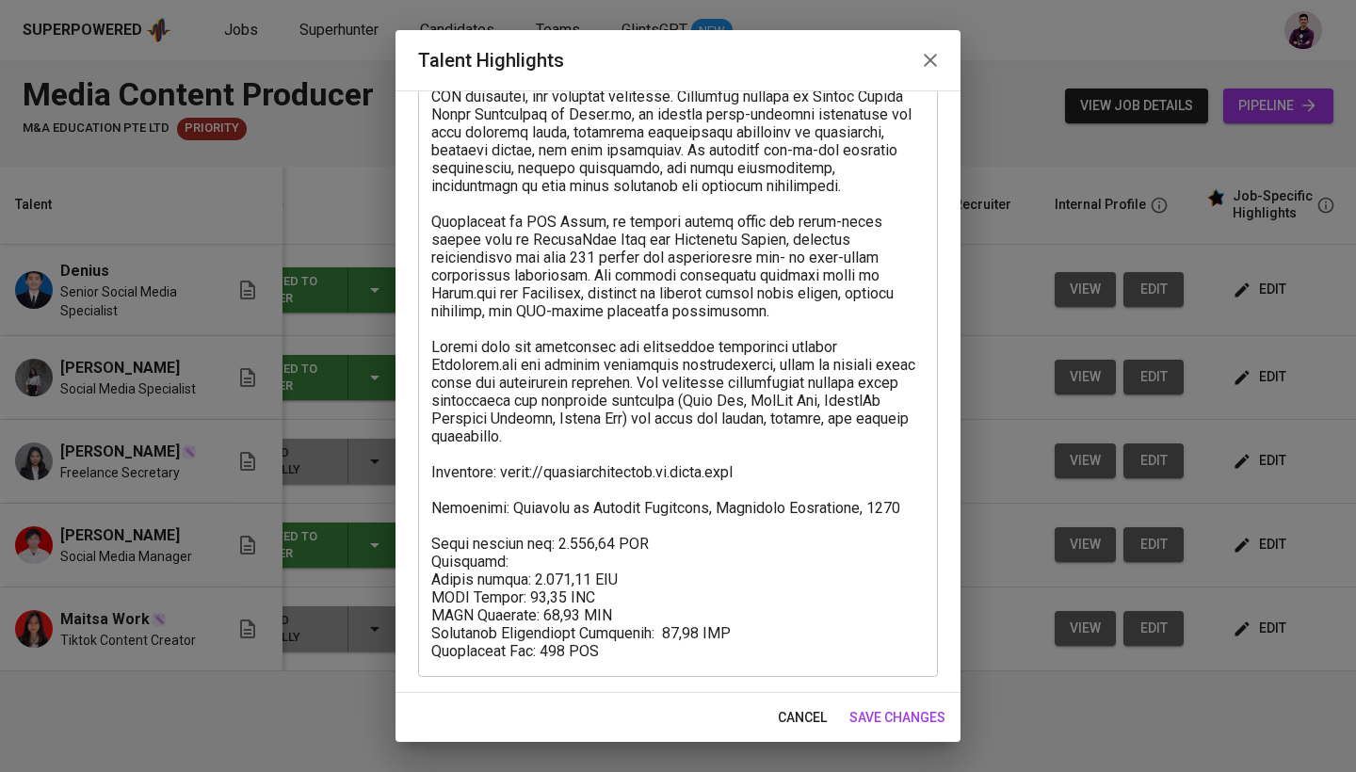
scroll to position [163, 0]
click at [932, 63] on icon "button" at bounding box center [930, 60] width 13 height 13
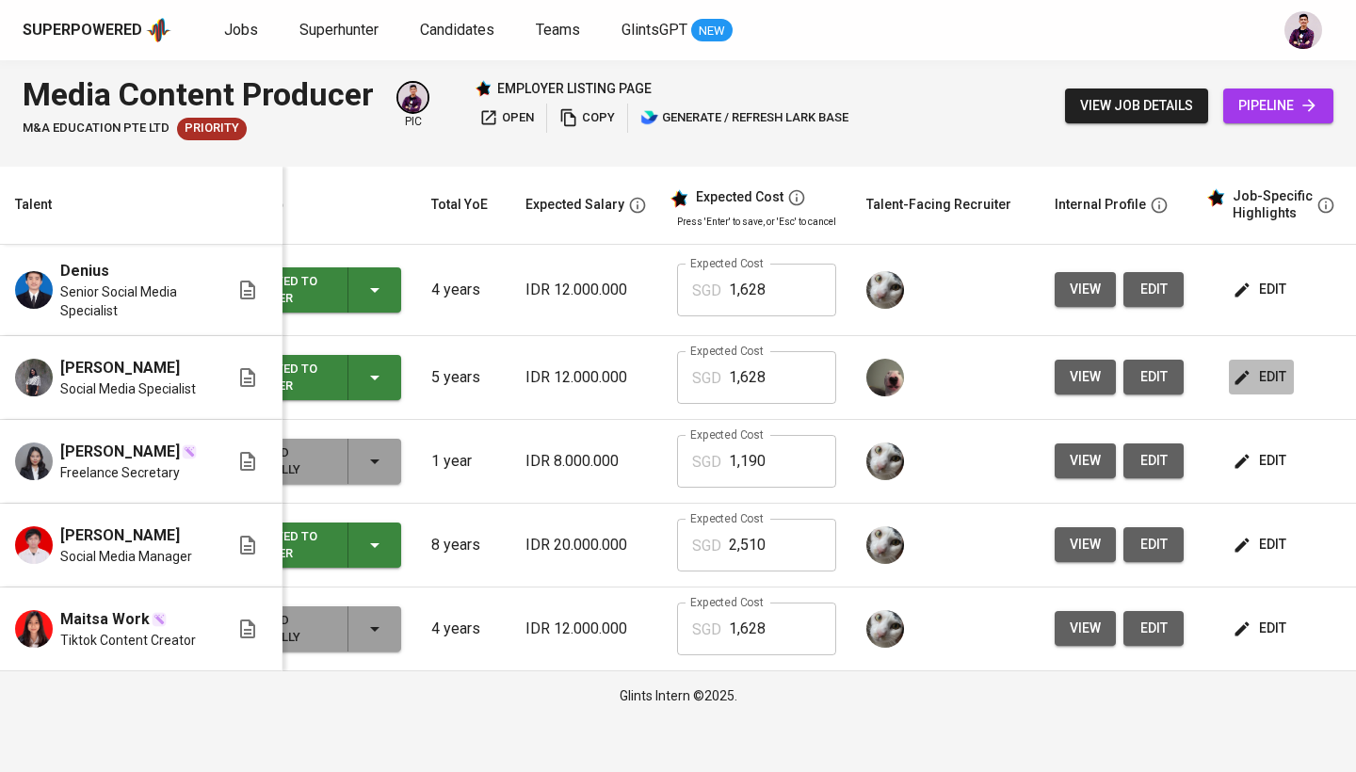
click at [1280, 393] on button "edit" at bounding box center [1261, 377] width 65 height 35
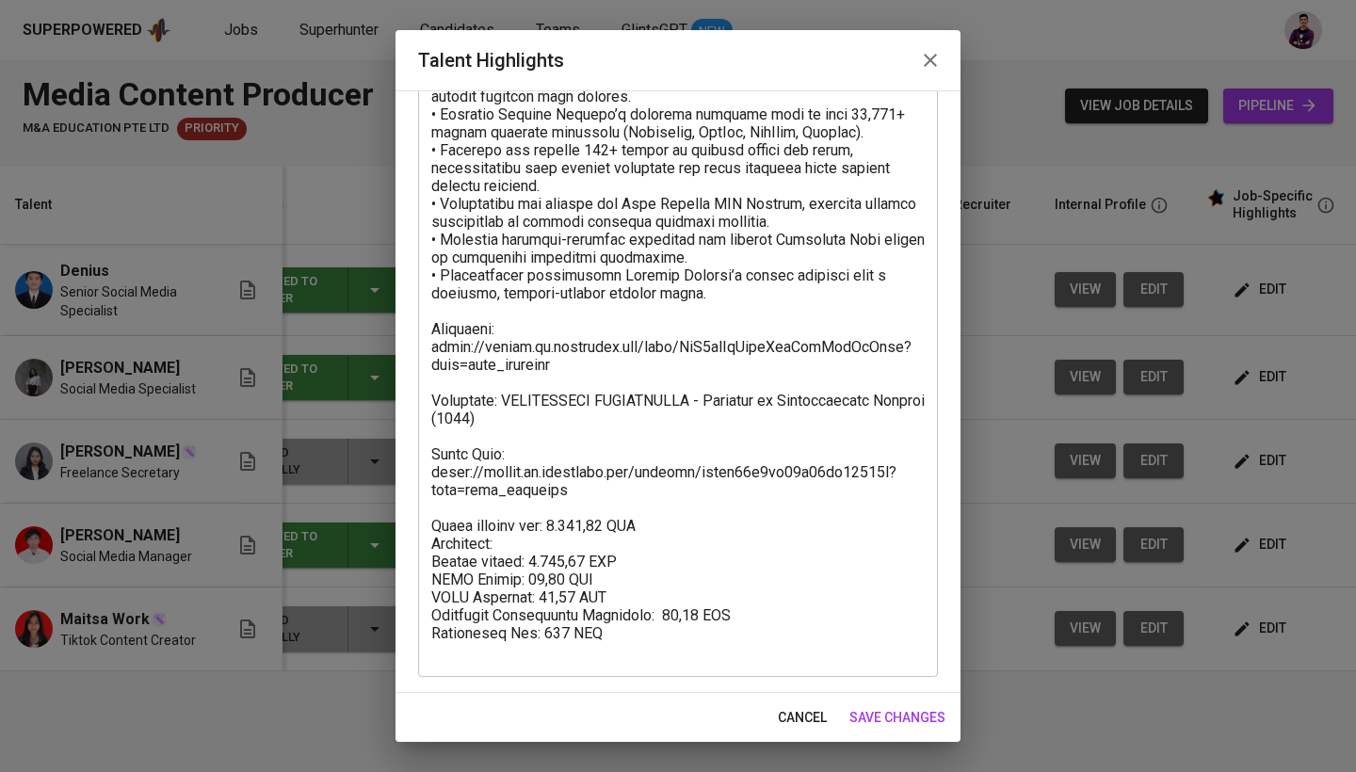
scroll to position [628, 0]
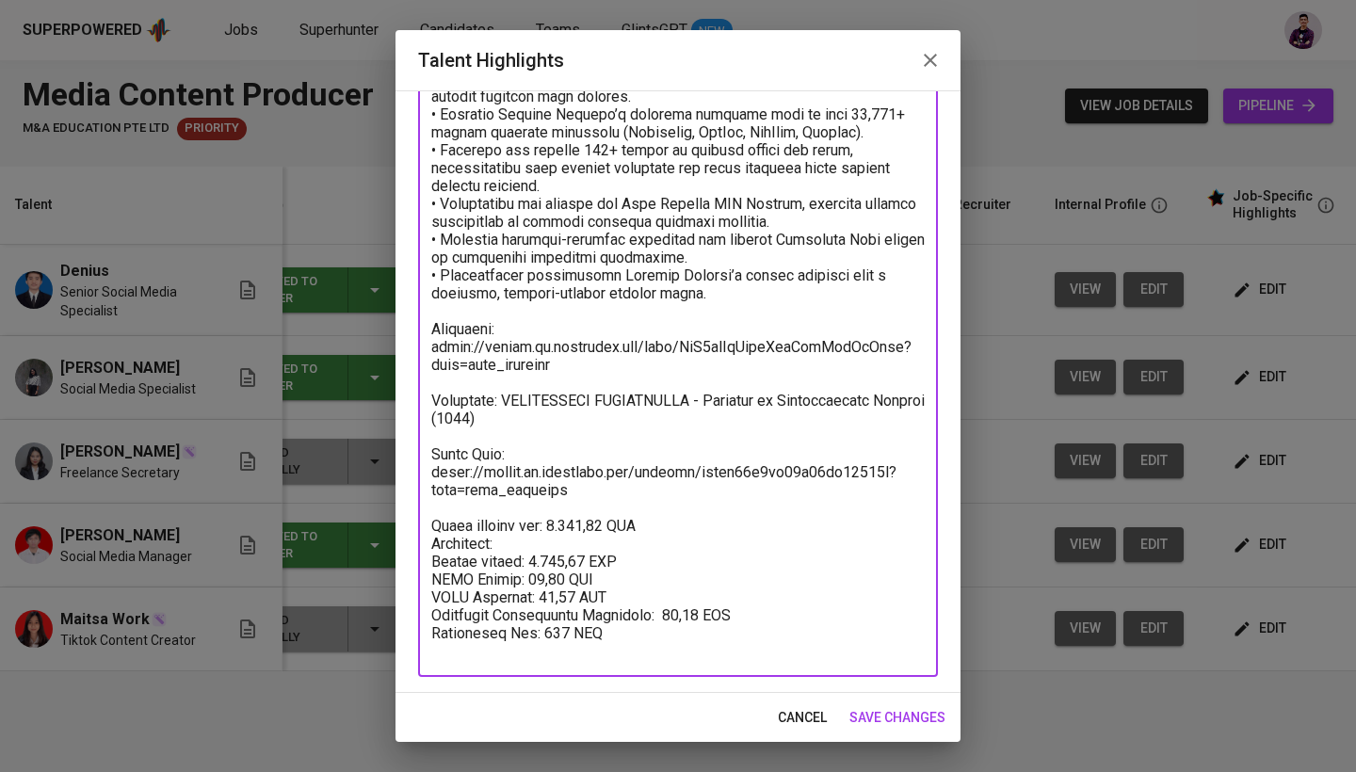
drag, startPoint x: 570, startPoint y: 507, endPoint x: 385, endPoint y: 473, distance: 187.7
click at [385, 473] on div "Talent Highlights Enhance the Talent's profile by adding highlights relevant to…" at bounding box center [678, 386] width 1356 height 772
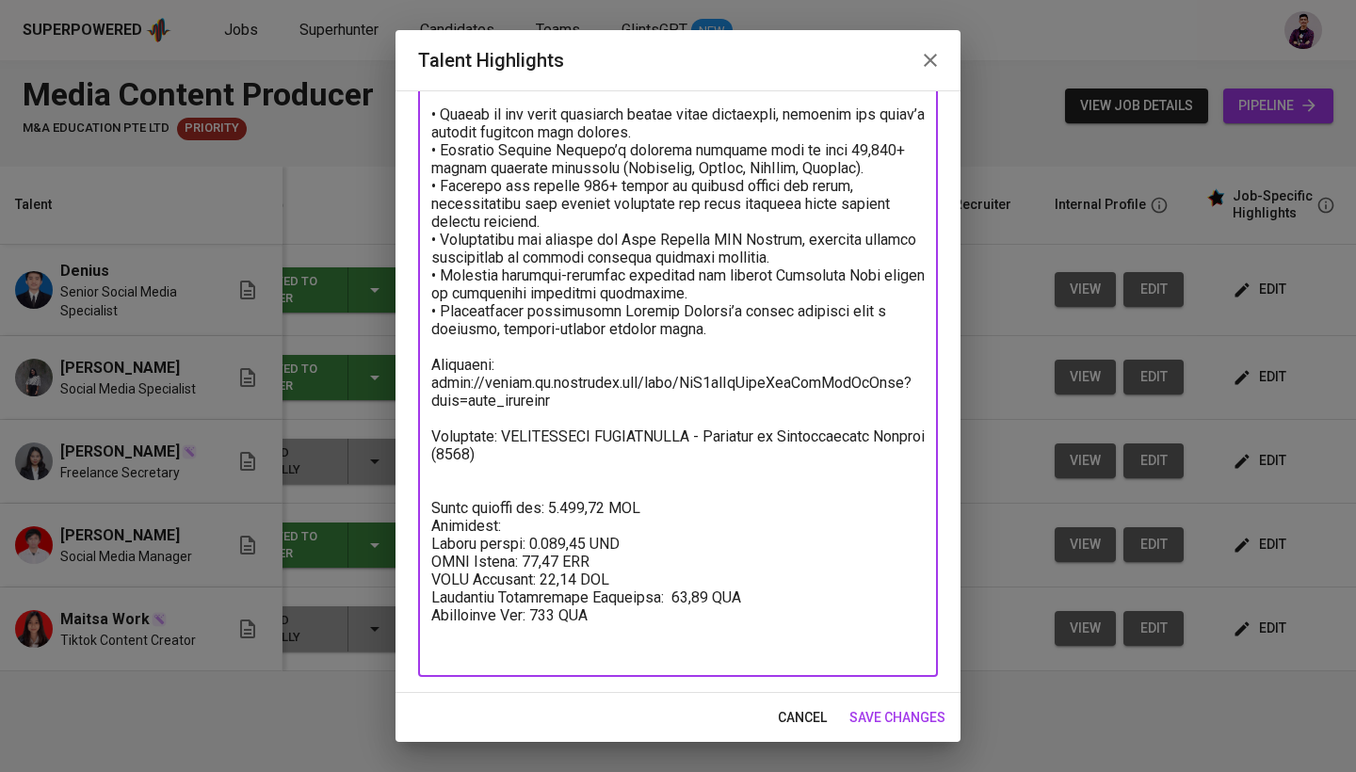
scroll to position [574, 0]
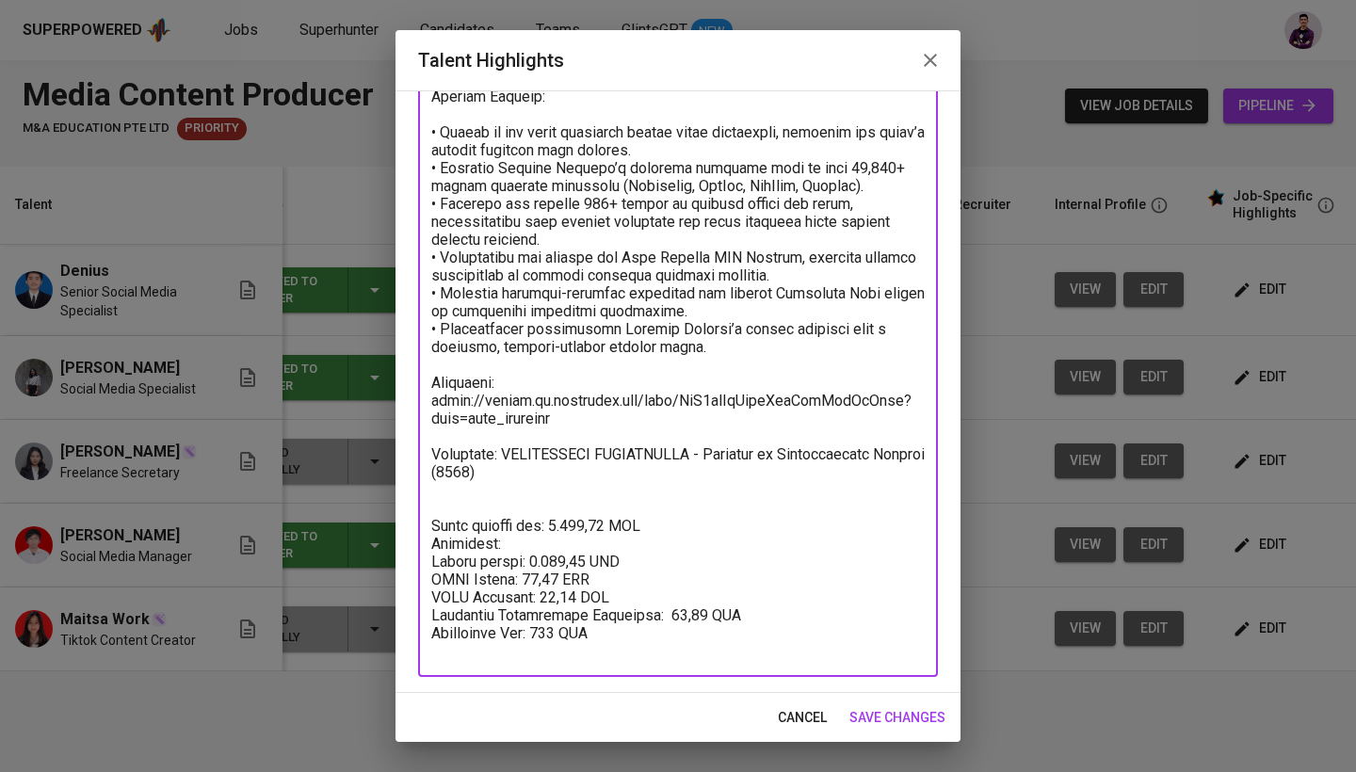
type textarea "Loremi Dolorsit Ametconse ad el seddoeiusmod Tempor Incid Utlaboreet dolo magn …"
click at [901, 724] on span "save changes" at bounding box center [897, 718] width 96 height 24
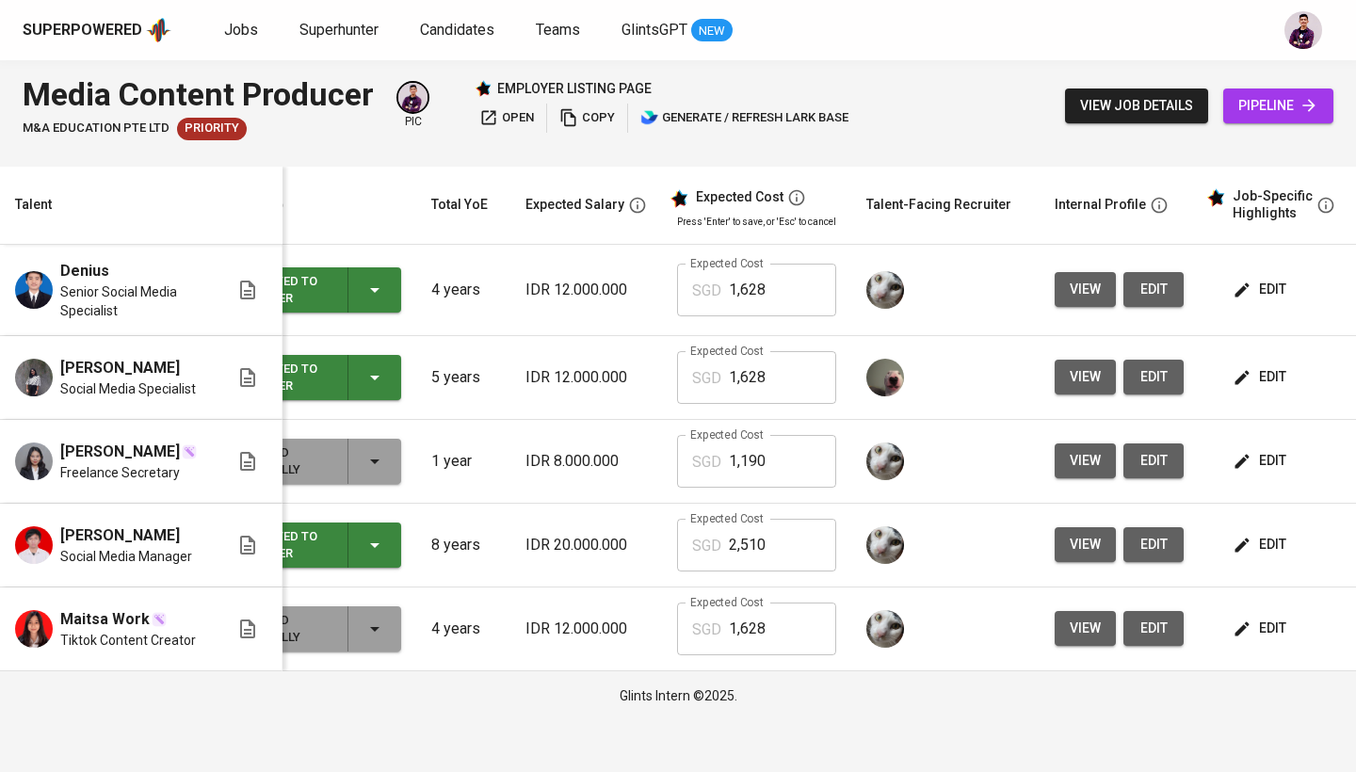
click at [496, 112] on icon "button" at bounding box center [488, 117] width 19 height 19
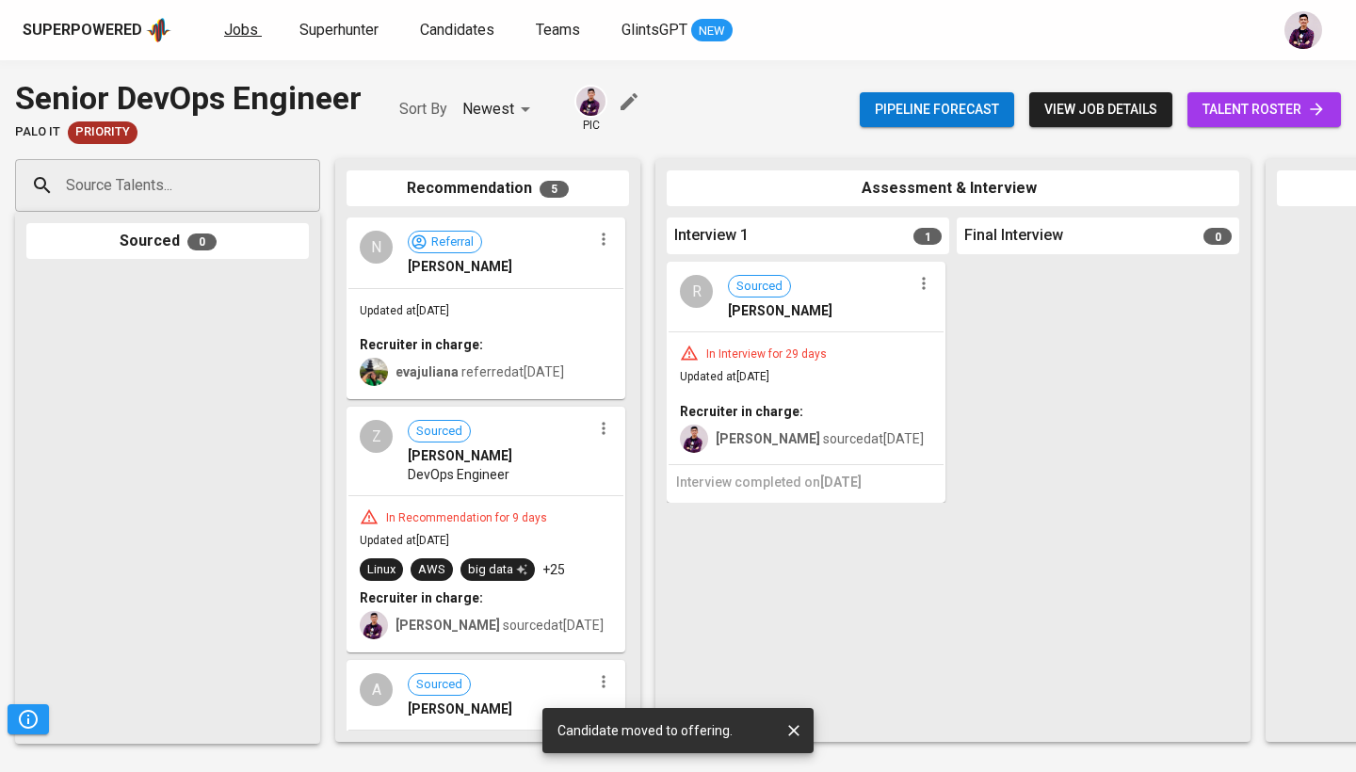
click at [244, 26] on span "Jobs" at bounding box center [241, 30] width 34 height 18
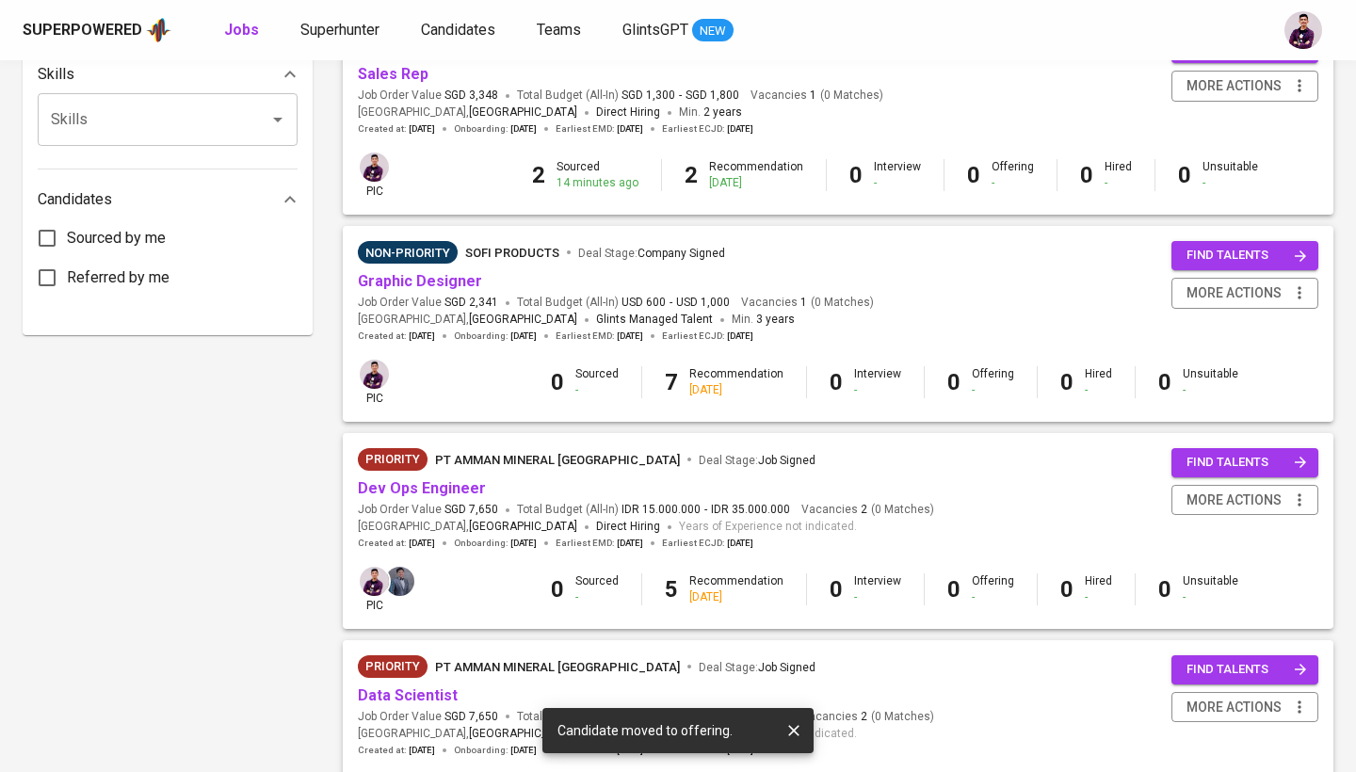
scroll to position [877, 0]
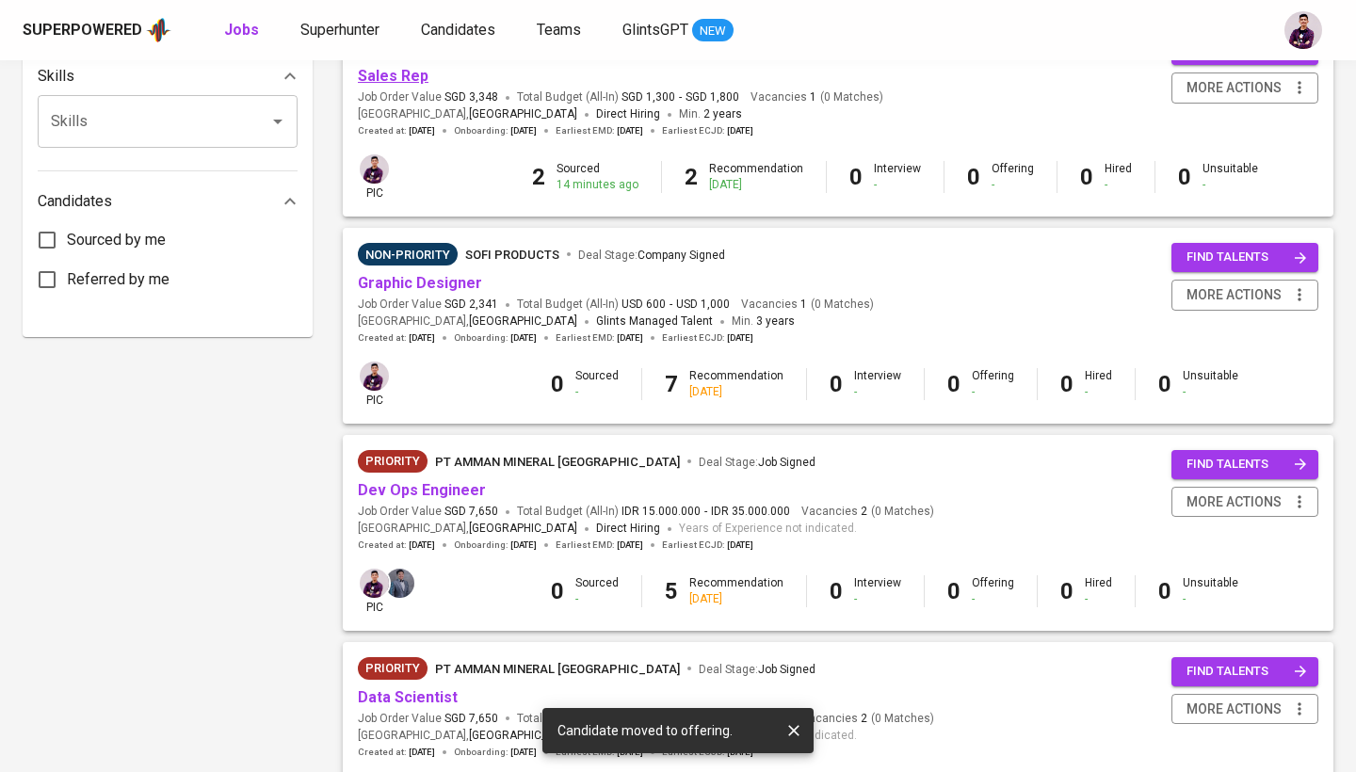
click at [402, 70] on link "Sales Rep" at bounding box center [393, 76] width 71 height 18
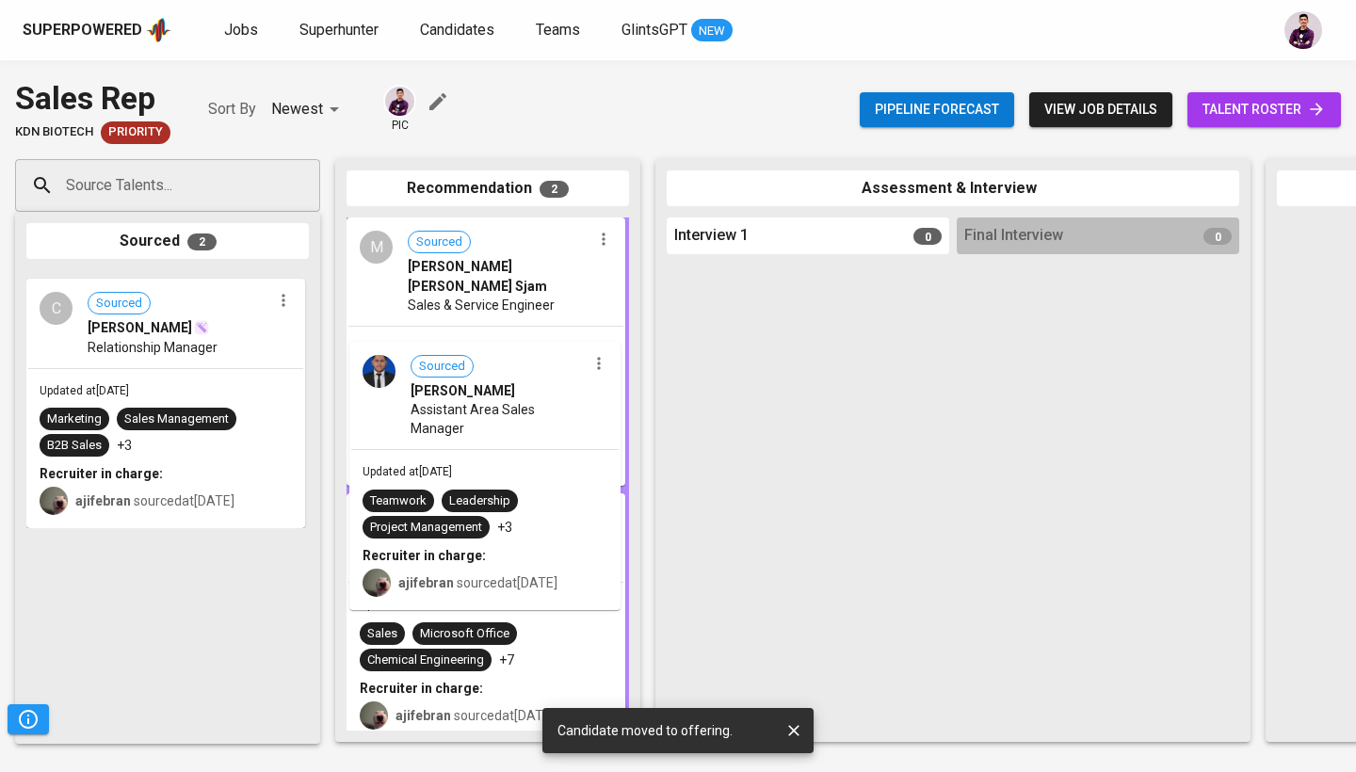
drag, startPoint x: 146, startPoint y: 341, endPoint x: 511, endPoint y: 428, distance: 375.7
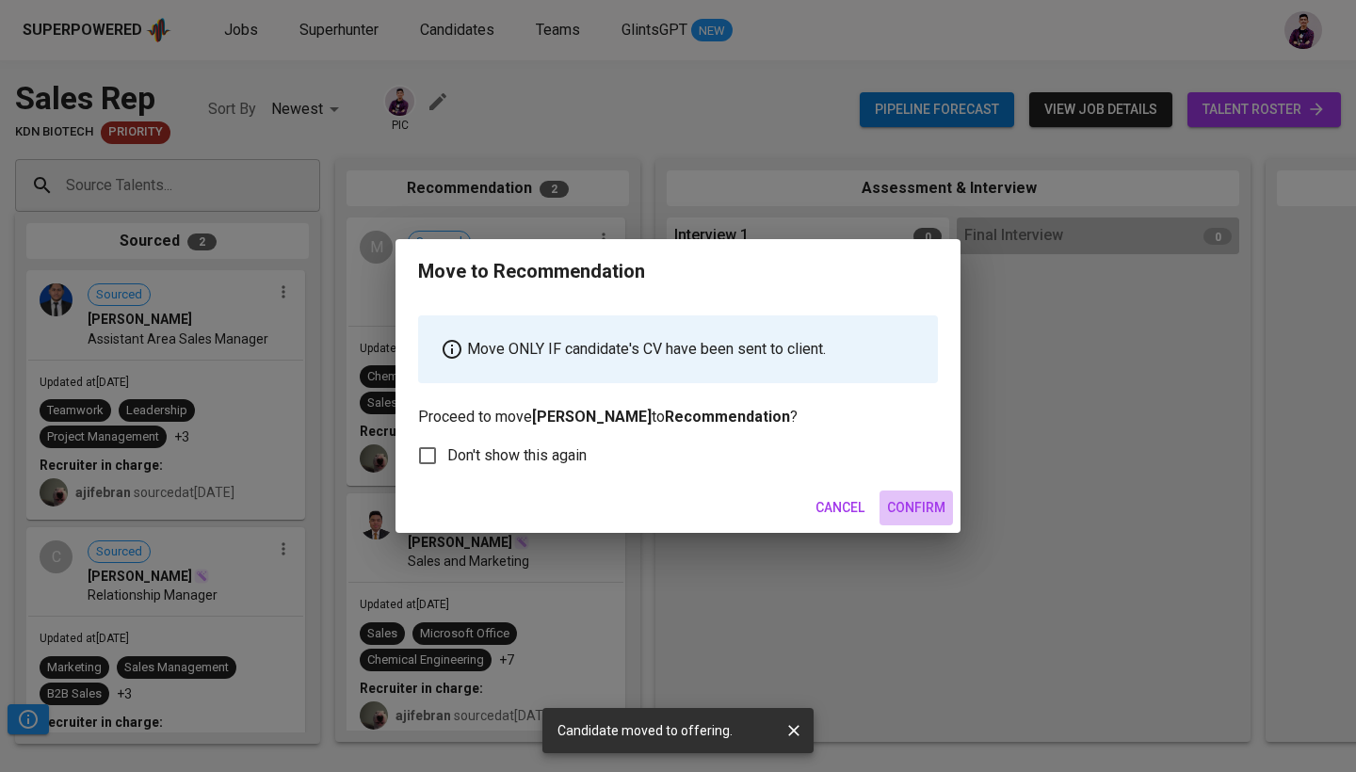
click at [915, 516] on span "Confirm" at bounding box center [916, 508] width 58 height 24
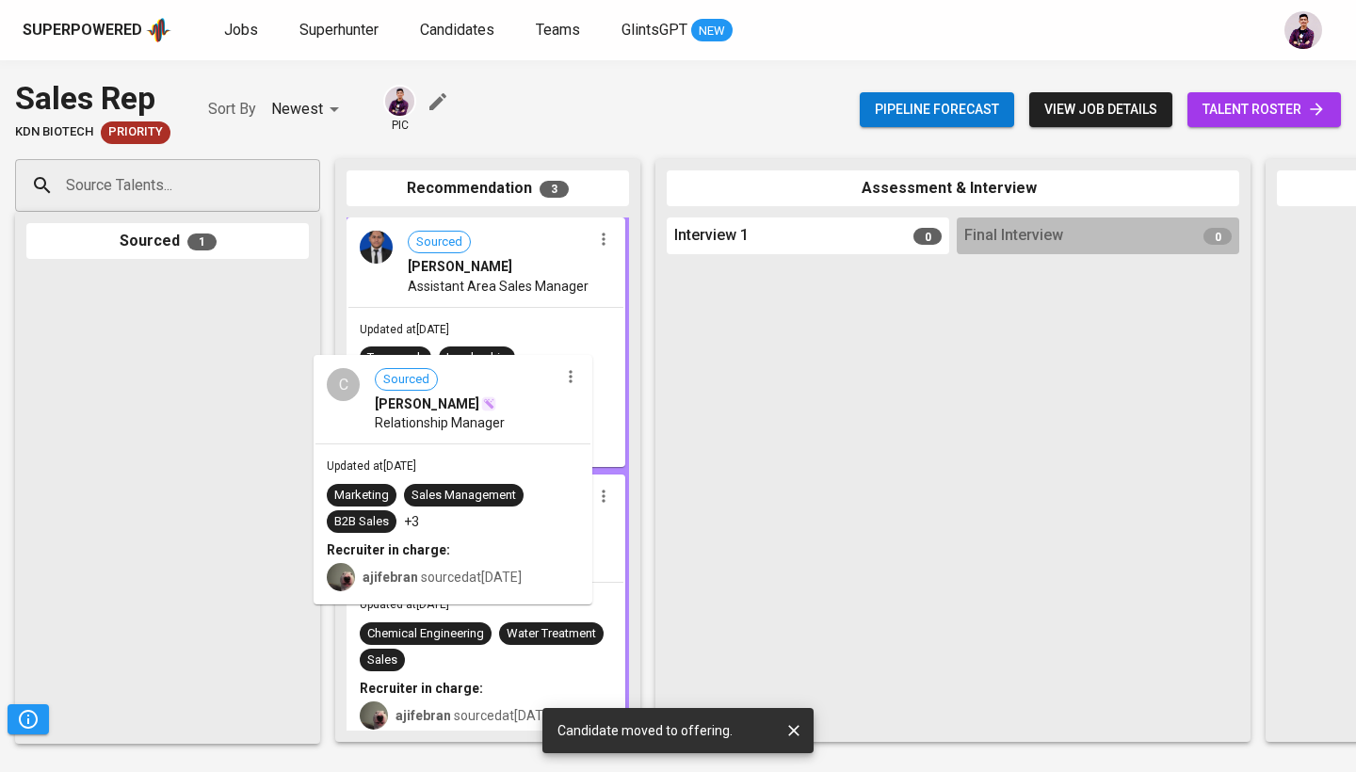
drag, startPoint x: 126, startPoint y: 412, endPoint x: 424, endPoint y: 498, distance: 309.9
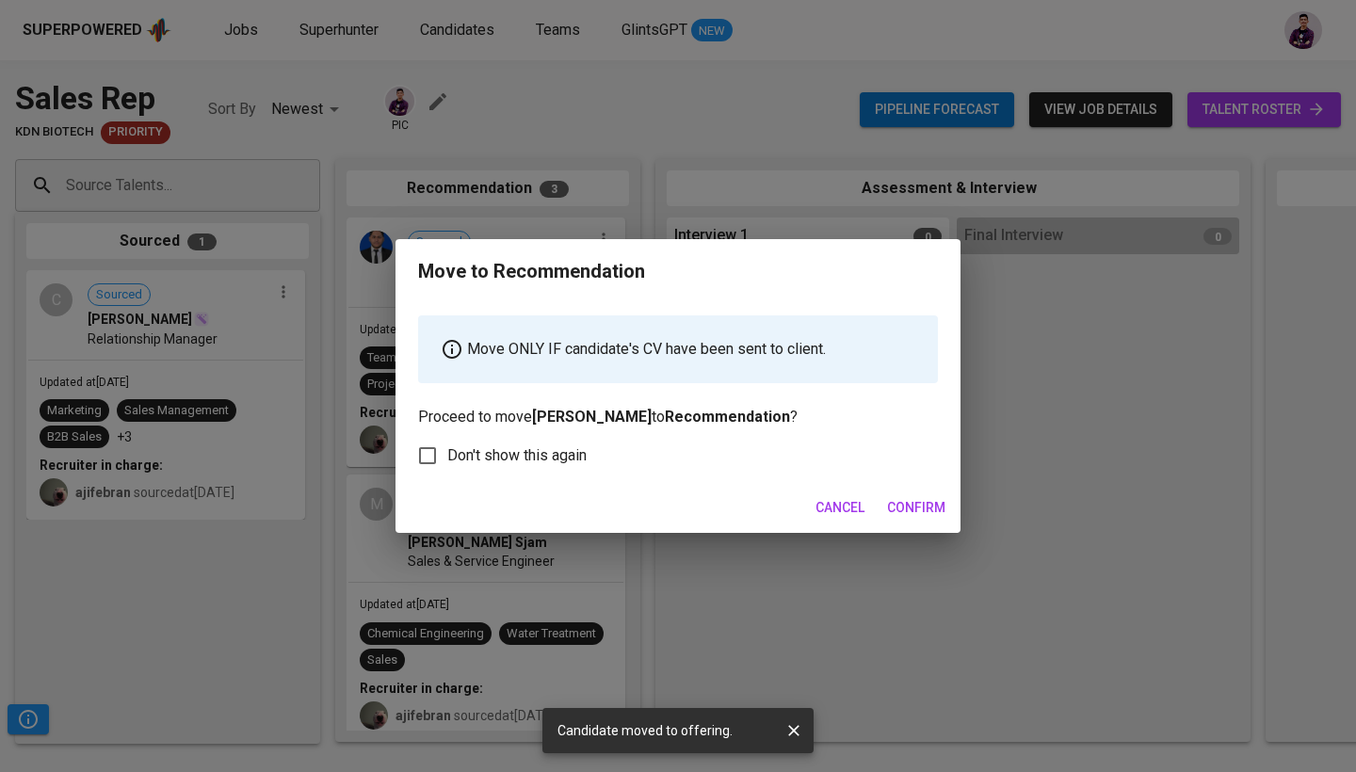
click at [929, 523] on button "Confirm" at bounding box center [916, 508] width 73 height 35
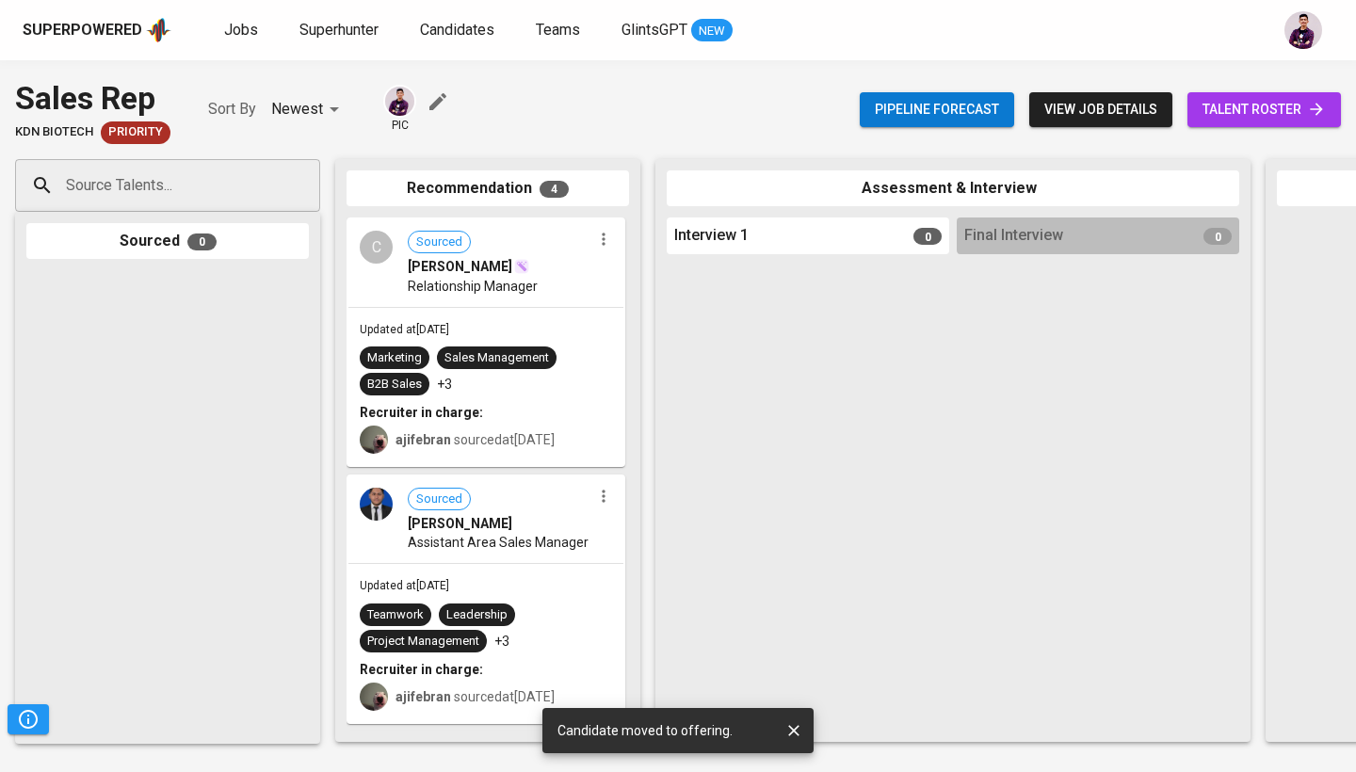
click at [1247, 102] on span "talent roster" at bounding box center [1264, 110] width 123 height 24
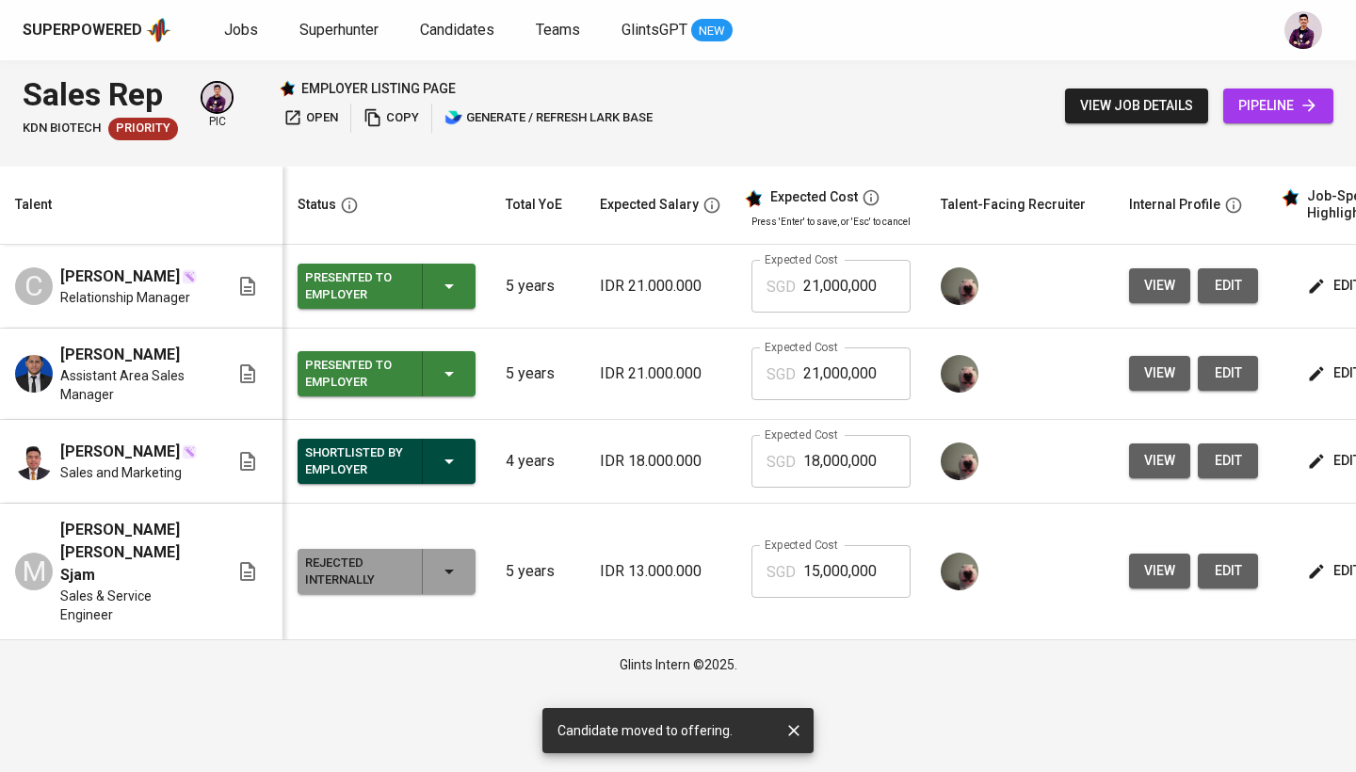
click at [301, 135] on div "Sales Rep KDN Biotech Priority pic employer listing page open copy generate / r…" at bounding box center [340, 106] width 635 height 69
click at [302, 122] on span "open" at bounding box center [310, 118] width 55 height 22
